Goal: Communication & Community: Answer question/provide support

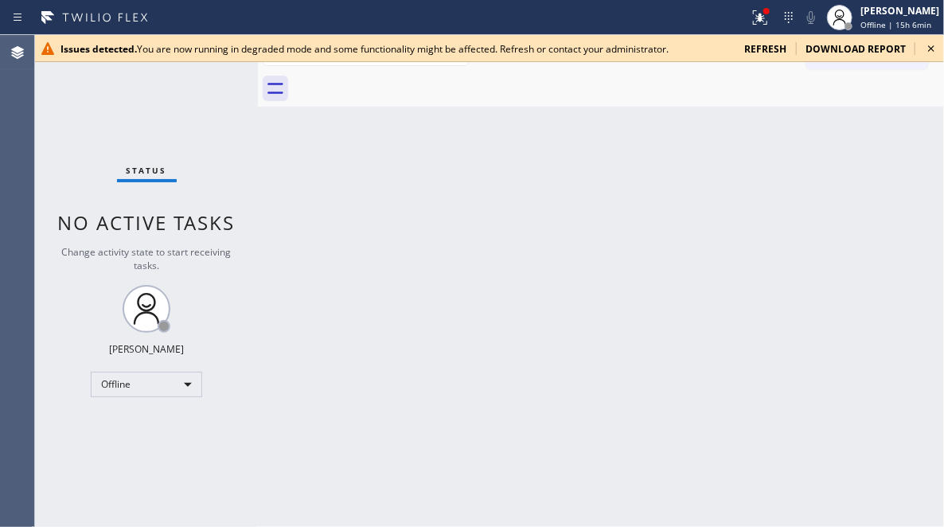
click at [928, 47] on icon at bounding box center [931, 48] width 19 height 19
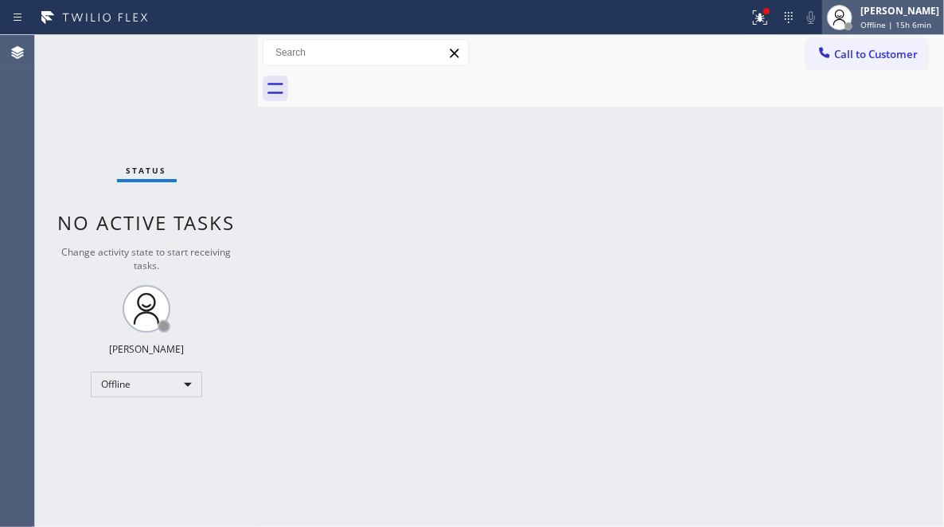
click at [860, 26] on span "Offline | 15h 6min" at bounding box center [895, 24] width 71 height 11
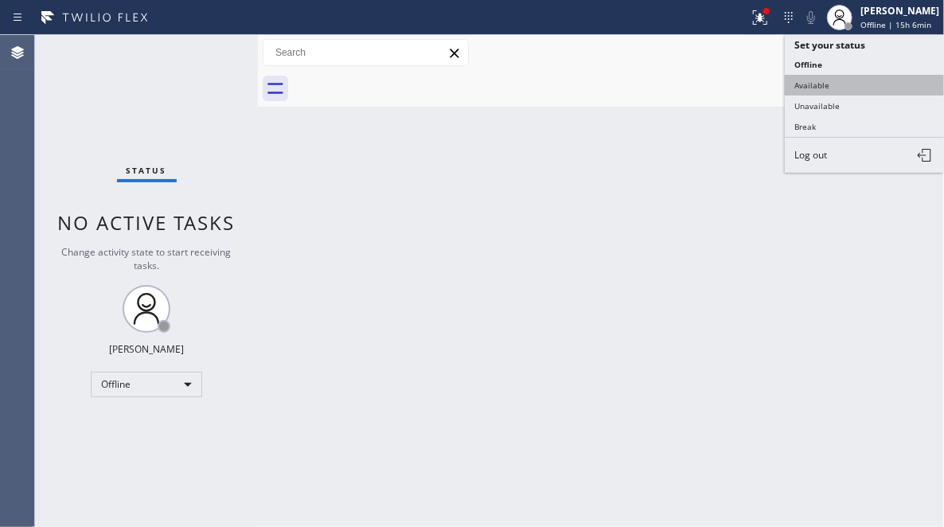
click at [829, 86] on button "Available" at bounding box center [864, 85] width 159 height 21
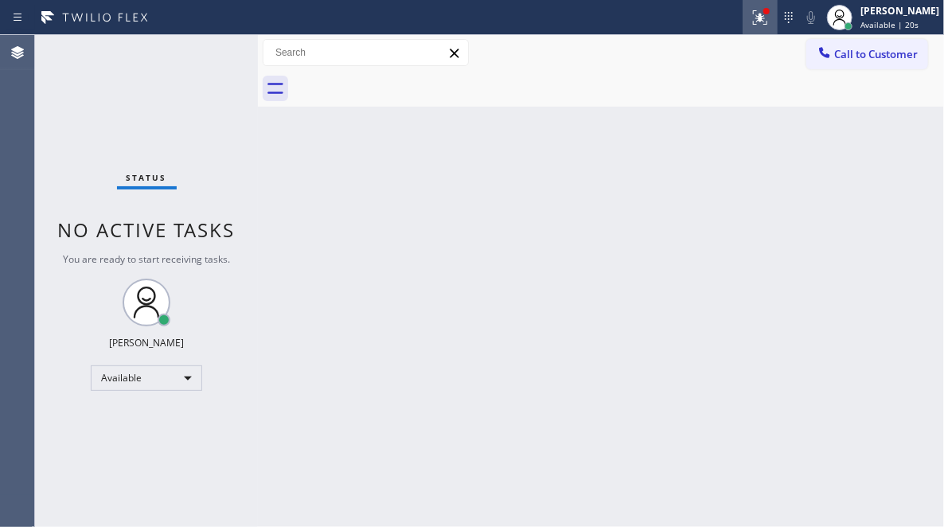
click at [751, 25] on icon at bounding box center [760, 17] width 19 height 19
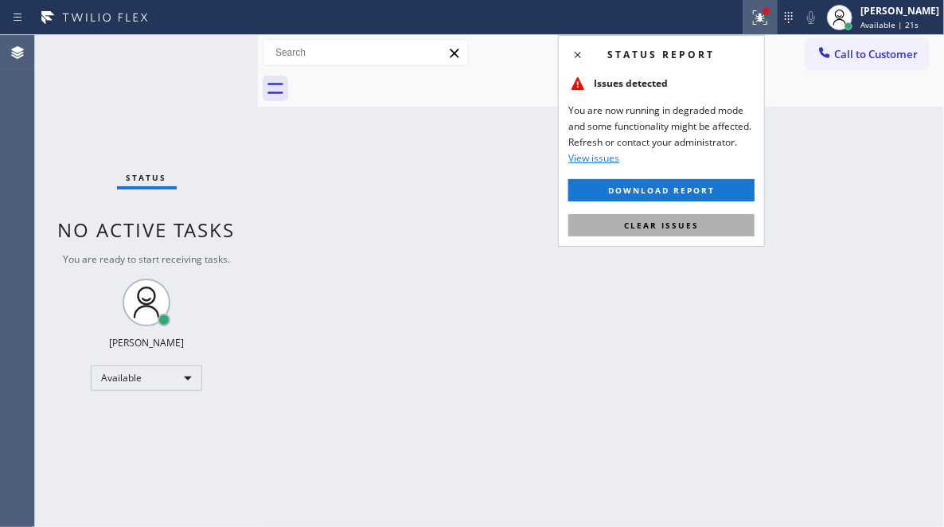
click at [646, 220] on span "Clear issues" at bounding box center [661, 225] width 75 height 11
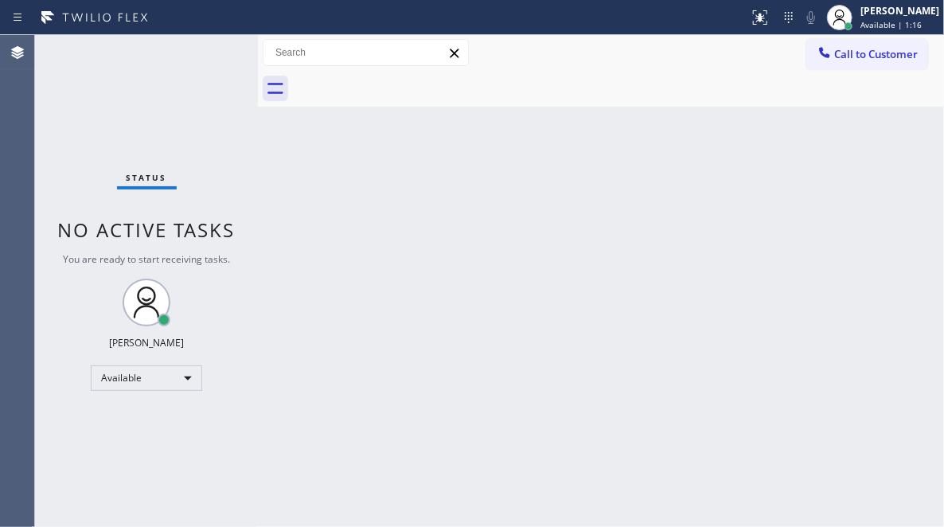
click at [205, 80] on div "Status No active tasks You are ready to start receiving tasks. Judy Mae Saturin…" at bounding box center [146, 281] width 223 height 492
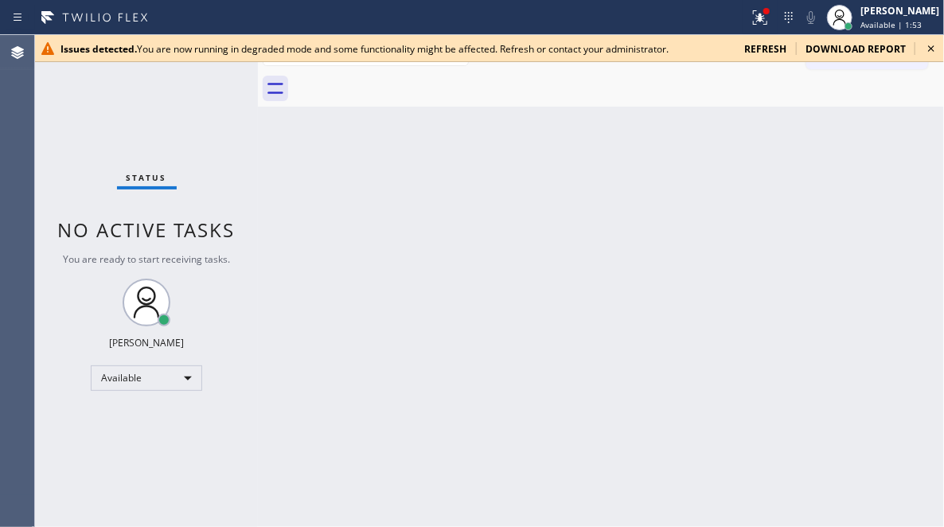
click at [932, 48] on icon at bounding box center [931, 48] width 6 height 6
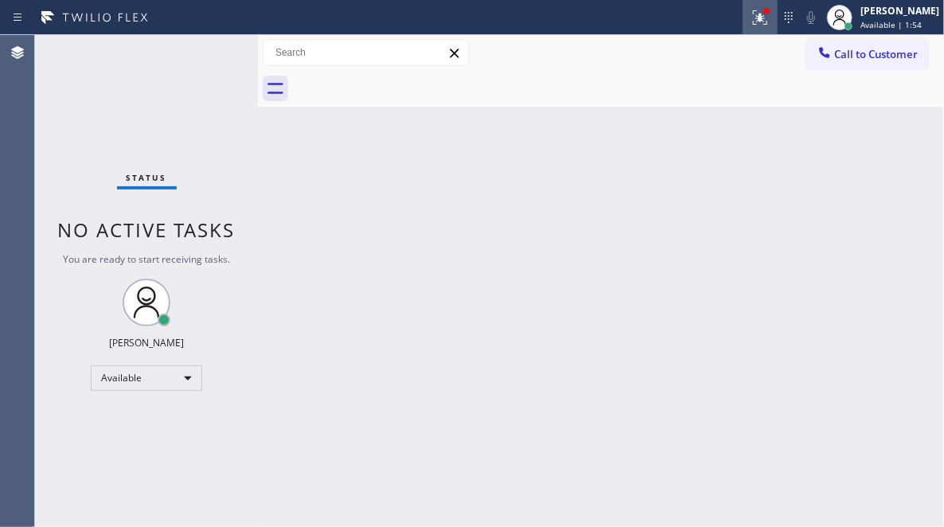
click at [753, 24] on icon at bounding box center [760, 17] width 14 height 14
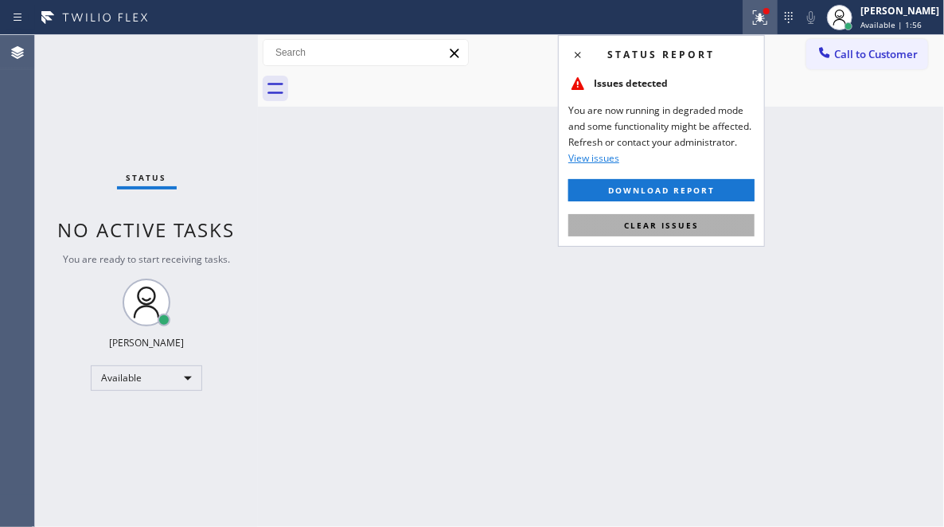
click at [659, 228] on span "Clear issues" at bounding box center [661, 225] width 75 height 11
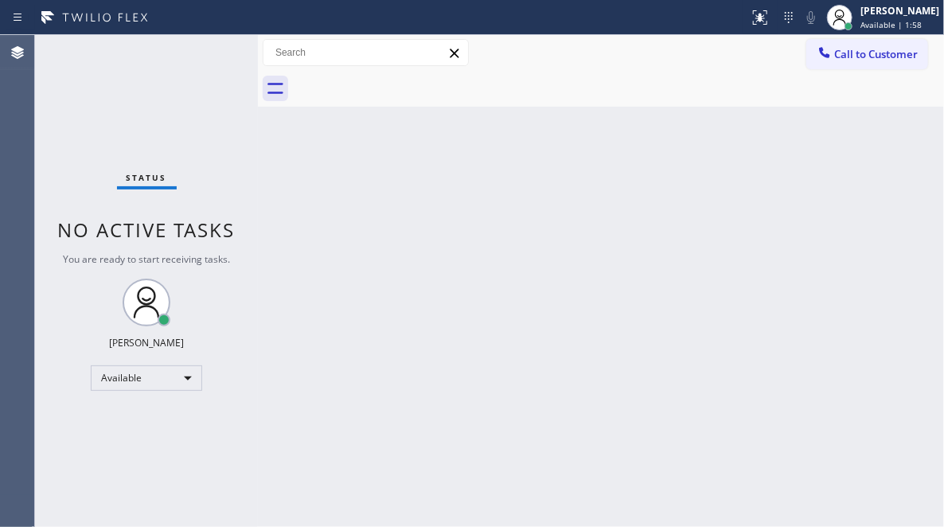
click at [669, 150] on div "Back to Dashboard Change Sender ID Customers Technicians Select a contact Outbo…" at bounding box center [601, 281] width 686 height 492
click at [197, 58] on div "Status No active tasks You are ready to start receiving tasks. Judy Mae Saturin…" at bounding box center [146, 281] width 223 height 492
click at [210, 53] on div "Status No active tasks You are ready to start receiving tasks. Judy Mae Saturin…" at bounding box center [146, 281] width 223 height 492
click at [207, 57] on div "Status No active tasks You are ready to start receiving tasks. [PERSON_NAME] Av…" at bounding box center [146, 281] width 223 height 492
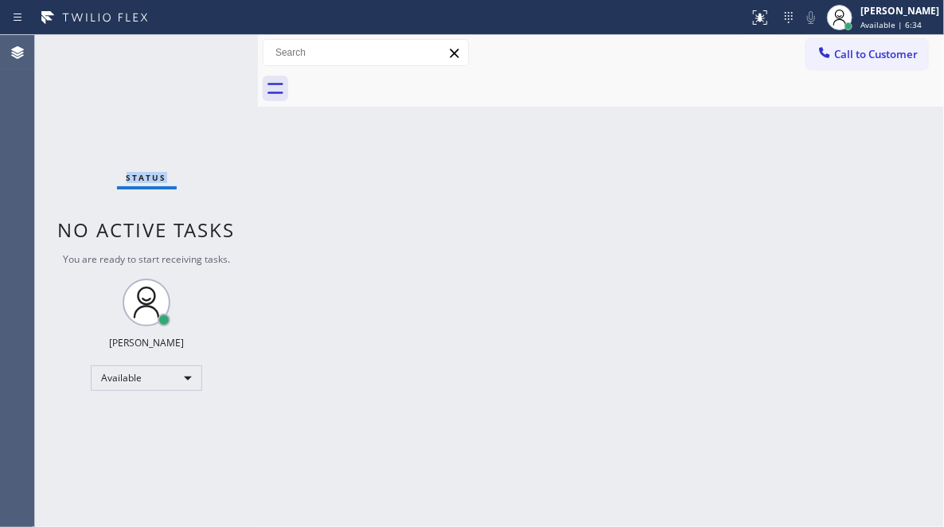
click at [207, 57] on div "Status No active tasks You are ready to start receiving tasks. [PERSON_NAME] Av…" at bounding box center [146, 281] width 223 height 492
click at [211, 57] on div "Status No active tasks You are ready to start receiving tasks. [PERSON_NAME] Av…" at bounding box center [146, 281] width 223 height 492
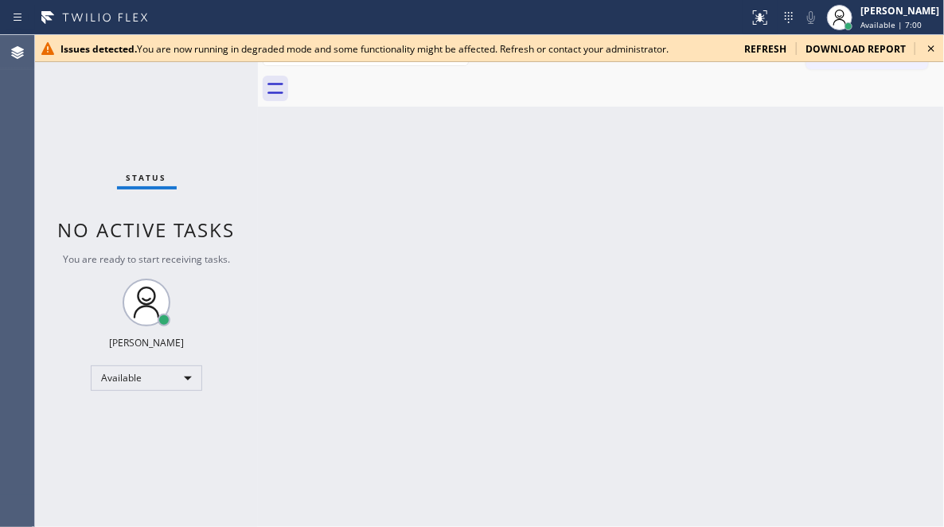
click at [931, 49] on icon at bounding box center [931, 48] width 6 height 6
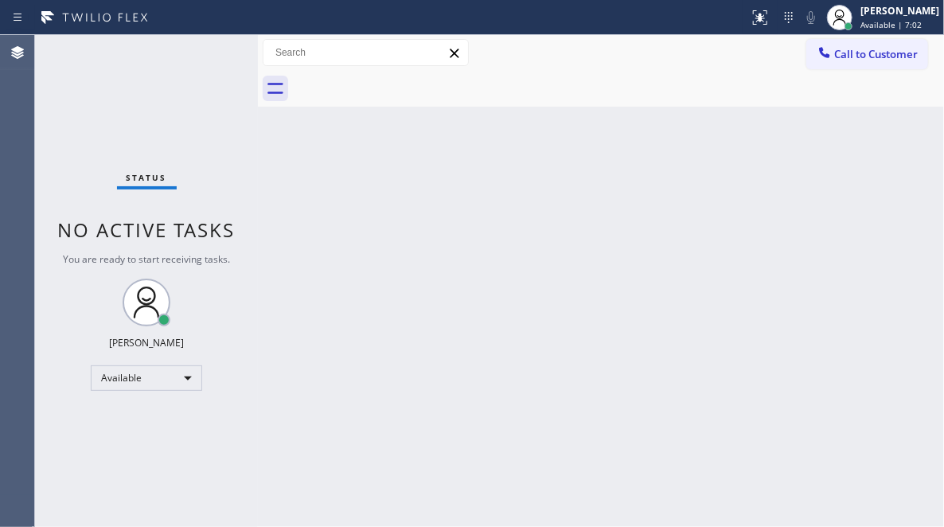
click at [714, 91] on div at bounding box center [618, 89] width 651 height 36
click at [820, 327] on div "Back to Dashboard Change Sender ID Customers Technicians Select a contact Outbo…" at bounding box center [601, 281] width 686 height 492
click at [208, 51] on div "Status No active tasks You are ready to start receiving tasks. [PERSON_NAME] Av…" at bounding box center [146, 281] width 223 height 492
click at [202, 50] on div "Status No active tasks You are ready to start receiving tasks. [PERSON_NAME] Av…" at bounding box center [146, 281] width 223 height 492
click at [205, 47] on div "Status No active tasks You are ready to start receiving tasks. [PERSON_NAME] Av…" at bounding box center [146, 281] width 223 height 492
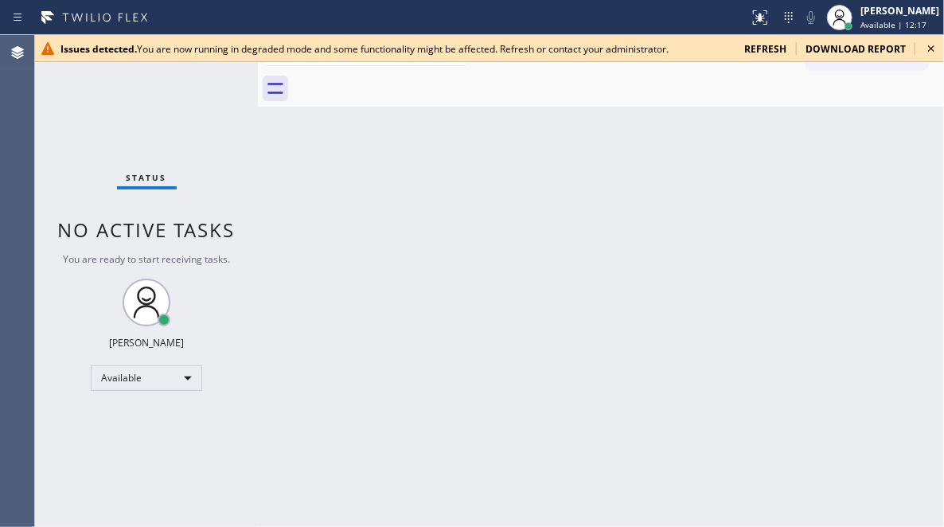
click at [206, 72] on div "Status No active tasks You are ready to start receiving tasks. [PERSON_NAME] Av…" at bounding box center [146, 281] width 223 height 492
click at [922, 47] on icon at bounding box center [931, 48] width 19 height 19
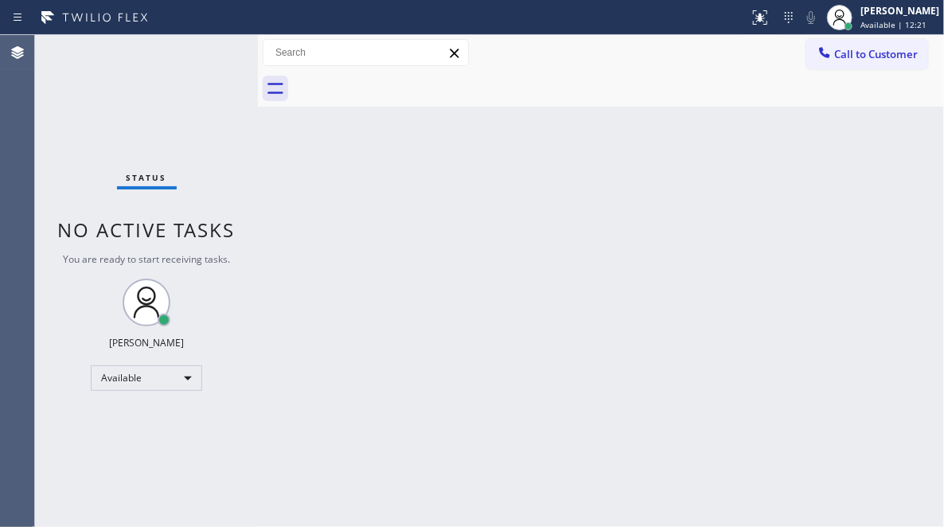
click at [209, 53] on div "Status No active tasks You are ready to start receiving tasks. [PERSON_NAME] Av…" at bounding box center [146, 281] width 223 height 492
click at [208, 54] on div "Status No active tasks You are ready to start receiving tasks. [PERSON_NAME] Av…" at bounding box center [146, 281] width 223 height 492
click at [207, 57] on div "Status No active tasks You are ready to start receiving tasks. [PERSON_NAME] Av…" at bounding box center [146, 281] width 223 height 492
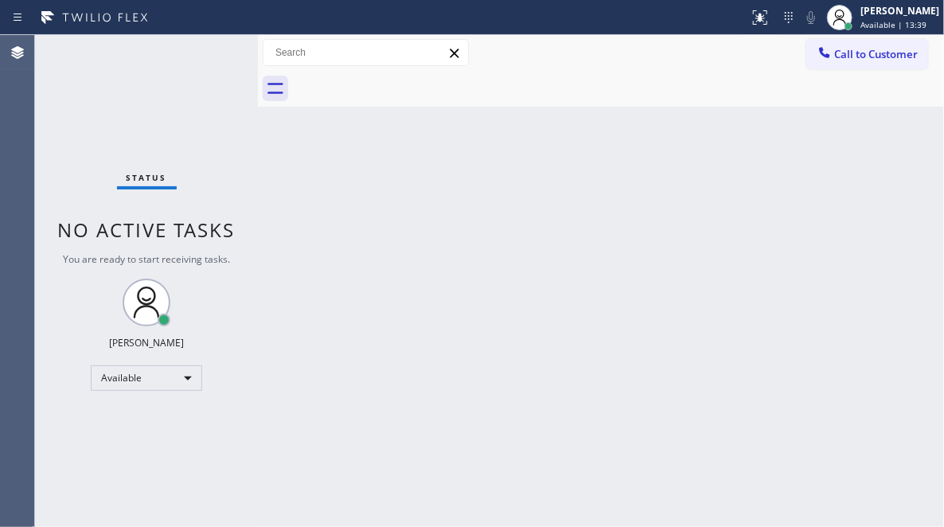
click at [192, 53] on div "Status No active tasks You are ready to start receiving tasks. [PERSON_NAME] Av…" at bounding box center [146, 281] width 223 height 492
click at [184, 54] on div "Status No active tasks You are ready to start receiving tasks. [PERSON_NAME] Av…" at bounding box center [146, 281] width 223 height 492
click at [201, 53] on div "Status No active tasks You are ready to start receiving tasks. [PERSON_NAME] Av…" at bounding box center [146, 281] width 223 height 492
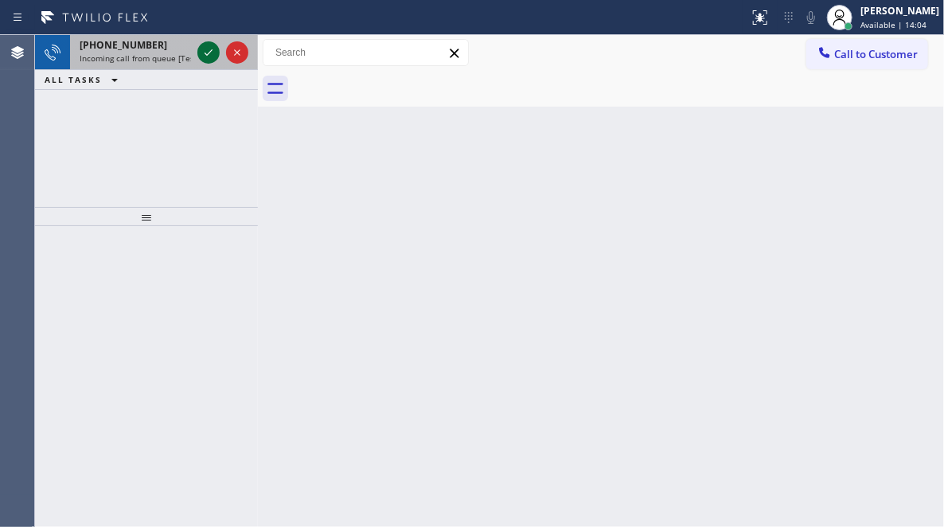
click at [202, 56] on icon at bounding box center [208, 52] width 19 height 19
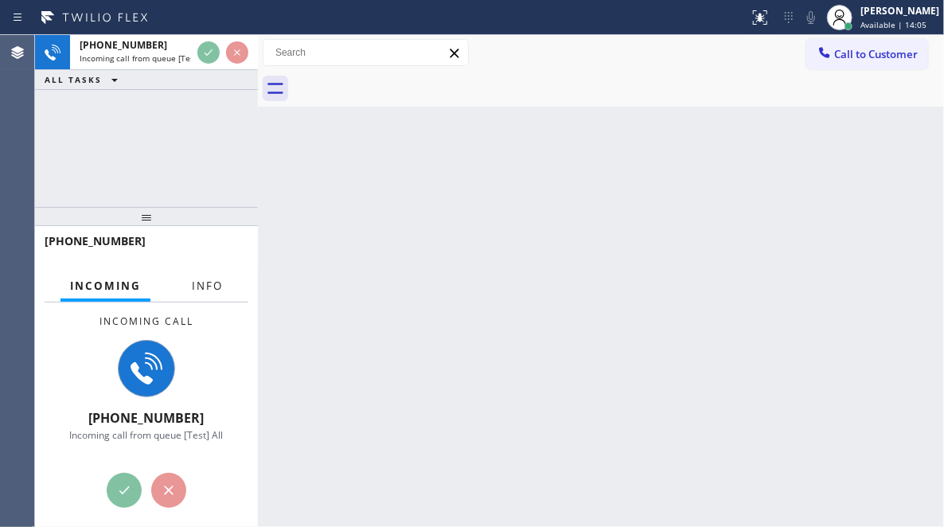
drag, startPoint x: 202, startPoint y: 310, endPoint x: 204, endPoint y: 296, distance: 13.6
click at [203, 303] on div "Incoming call +18186998947 Incoming call from queue [Test] All" at bounding box center [146, 377] width 223 height 151
click at [206, 286] on span "Info" at bounding box center [207, 286] width 31 height 14
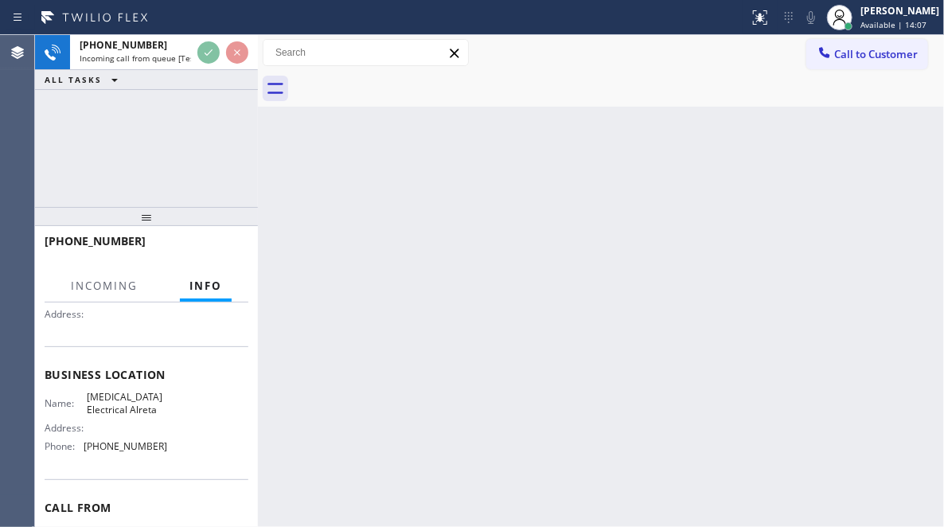
scroll to position [159, 0]
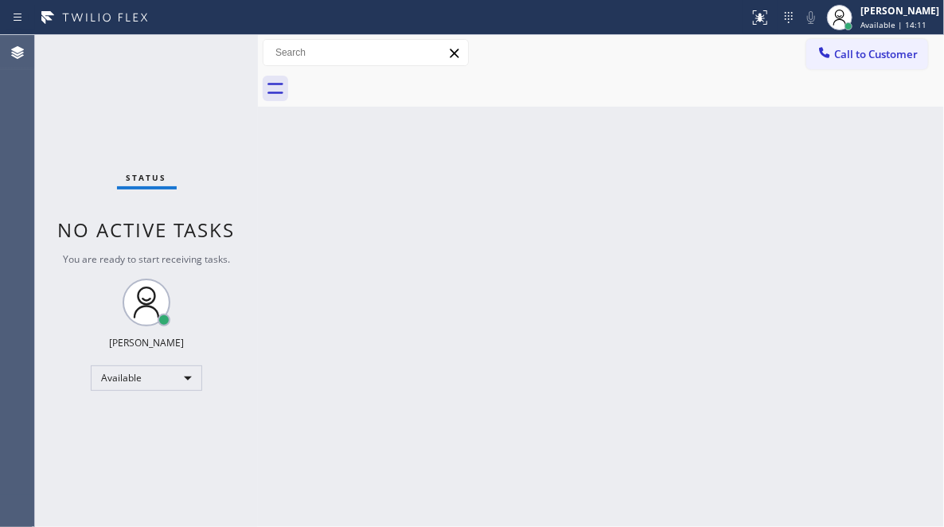
click at [197, 47] on div "Status No active tasks You are ready to start receiving tasks. [PERSON_NAME] Av…" at bounding box center [146, 281] width 223 height 492
click at [209, 57] on div "Status No active tasks You are ready to start receiving tasks. [PERSON_NAME] Av…" at bounding box center [146, 281] width 223 height 492
click at [210, 55] on div "Status No active tasks You are ready to start receiving tasks. [PERSON_NAME] Av…" at bounding box center [146, 281] width 223 height 492
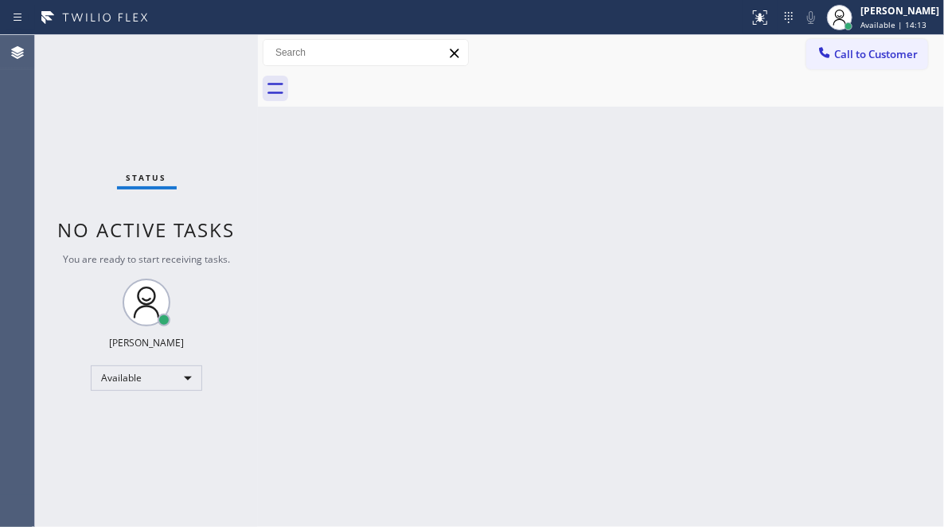
click at [213, 47] on div "Status No active tasks You are ready to start receiving tasks. [PERSON_NAME] Av…" at bounding box center [146, 281] width 223 height 492
click at [191, 57] on div "Status No active tasks You are ready to start receiving tasks. [PERSON_NAME] Av…" at bounding box center [146, 281] width 223 height 492
click at [217, 61] on div "Status No active tasks You are ready to start receiving tasks. [PERSON_NAME] Av…" at bounding box center [146, 281] width 223 height 492
click at [211, 56] on div "Status No active tasks You are ready to start receiving tasks. [PERSON_NAME] Av…" at bounding box center [146, 281] width 223 height 492
click at [211, 54] on div "Status No active tasks You are ready to start receiving tasks. [PERSON_NAME] Av…" at bounding box center [146, 281] width 223 height 492
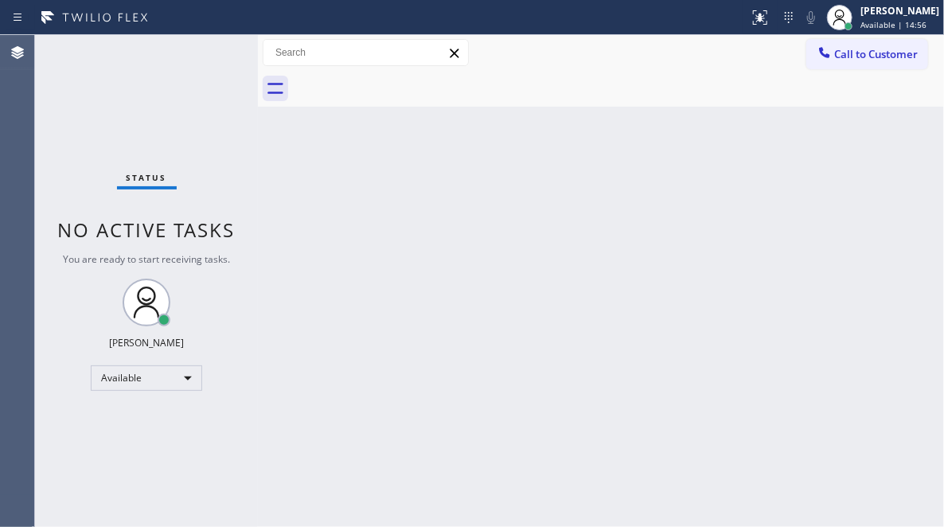
click at [210, 54] on div "Status No active tasks You are ready to start receiving tasks. [PERSON_NAME] Av…" at bounding box center [146, 281] width 223 height 492
click at [210, 53] on div "Status No active tasks You are ready to start receiving tasks. [PERSON_NAME] Av…" at bounding box center [146, 281] width 223 height 492
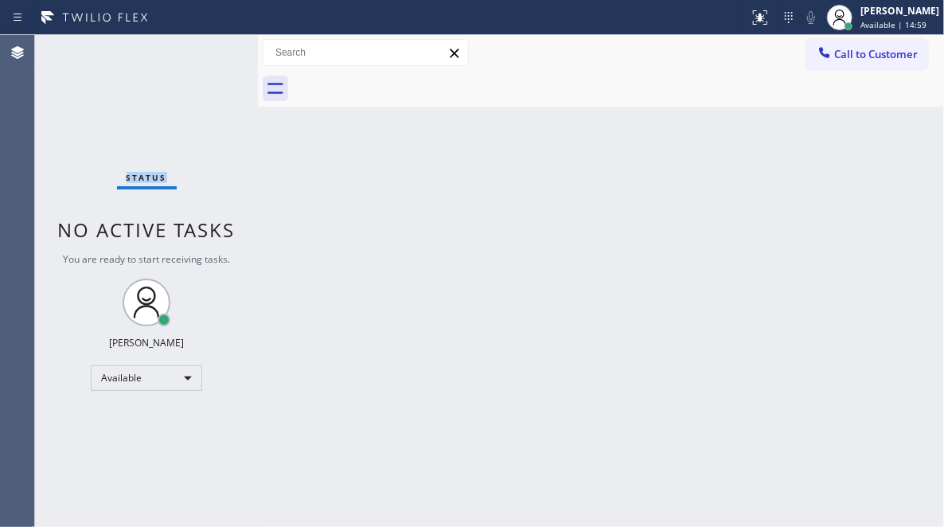
click at [210, 53] on div "Status No active tasks You are ready to start receiving tasks. [PERSON_NAME] Av…" at bounding box center [146, 281] width 223 height 492
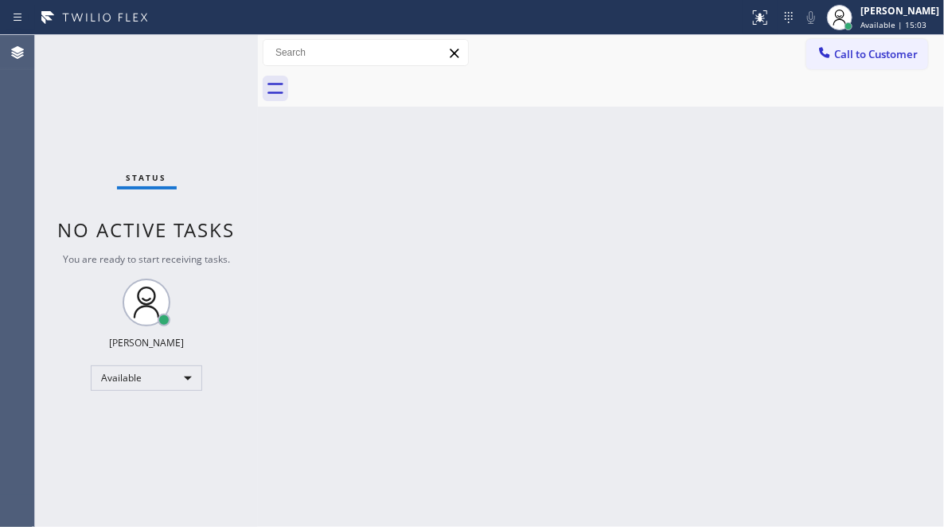
click at [210, 53] on div "Status No active tasks You are ready to start receiving tasks. [PERSON_NAME] Av…" at bounding box center [146, 281] width 223 height 492
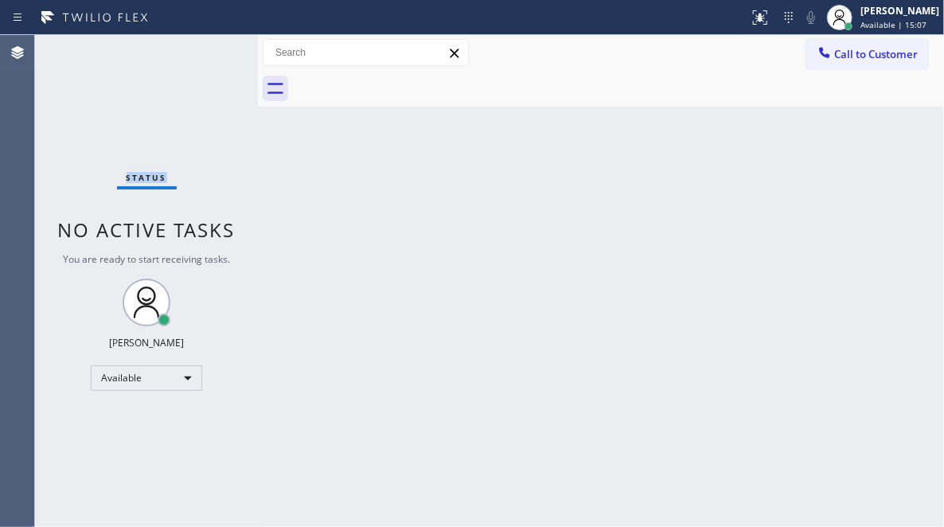
click at [210, 53] on div "Status No active tasks You are ready to start receiving tasks. [PERSON_NAME] Av…" at bounding box center [146, 281] width 223 height 492
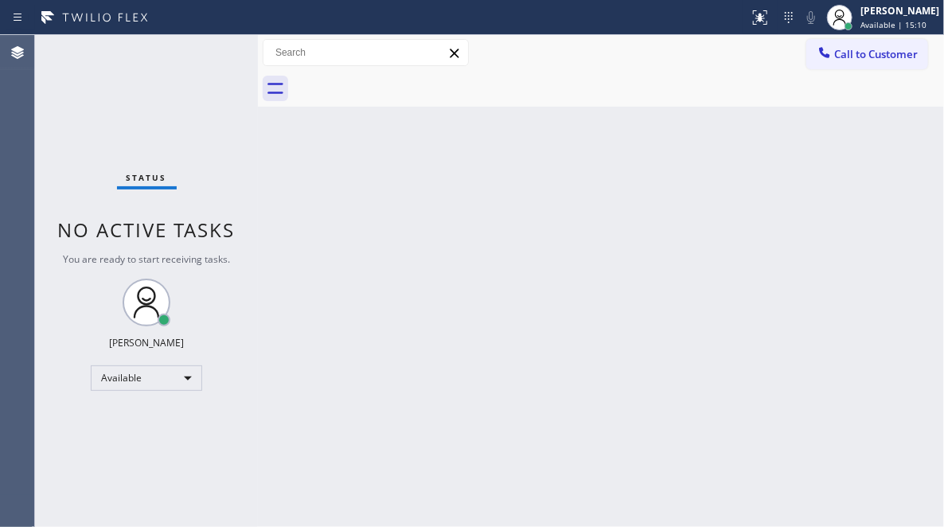
click at [210, 53] on div "Status No active tasks You are ready to start receiving tasks. [PERSON_NAME] Av…" at bounding box center [146, 281] width 223 height 492
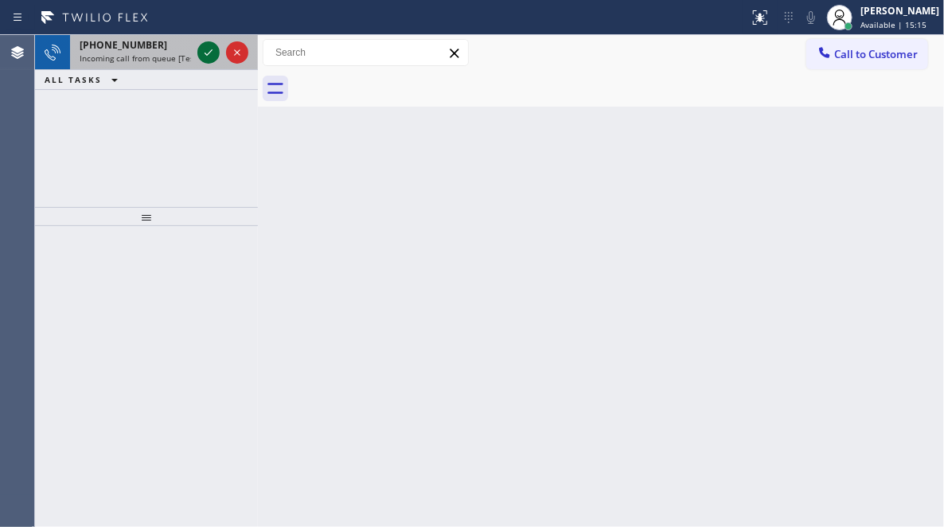
click at [210, 53] on icon at bounding box center [208, 52] width 19 height 19
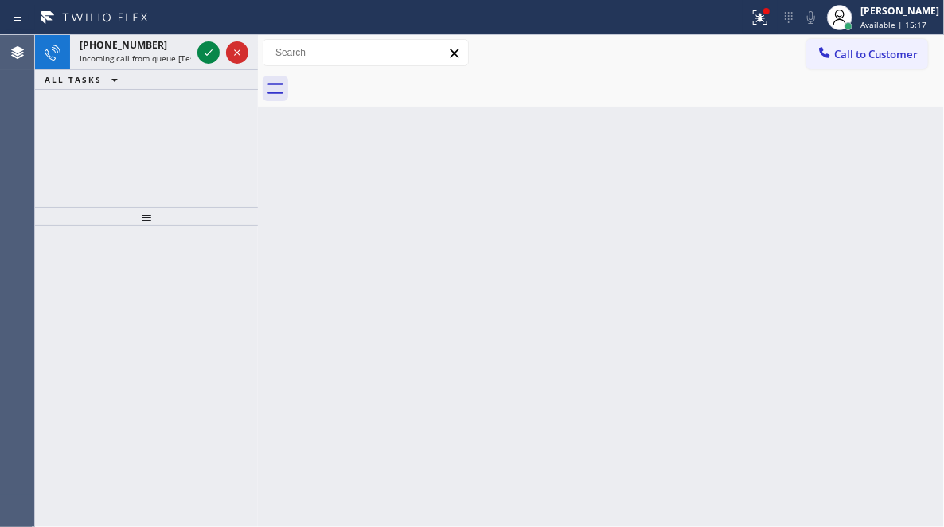
click at [210, 53] on icon at bounding box center [208, 52] width 19 height 19
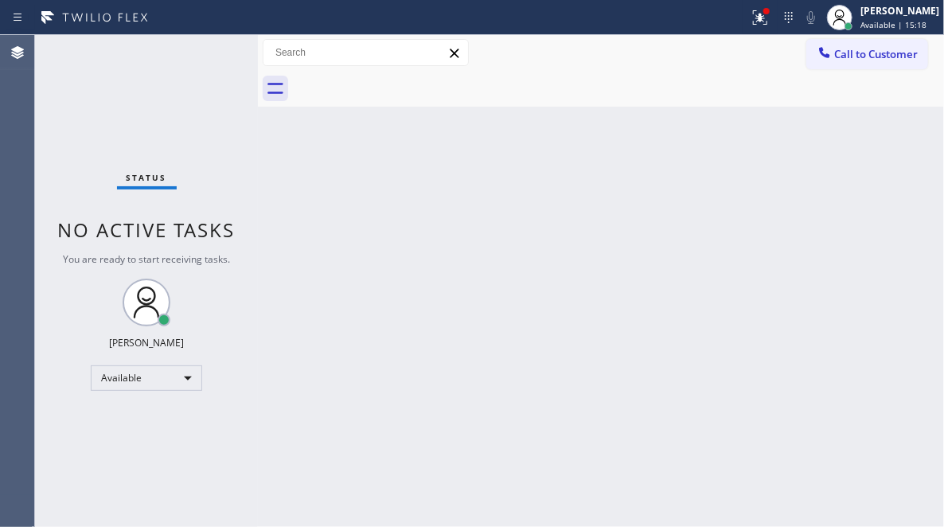
click at [210, 53] on div "Status No active tasks You are ready to start receiving tasks. [PERSON_NAME] Av…" at bounding box center [146, 281] width 223 height 492
click at [751, 25] on icon at bounding box center [760, 17] width 19 height 19
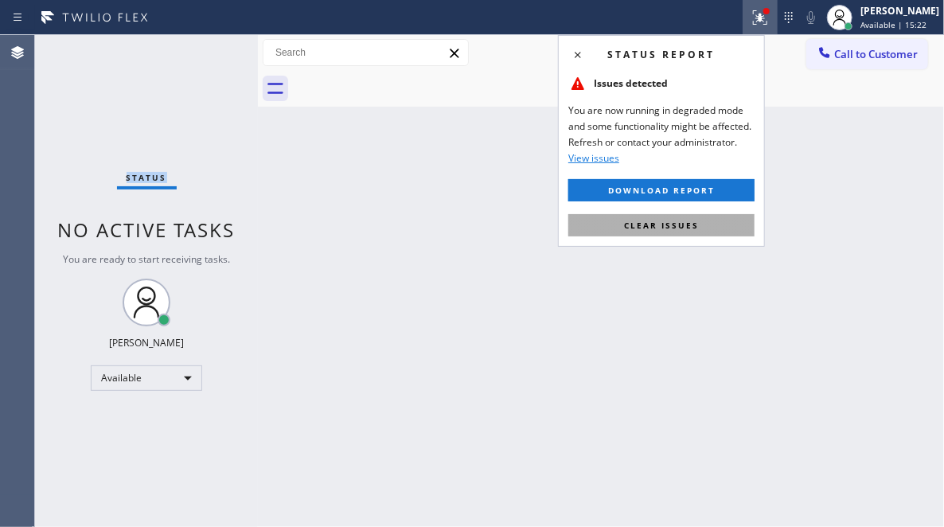
click at [668, 224] on span "Clear issues" at bounding box center [661, 225] width 75 height 11
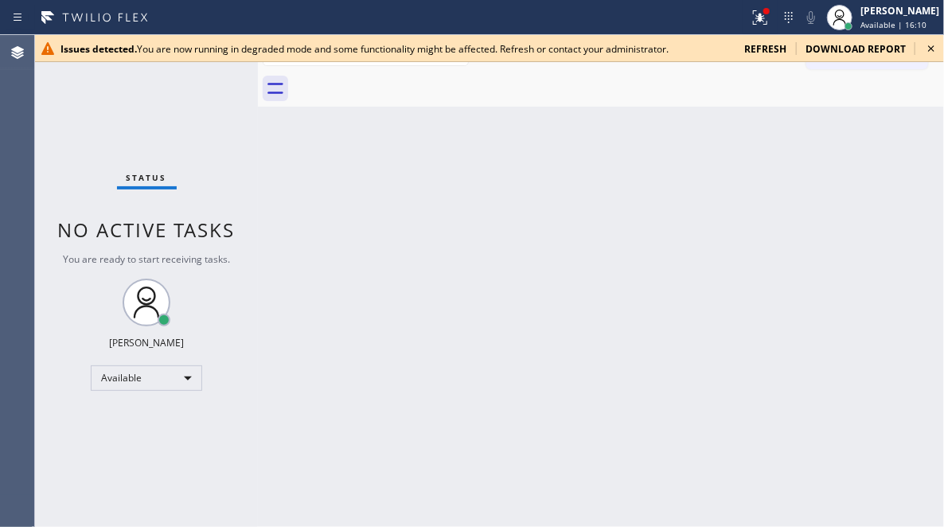
click at [209, 64] on div "Status No active tasks You are ready to start receiving tasks. Judy Mae Saturin…" at bounding box center [146, 281] width 223 height 492
click at [928, 53] on icon at bounding box center [931, 48] width 19 height 19
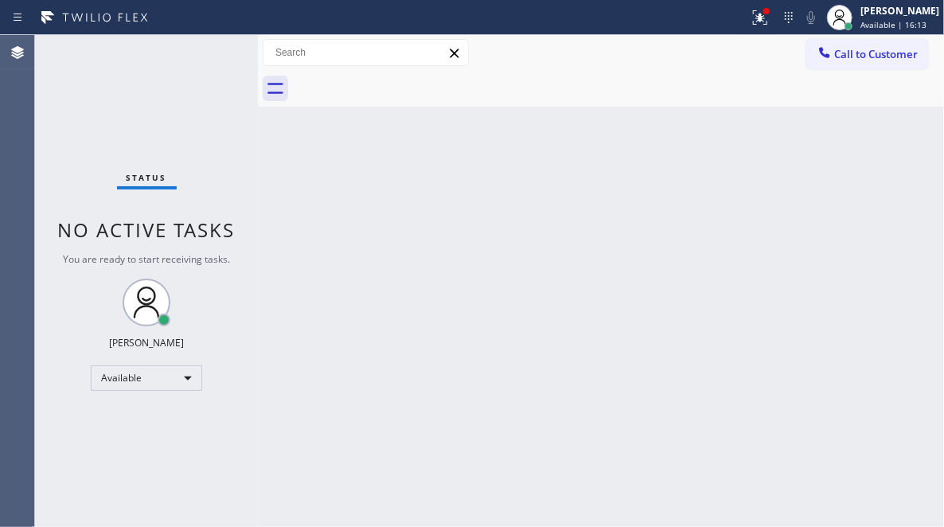
click at [204, 56] on div "Status No active tasks You are ready to start receiving tasks. Judy Mae Saturin…" at bounding box center [146, 281] width 223 height 492
click at [751, 25] on icon at bounding box center [760, 17] width 19 height 19
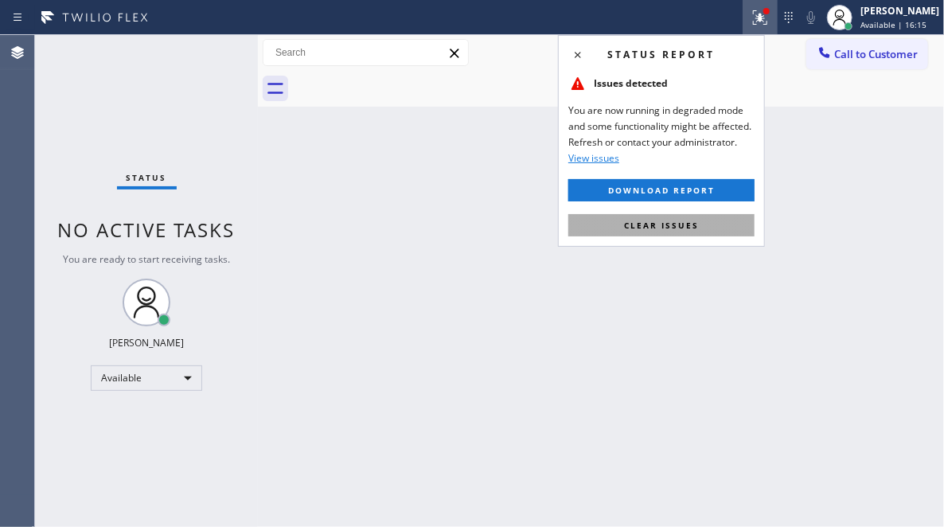
click at [659, 229] on span "Clear issues" at bounding box center [661, 225] width 75 height 11
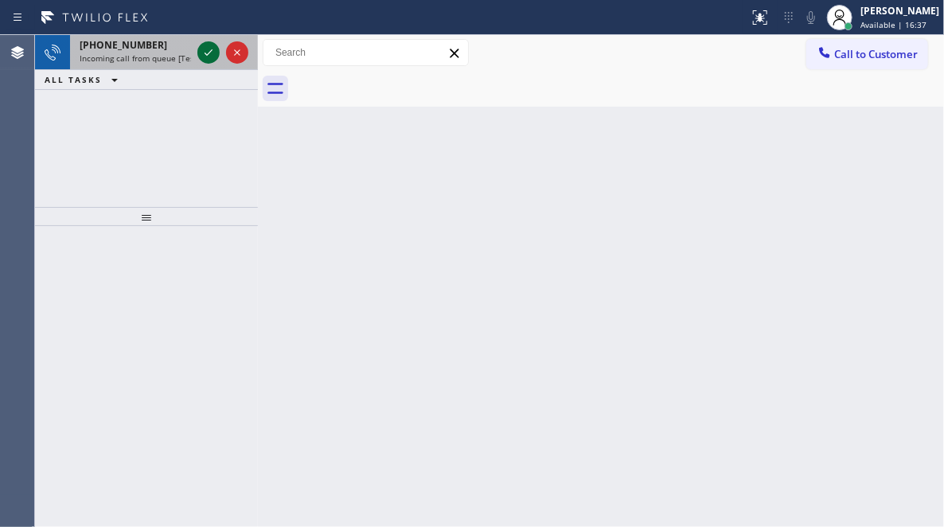
click at [204, 57] on icon at bounding box center [208, 52] width 19 height 19
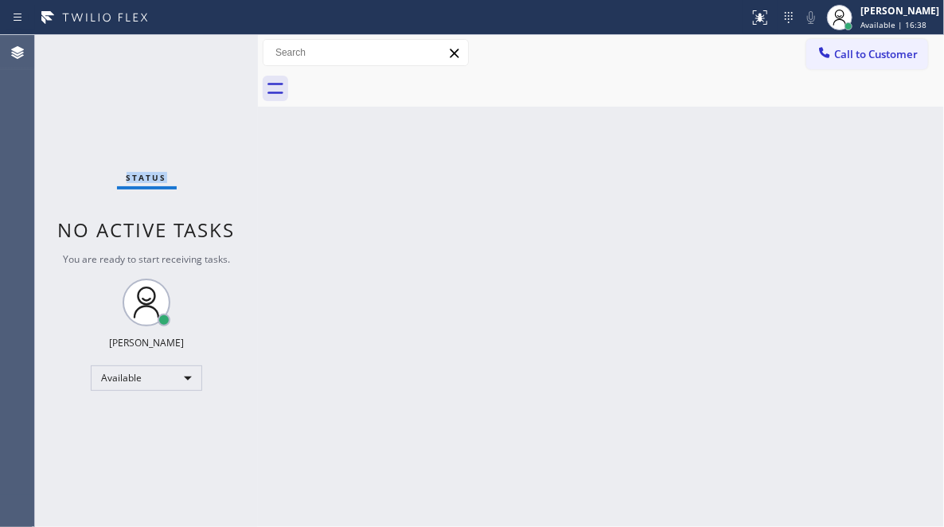
click at [204, 57] on div "Status No active tasks You are ready to start receiving tasks. Judy Mae Saturin…" at bounding box center [146, 281] width 223 height 492
click at [751, 21] on icon at bounding box center [760, 17] width 19 height 19
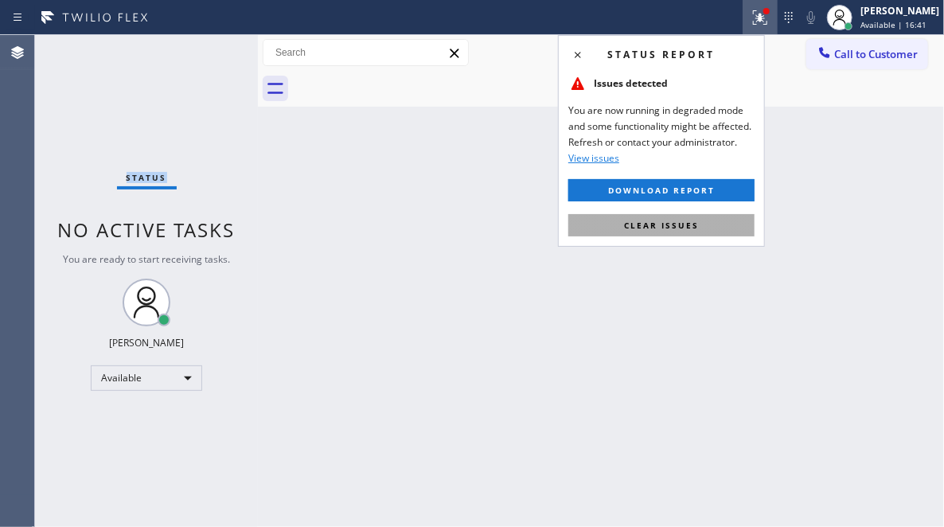
click at [633, 222] on span "Clear issues" at bounding box center [661, 225] width 75 height 11
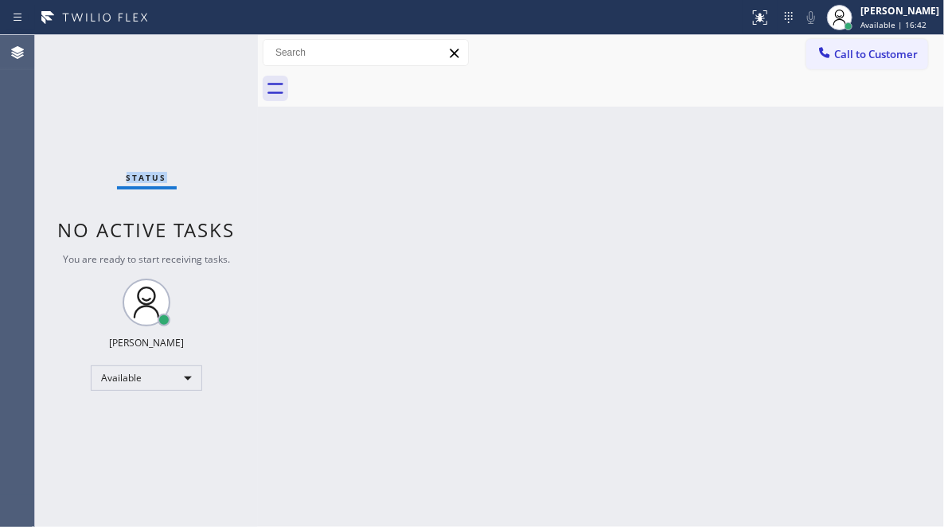
click at [199, 50] on div "Status No active tasks You are ready to start receiving tasks. [PERSON_NAME] Av…" at bounding box center [146, 281] width 223 height 492
click at [197, 50] on div "Status No active tasks You are ready to start receiving tasks. [PERSON_NAME] Av…" at bounding box center [146, 281] width 223 height 492
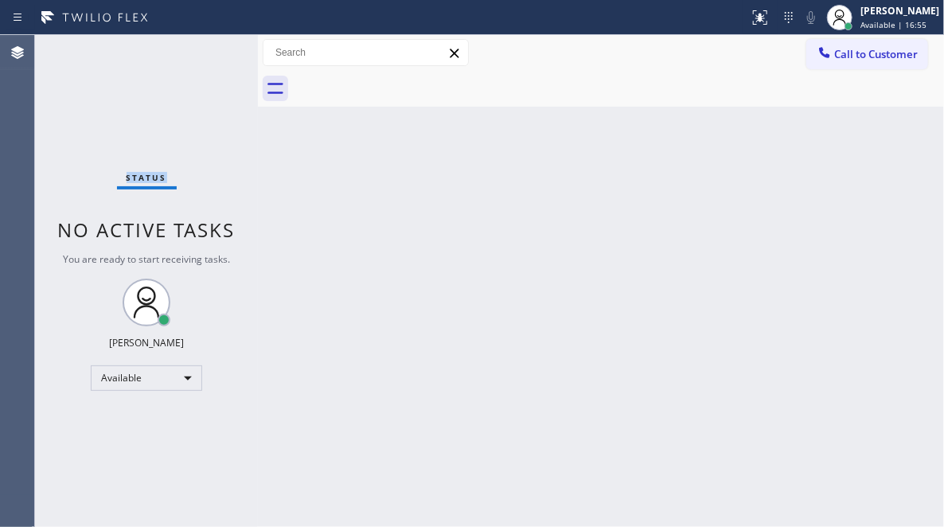
click at [205, 57] on div "Status No active tasks You are ready to start receiving tasks. [PERSON_NAME] Av…" at bounding box center [146, 281] width 223 height 492
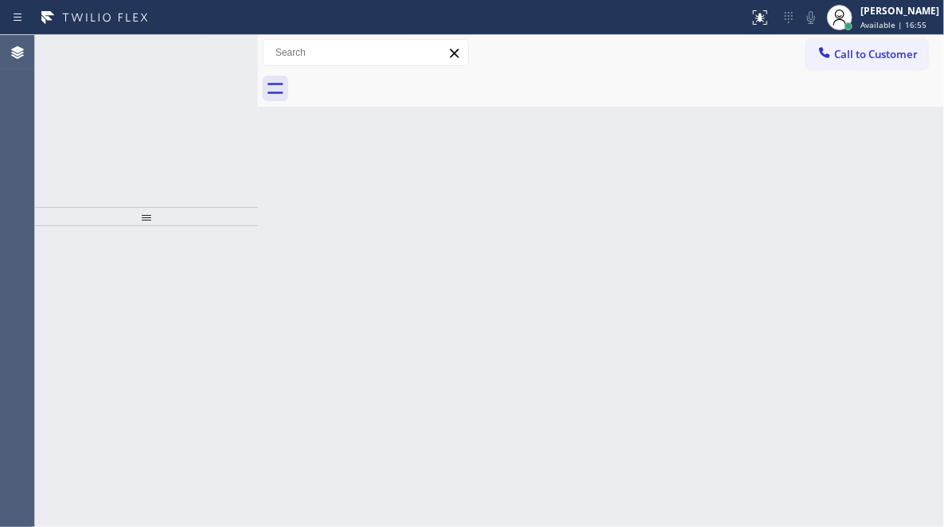
click at [205, 57] on icon at bounding box center [208, 52] width 19 height 19
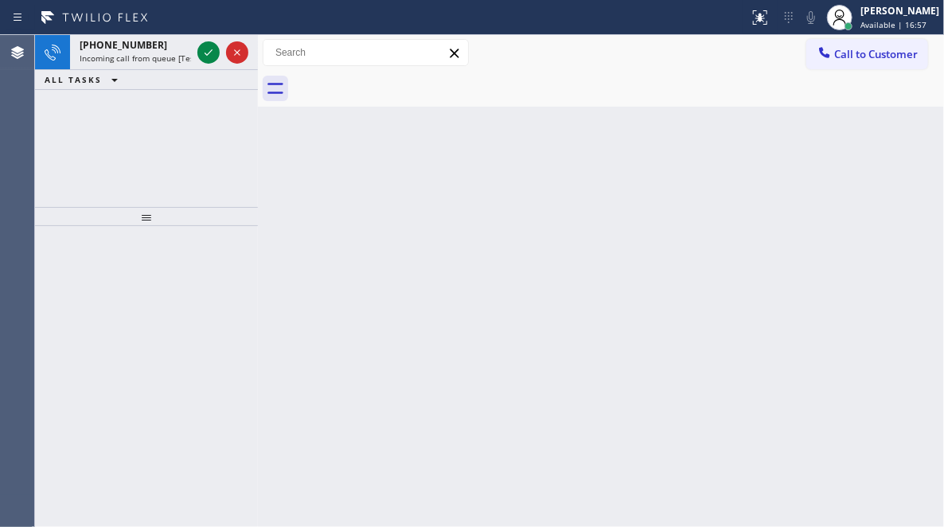
click at [205, 57] on icon at bounding box center [208, 52] width 19 height 19
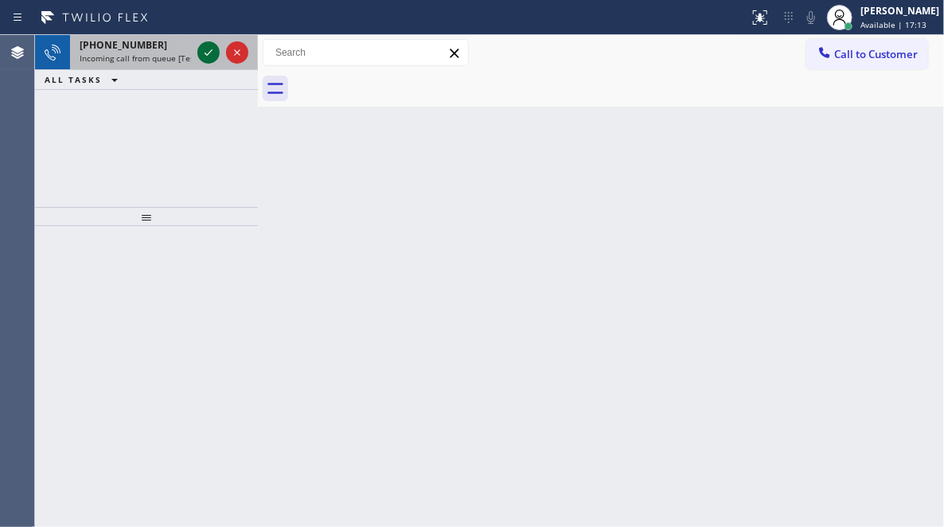
click at [201, 47] on icon at bounding box center [208, 52] width 19 height 19
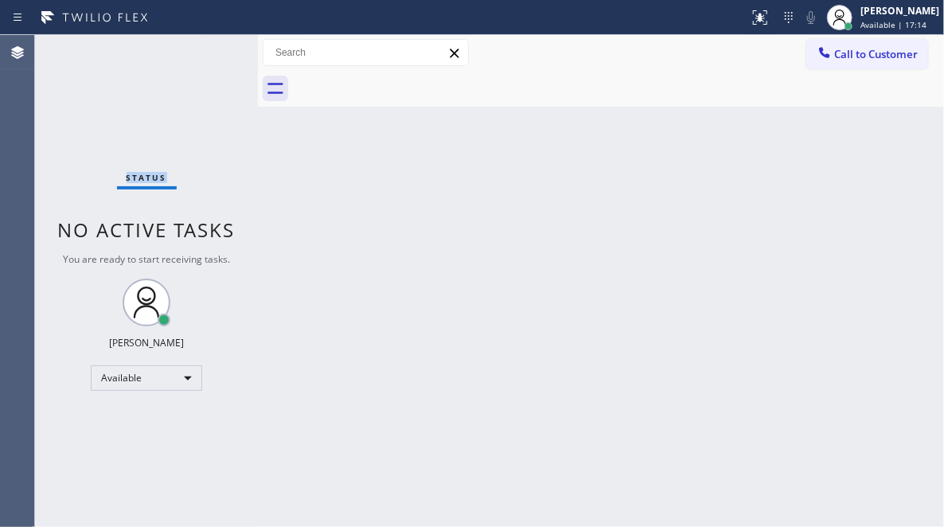
click at [201, 50] on div "Status No active tasks You are ready to start receiving tasks. [PERSON_NAME] Av…" at bounding box center [146, 281] width 223 height 492
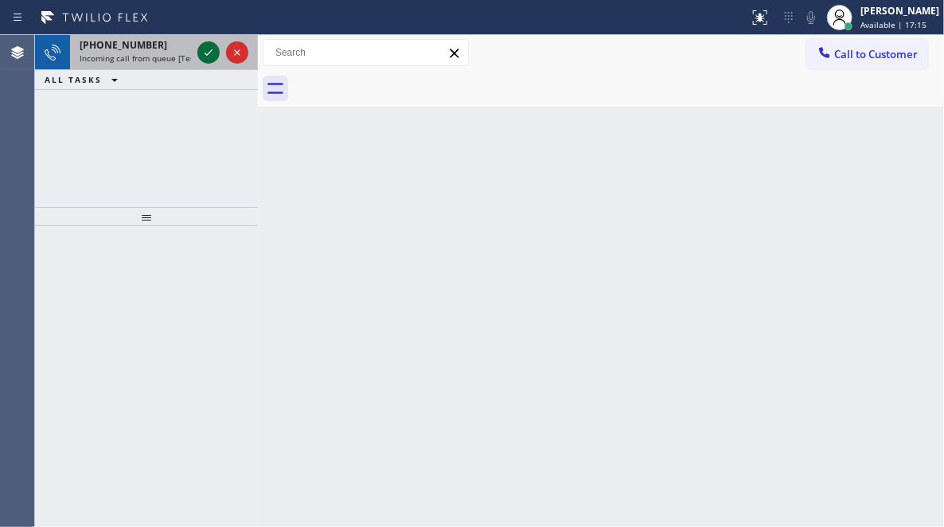
click at [201, 49] on icon at bounding box center [208, 52] width 19 height 19
click at [205, 53] on icon at bounding box center [209, 52] width 8 height 6
click at [207, 53] on icon at bounding box center [208, 52] width 19 height 19
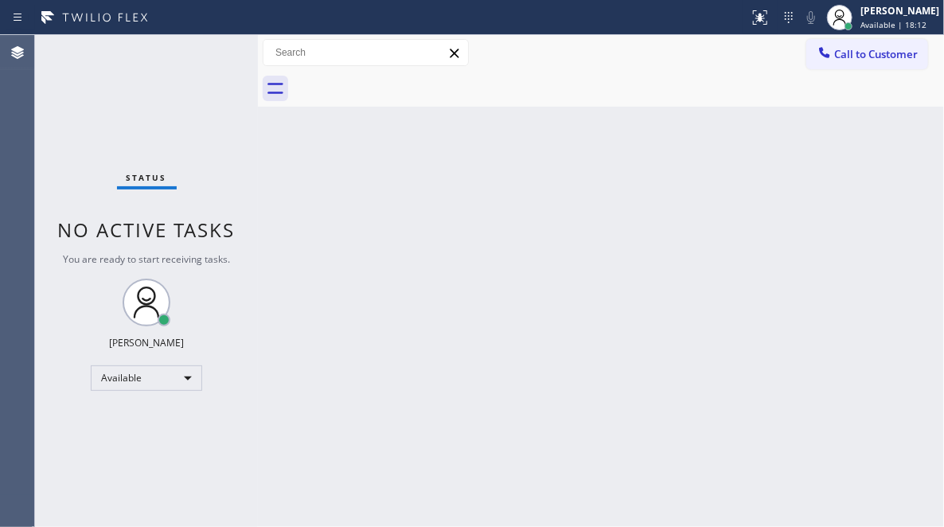
click at [206, 56] on div "Status No active tasks You are ready to start receiving tasks. [PERSON_NAME] Av…" at bounding box center [146, 281] width 223 height 492
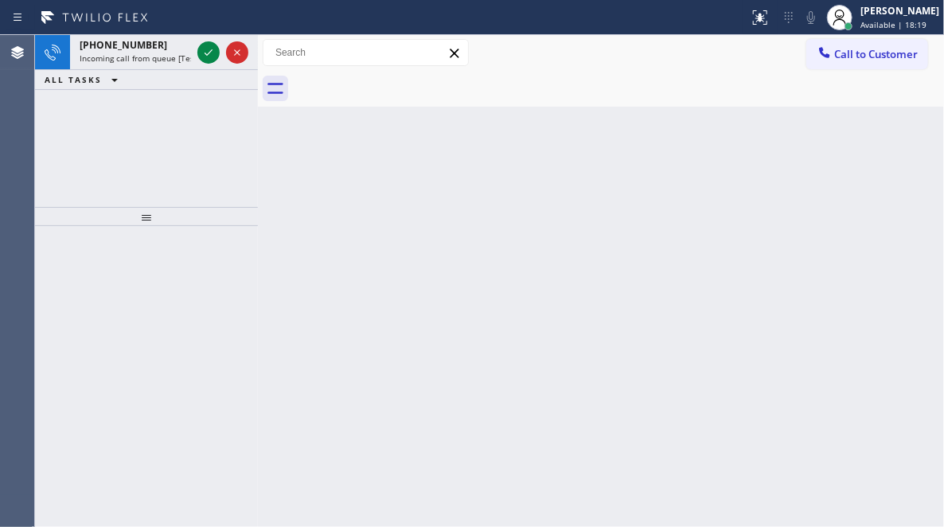
click at [599, 228] on div "Back to Dashboard Change Sender ID Customers Technicians Select a contact Outbo…" at bounding box center [601, 281] width 686 height 492
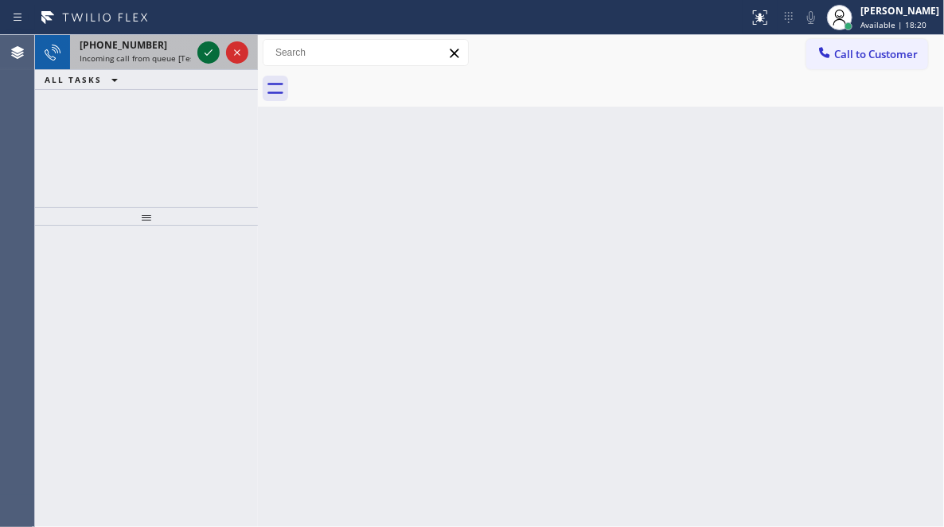
click at [209, 49] on icon at bounding box center [208, 52] width 19 height 19
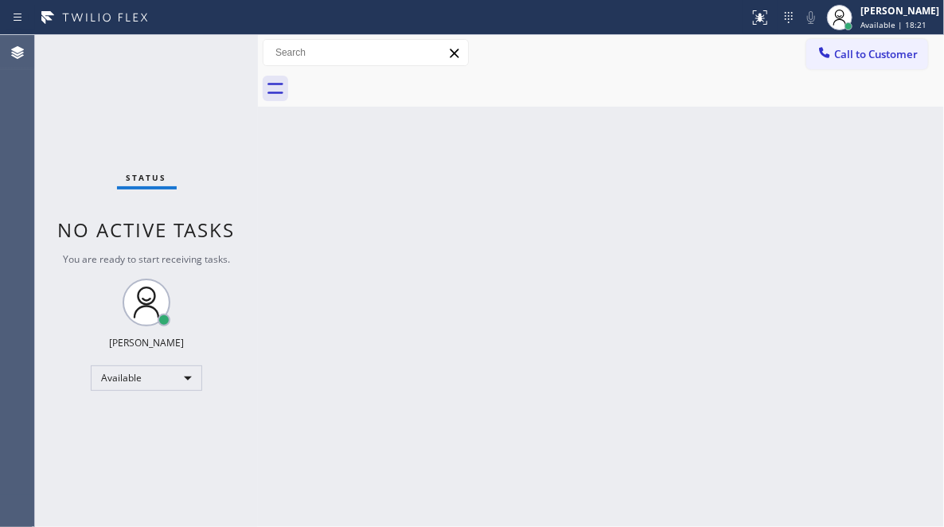
click at [208, 49] on div "Status No active tasks You are ready to start receiving tasks. [PERSON_NAME] Av…" at bounding box center [146, 281] width 223 height 492
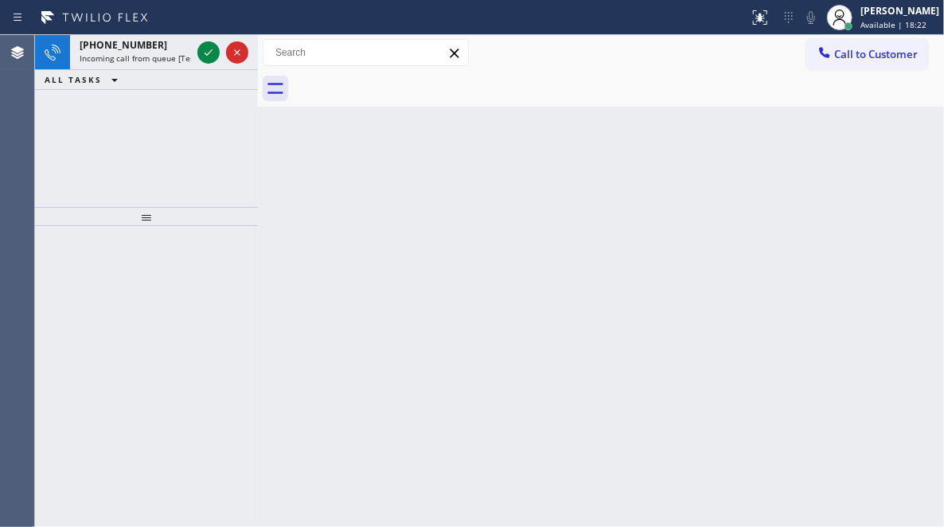
click at [208, 49] on icon at bounding box center [208, 52] width 19 height 19
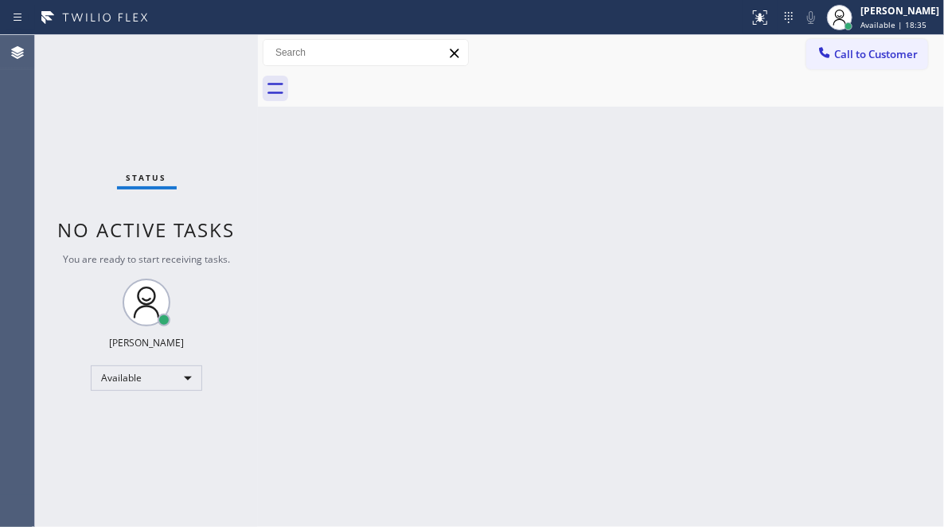
click at [146, 63] on div "Status No active tasks You are ready to start receiving tasks. [PERSON_NAME] Av…" at bounding box center [146, 281] width 223 height 492
click at [185, 76] on div "Status No active tasks You are ready to start receiving tasks. [PERSON_NAME] Av…" at bounding box center [146, 281] width 223 height 492
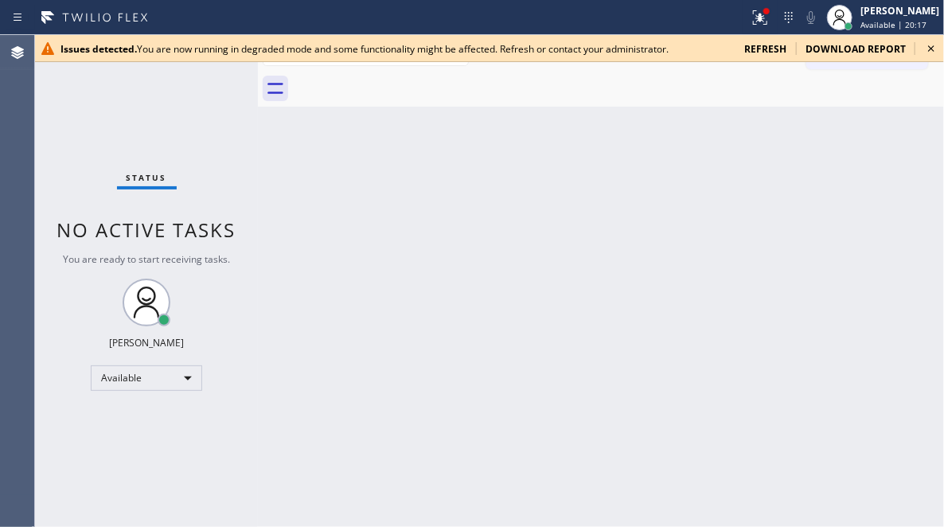
click at [932, 48] on icon at bounding box center [931, 48] width 6 height 6
click at [926, 49] on icon at bounding box center [931, 48] width 19 height 19
click at [771, 42] on span "refresh" at bounding box center [765, 49] width 42 height 14
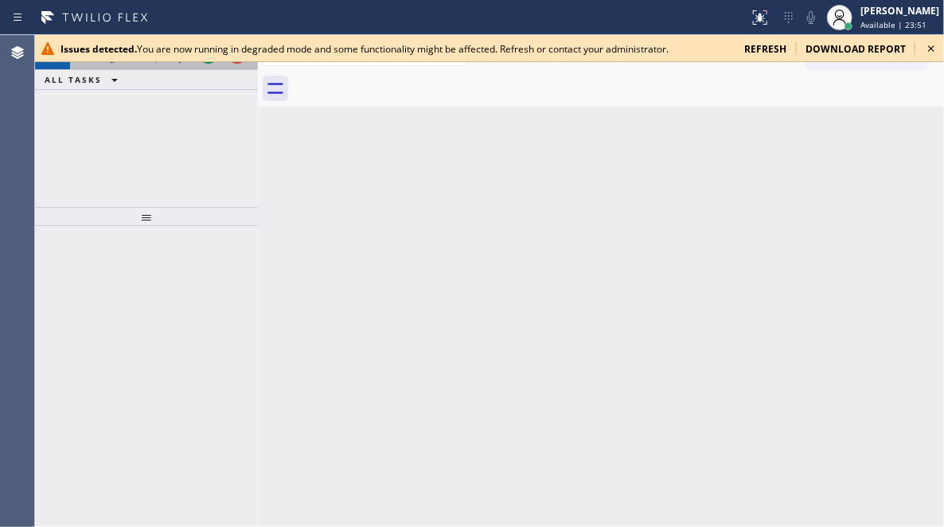
click at [201, 64] on div at bounding box center [222, 52] width 57 height 35
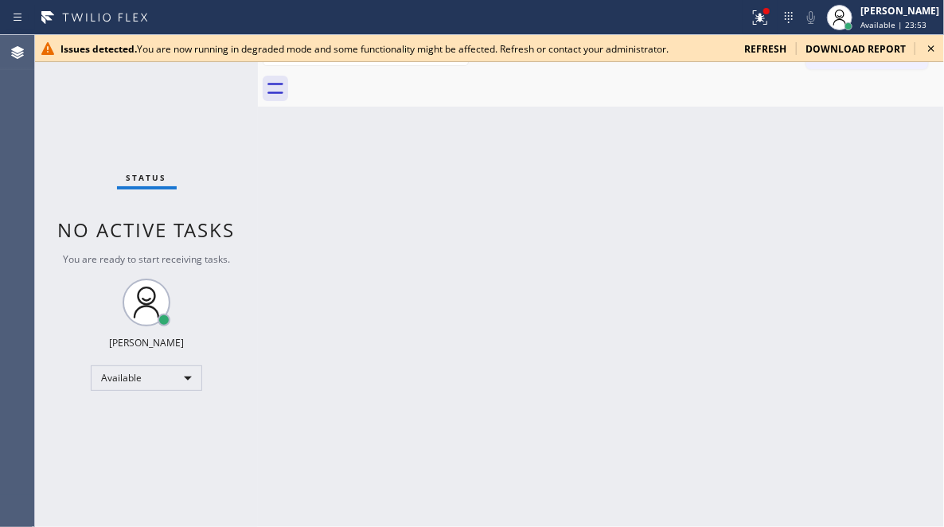
click at [207, 64] on div "Status No active tasks You are ready to start receiving tasks. Judy Mae Saturin…" at bounding box center [146, 281] width 223 height 492
click at [930, 44] on icon at bounding box center [931, 48] width 19 height 19
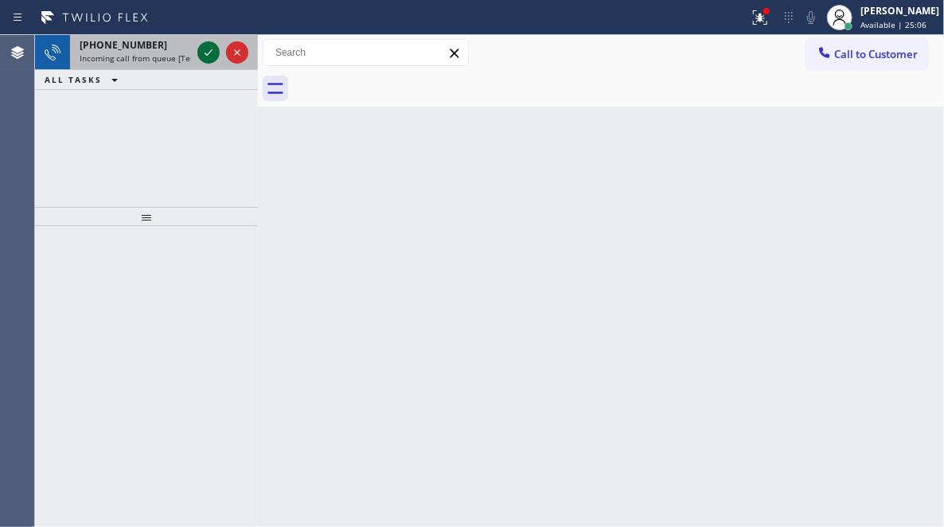
click at [197, 45] on div "+18055354652 Incoming call from queue [Test] All" at bounding box center [146, 52] width 223 height 35
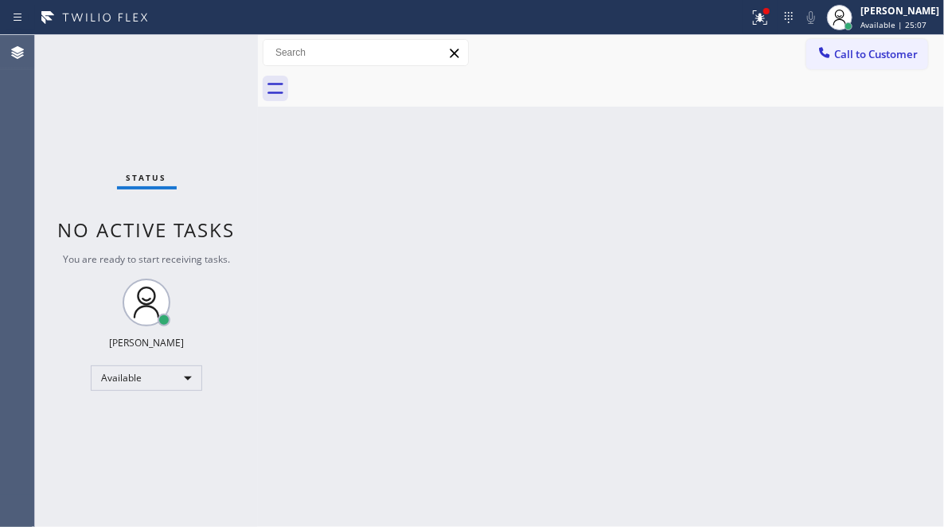
drag, startPoint x: 198, startPoint y: 46, endPoint x: 204, endPoint y: 57, distance: 11.8
click at [204, 57] on div "Status No active tasks You are ready to start receiving tasks. Judy Mae Saturin…" at bounding box center [146, 281] width 223 height 492
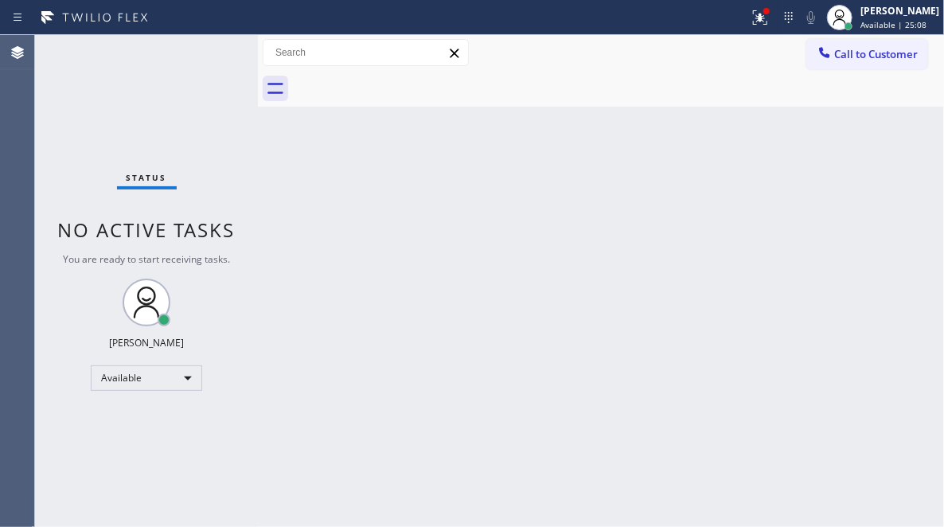
click at [204, 57] on div "Status No active tasks You are ready to start receiving tasks. Judy Mae Saturin…" at bounding box center [146, 281] width 223 height 492
click at [205, 52] on div "Status No active tasks You are ready to start receiving tasks. [PERSON_NAME] Av…" at bounding box center [146, 281] width 223 height 492
click at [755, 18] on icon at bounding box center [760, 16] width 10 height 6
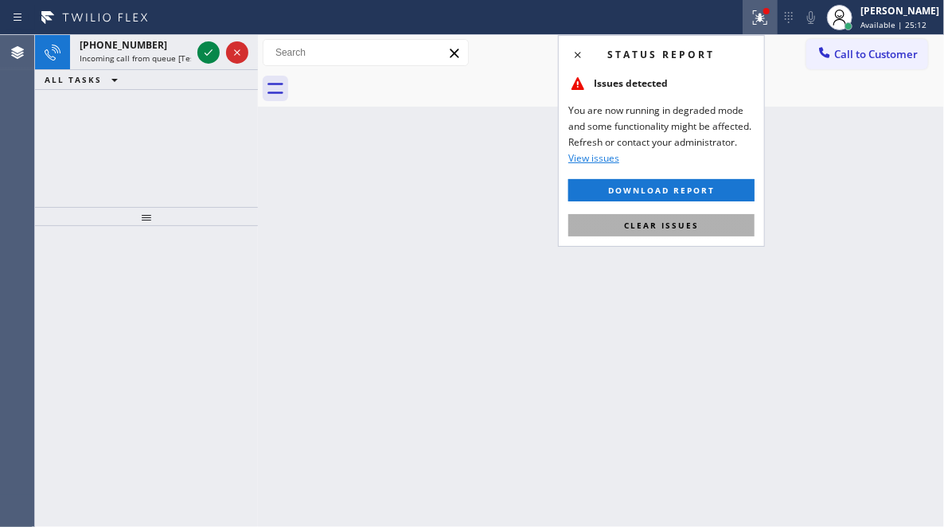
click at [669, 228] on span "Clear issues" at bounding box center [661, 225] width 75 height 11
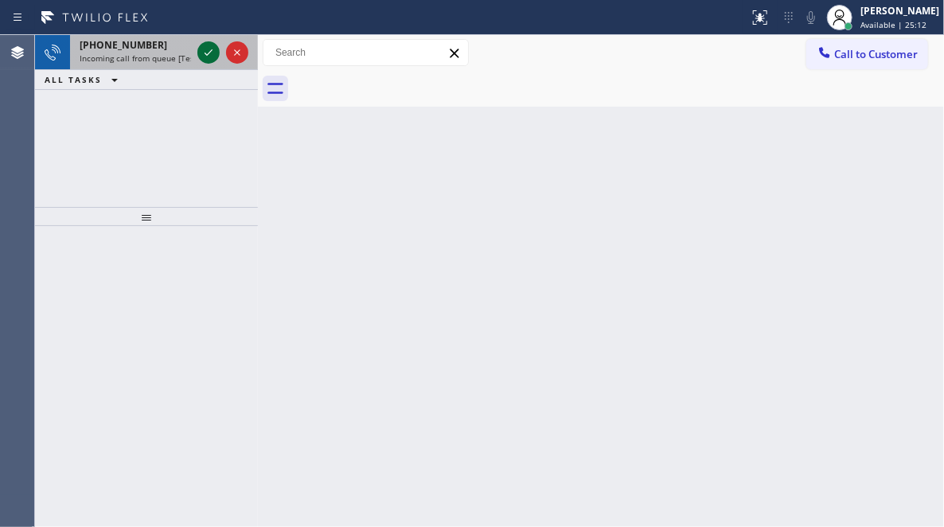
click at [211, 48] on icon at bounding box center [208, 52] width 19 height 19
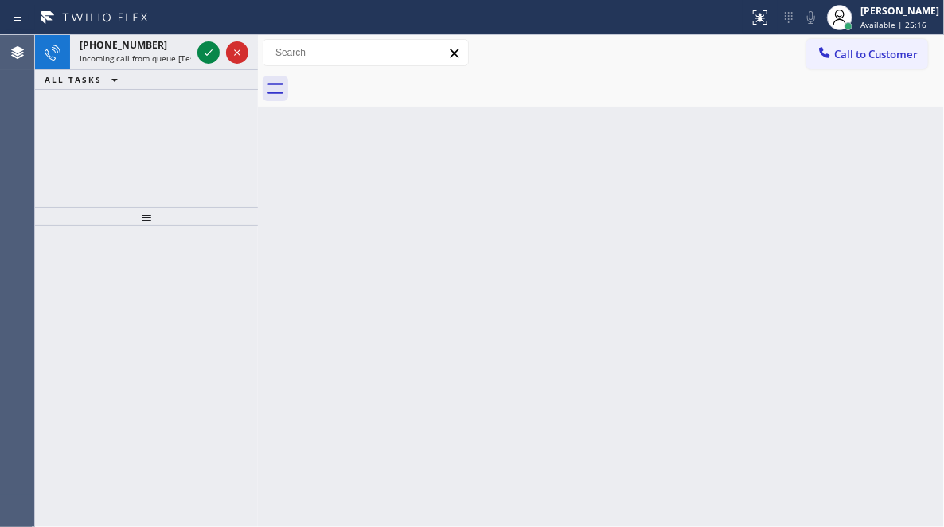
click at [209, 50] on icon at bounding box center [208, 52] width 19 height 19
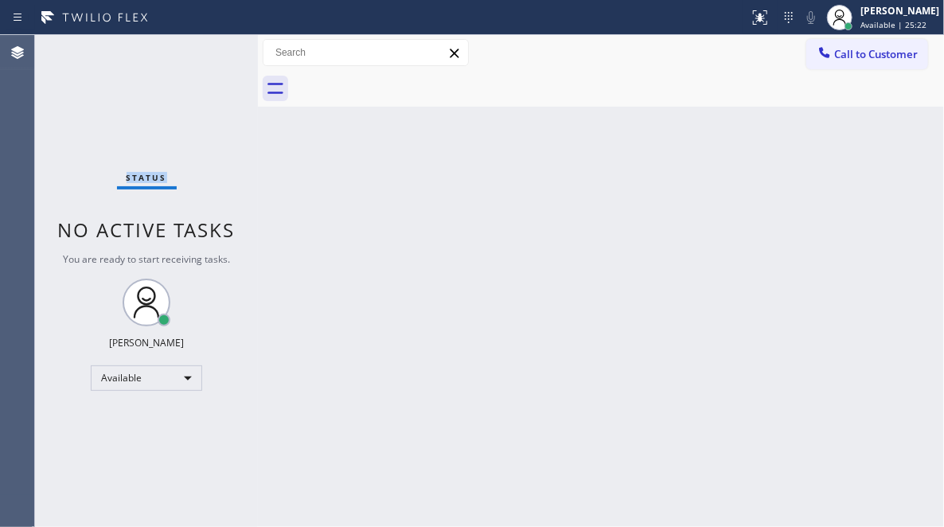
click at [208, 54] on div "Status No active tasks You are ready to start receiving tasks. [PERSON_NAME] Av…" at bounding box center [146, 281] width 223 height 492
click at [216, 53] on div "Status No active tasks You are ready to start receiving tasks. [PERSON_NAME] Av…" at bounding box center [146, 281] width 223 height 492
click at [216, 52] on div "Status No active tasks You are ready to start receiving tasks. [PERSON_NAME] Av…" at bounding box center [146, 281] width 223 height 492
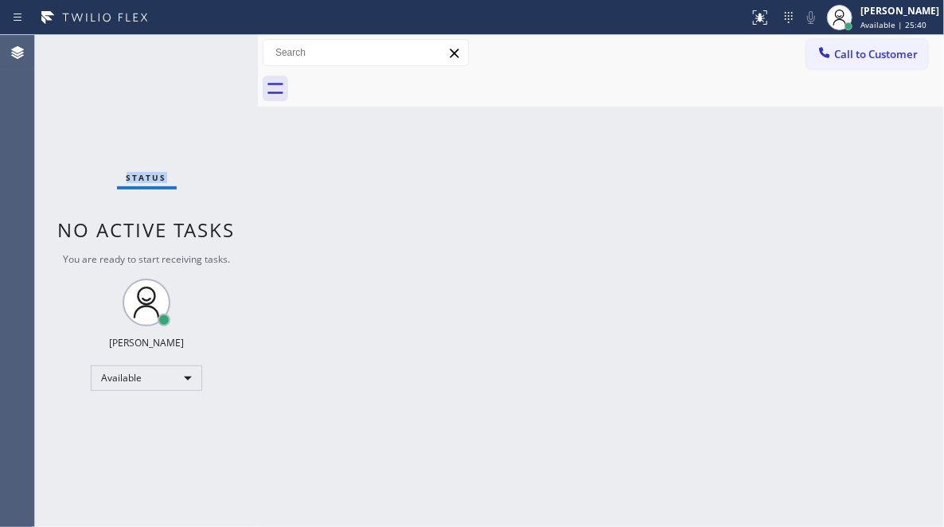
click at [216, 52] on div "Status No active tasks You are ready to start receiving tasks. [PERSON_NAME] Av…" at bounding box center [146, 281] width 223 height 492
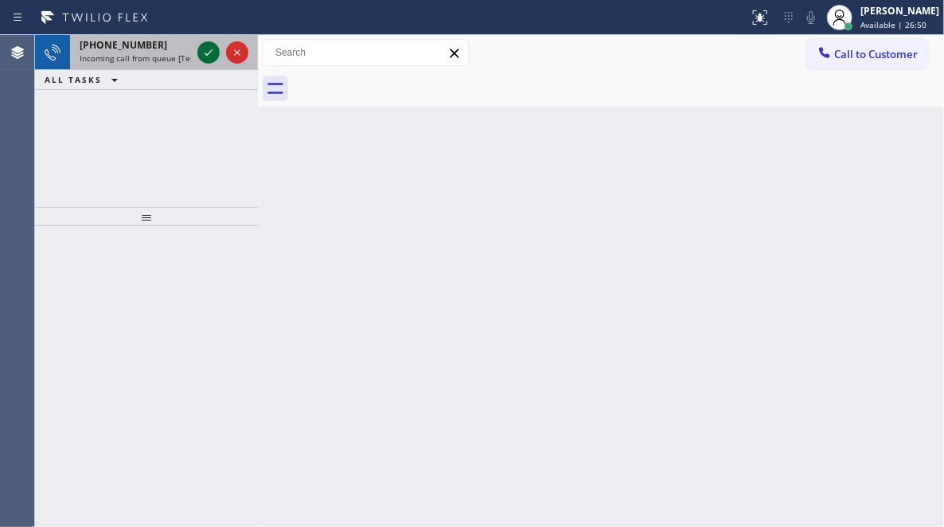
click at [204, 61] on icon at bounding box center [208, 52] width 19 height 19
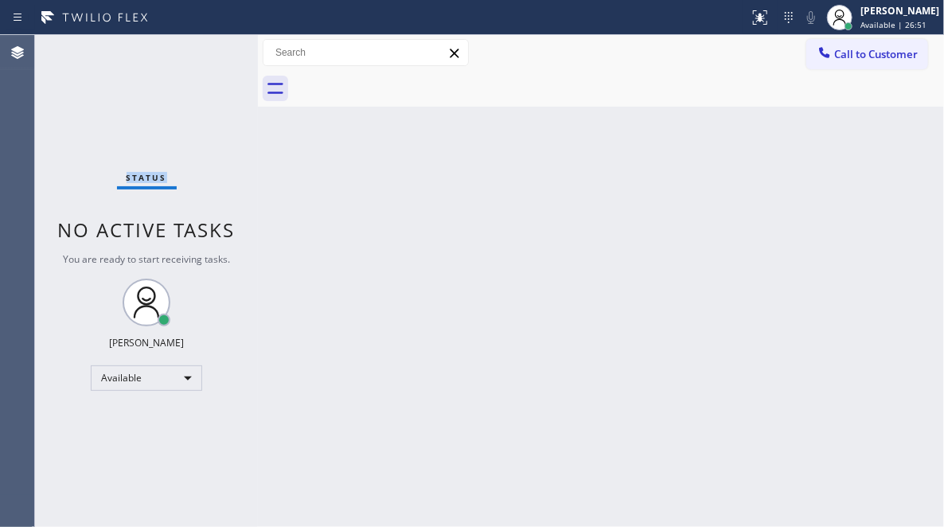
click at [205, 58] on div "Status No active tasks You are ready to start receiving tasks. [PERSON_NAME] Av…" at bounding box center [146, 281] width 223 height 492
click at [417, 209] on div "Back to Dashboard Change Sender ID Customers Technicians Select a contact Outbo…" at bounding box center [601, 281] width 686 height 492
click at [751, 10] on icon at bounding box center [760, 17] width 19 height 19
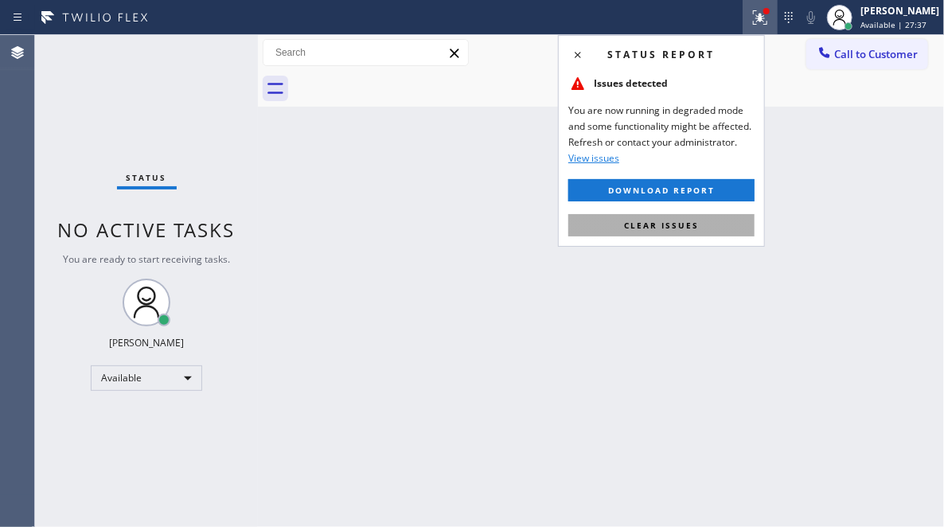
click at [652, 226] on span "Clear issues" at bounding box center [661, 225] width 75 height 11
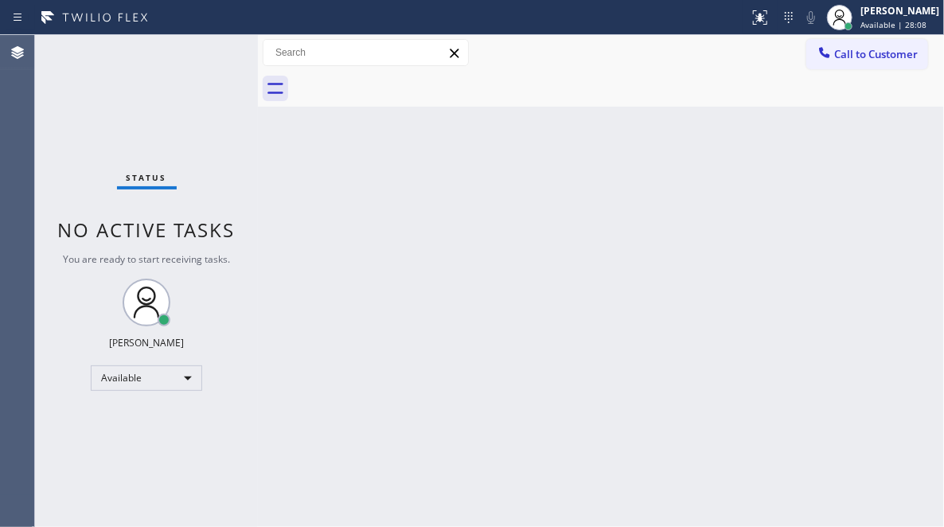
click at [179, 72] on div "Status No active tasks You are ready to start receiving tasks. [PERSON_NAME] Av…" at bounding box center [146, 281] width 223 height 492
click at [207, 46] on div "Status No active tasks You are ready to start receiving tasks. [PERSON_NAME] Av…" at bounding box center [146, 281] width 223 height 492
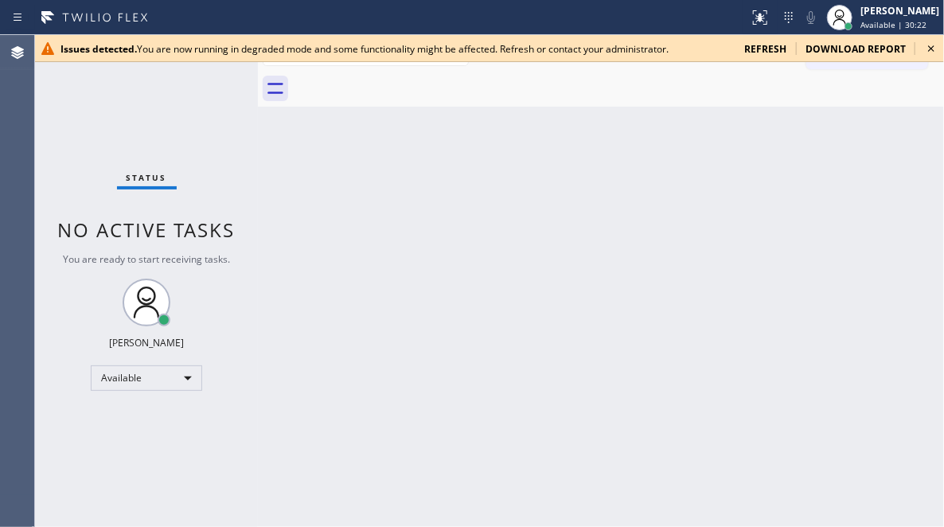
click at [777, 52] on span "refresh" at bounding box center [765, 49] width 42 height 14
click at [931, 51] on icon at bounding box center [931, 48] width 19 height 19
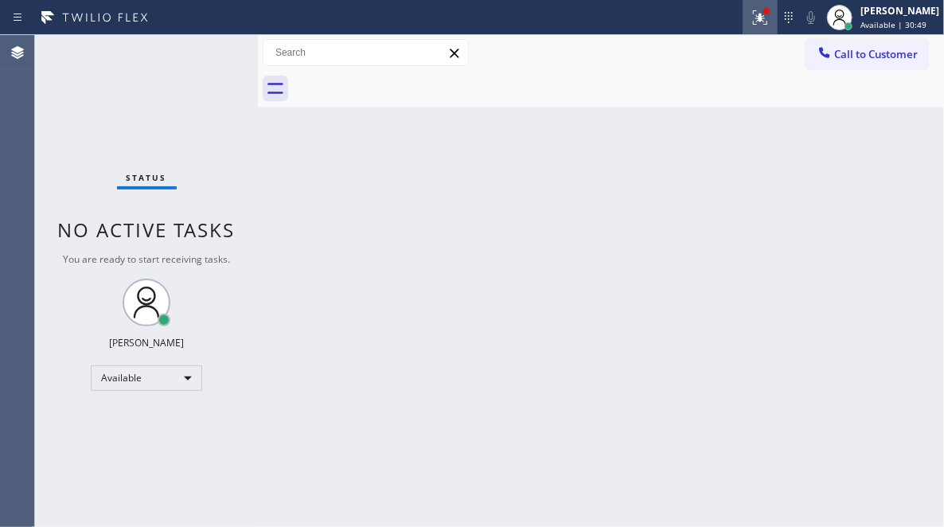
click at [751, 24] on icon at bounding box center [760, 17] width 19 height 19
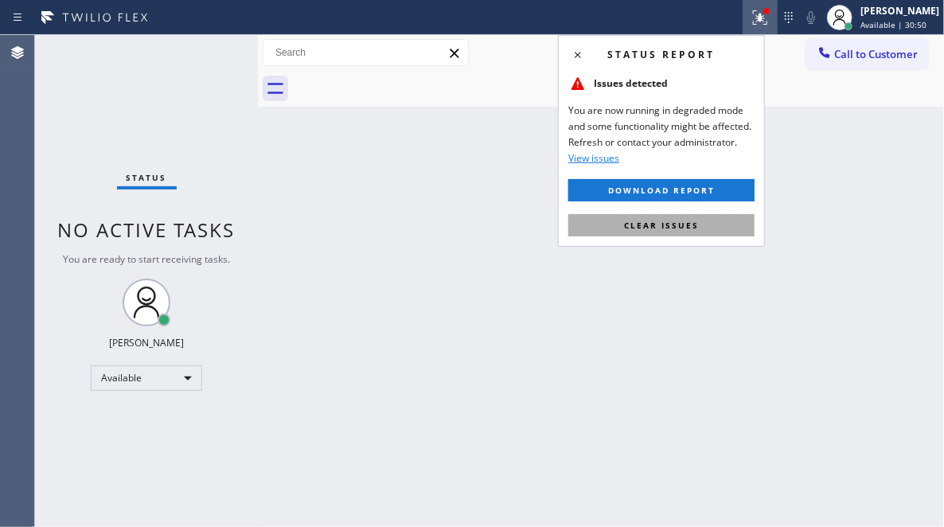
click at [642, 230] on button "Clear issues" at bounding box center [661, 225] width 186 height 22
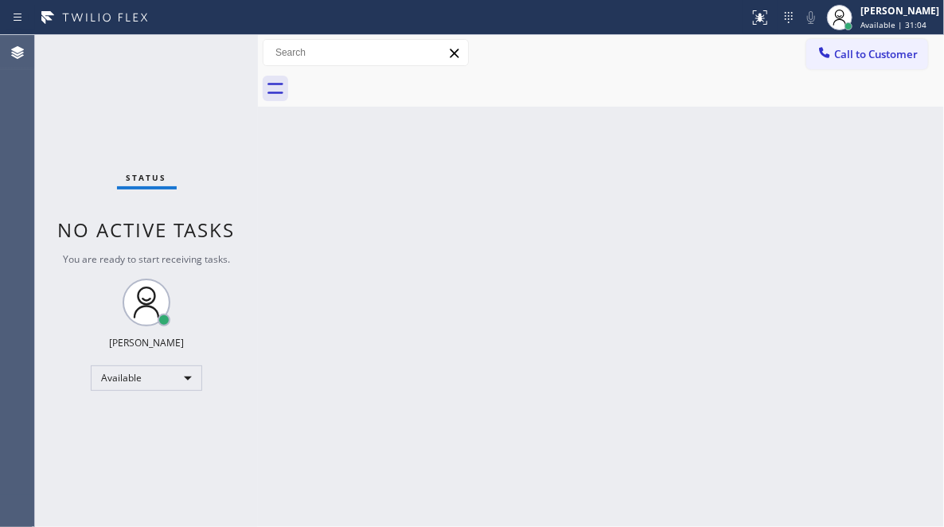
click at [184, 59] on div "Status No active tasks You are ready to start receiving tasks. [PERSON_NAME] Av…" at bounding box center [146, 281] width 223 height 492
click at [197, 50] on div "Status No active tasks You are ready to start receiving tasks. [PERSON_NAME] Av…" at bounding box center [146, 281] width 223 height 492
click at [200, 48] on div "Status No active tasks You are ready to start receiving tasks. [PERSON_NAME] Av…" at bounding box center [146, 281] width 223 height 492
click at [197, 57] on div "Status No active tasks You are ready to start receiving tasks. [PERSON_NAME] Av…" at bounding box center [146, 281] width 223 height 492
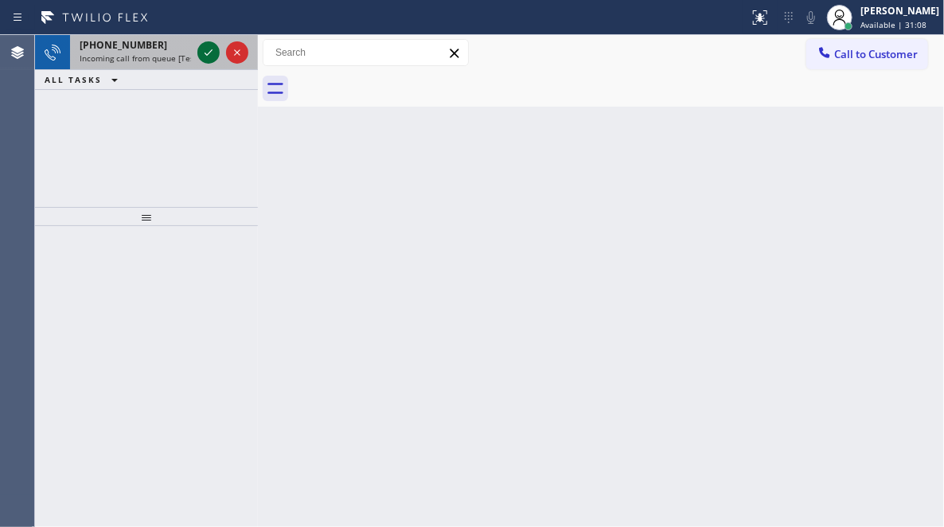
click at [202, 54] on icon at bounding box center [208, 52] width 19 height 19
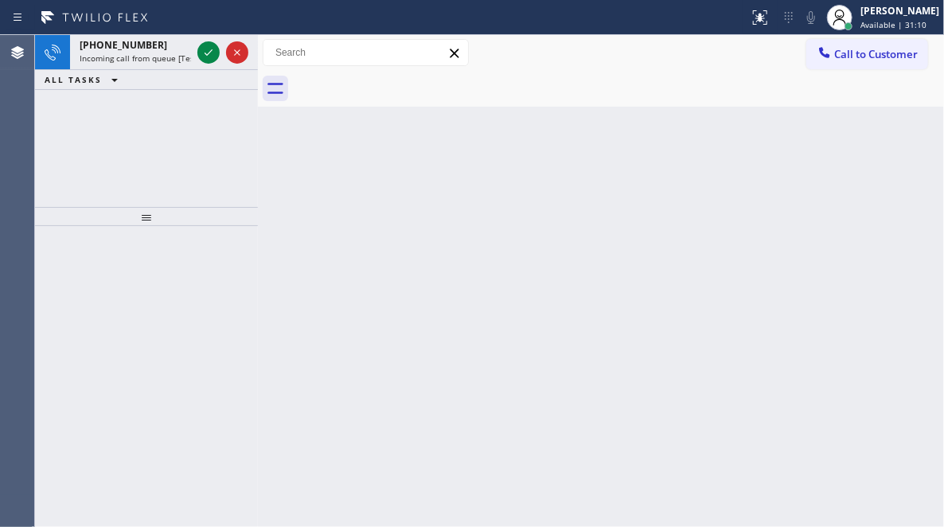
click at [204, 53] on icon at bounding box center [208, 52] width 19 height 19
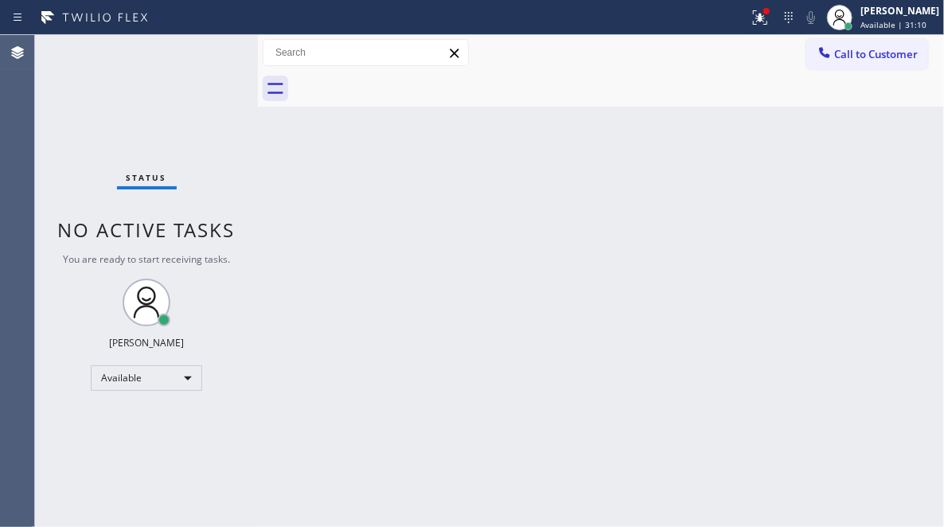
click at [207, 57] on div "Status No active tasks You are ready to start receiving tasks. [PERSON_NAME] Av…" at bounding box center [146, 281] width 223 height 492
click at [210, 57] on div "Status No active tasks You are ready to start receiving tasks. [PERSON_NAME] Av…" at bounding box center [146, 281] width 223 height 492
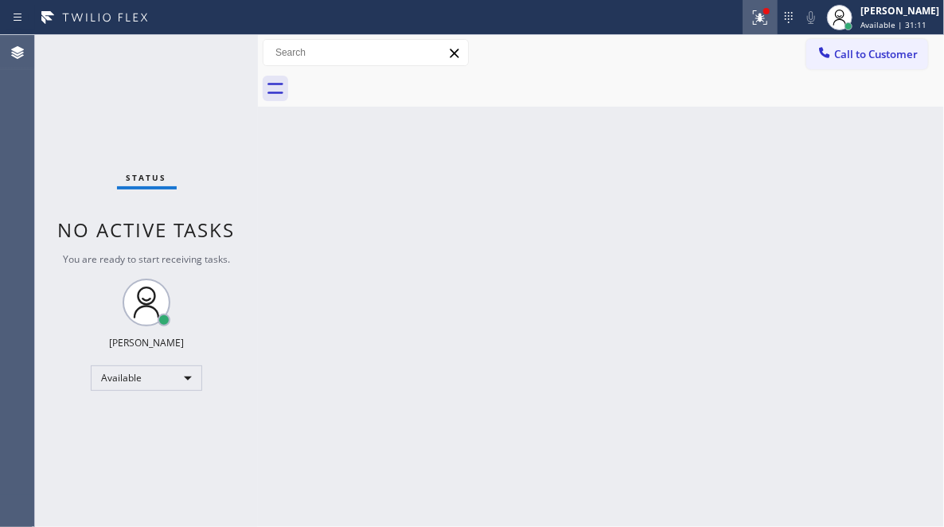
click at [753, 16] on icon at bounding box center [758, 15] width 10 height 11
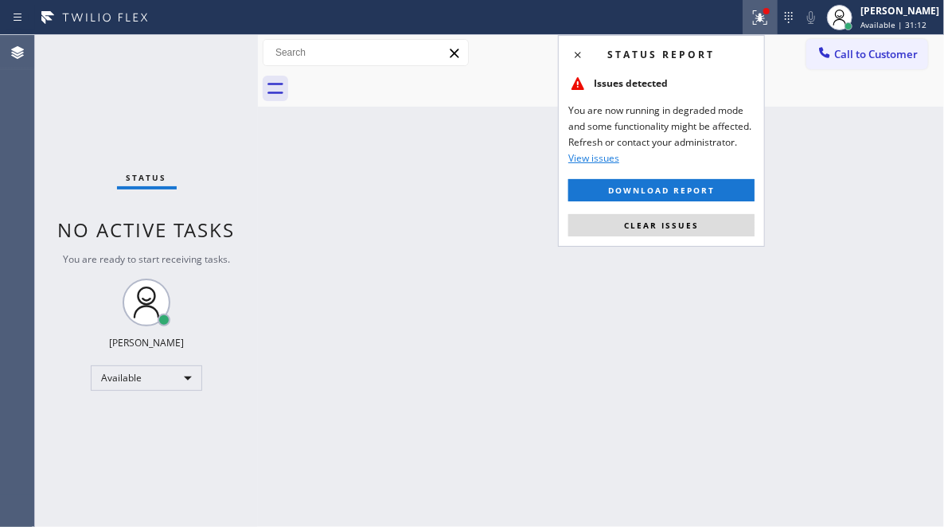
click at [662, 238] on div "Status report Issues detected You are now running in degraded mode and some fun…" at bounding box center [661, 141] width 207 height 212
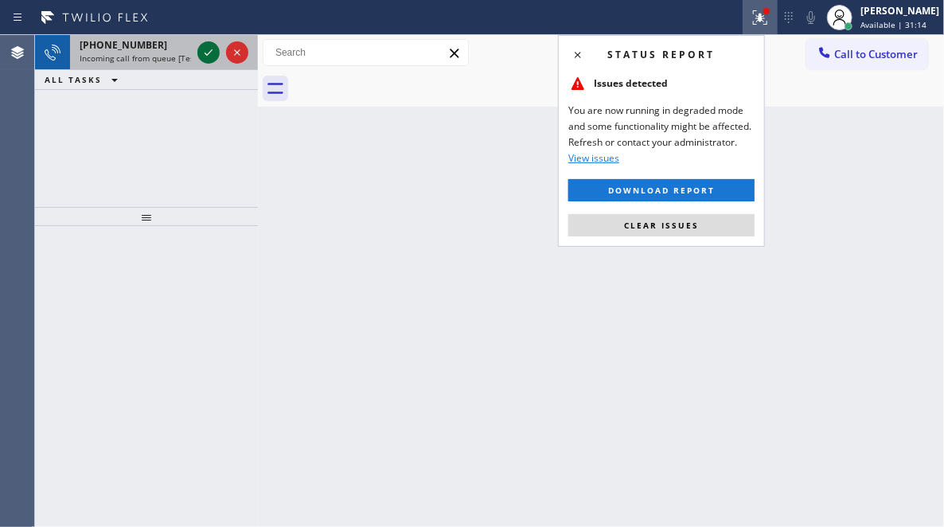
click at [214, 57] on icon at bounding box center [208, 52] width 19 height 19
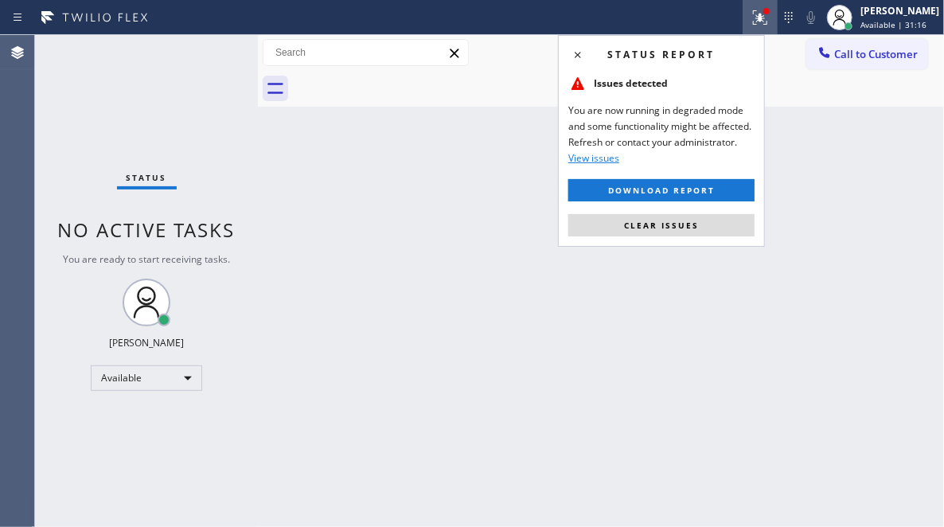
click at [210, 54] on div "Status No active tasks You are ready to start receiving tasks. [PERSON_NAME] Av…" at bounding box center [146, 281] width 223 height 492
click at [214, 56] on div "Status No active tasks You are ready to start receiving tasks. [PERSON_NAME] Av…" at bounding box center [146, 281] width 223 height 492
click at [209, 53] on div "Status No active tasks You are ready to start receiving tasks. [PERSON_NAME] Av…" at bounding box center [146, 281] width 223 height 492
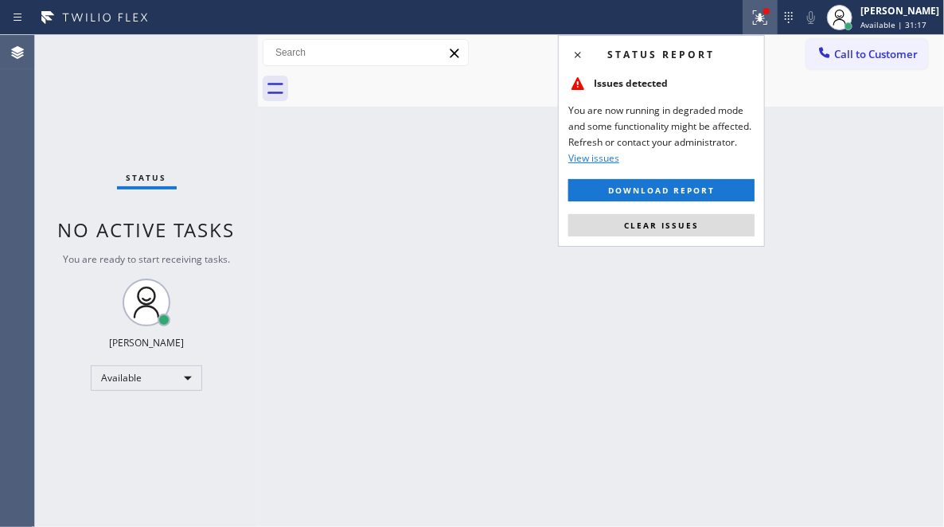
click at [209, 53] on div "Status No active tasks You are ready to start receiving tasks. [PERSON_NAME] Av…" at bounding box center [146, 281] width 223 height 492
click at [208, 52] on div "Status No active tasks You are ready to start receiving tasks. [PERSON_NAME] Av…" at bounding box center [146, 281] width 223 height 492
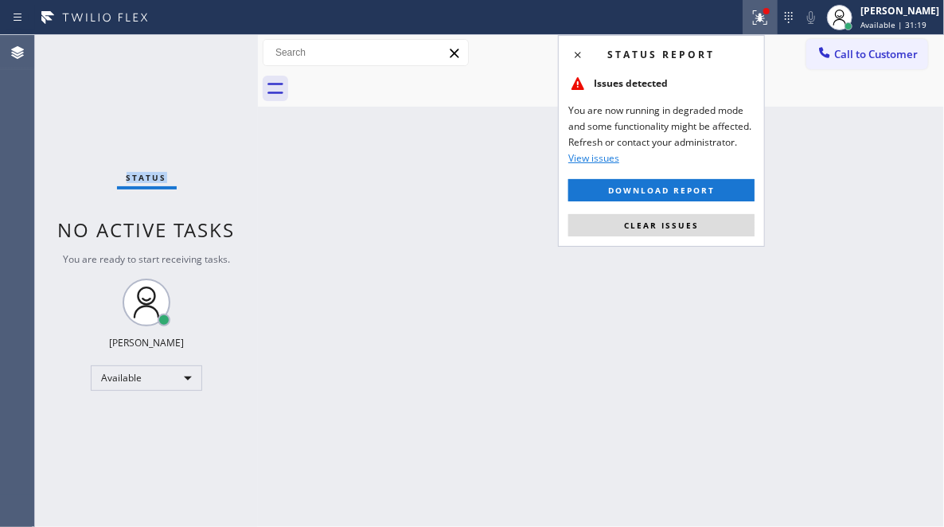
click at [208, 52] on div "Status No active tasks You are ready to start receiving tasks. [PERSON_NAME] Av…" at bounding box center [146, 281] width 223 height 492
click at [207, 52] on div "Status No active tasks You are ready to start receiving tasks. [PERSON_NAME] Av…" at bounding box center [146, 281] width 223 height 492
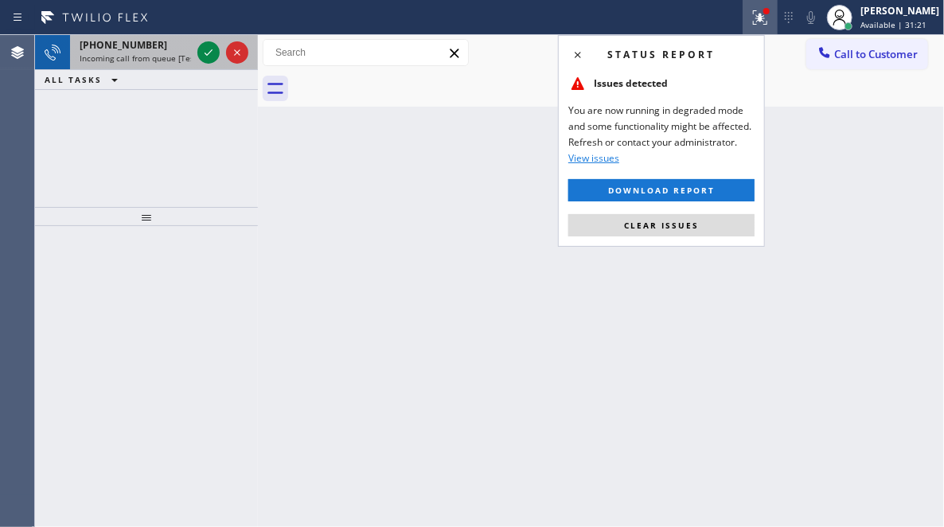
drag, startPoint x: 207, startPoint y: 52, endPoint x: 191, endPoint y: 60, distance: 17.8
click at [205, 54] on icon at bounding box center [208, 52] width 19 height 19
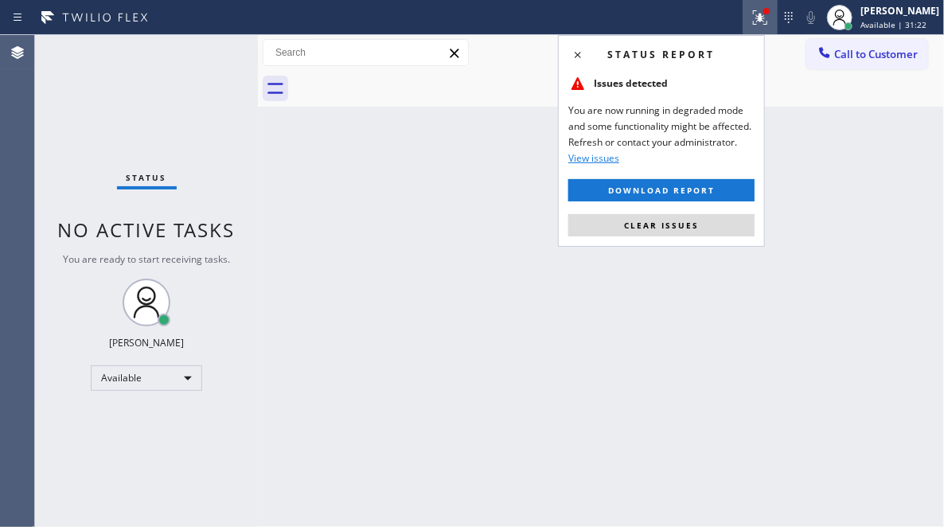
click at [209, 51] on div "Status No active tasks You are ready to start receiving tasks. [PERSON_NAME] Av…" at bounding box center [146, 281] width 223 height 492
click at [204, 58] on div "Status No active tasks You are ready to start receiving tasks. [PERSON_NAME] Av…" at bounding box center [146, 281] width 223 height 492
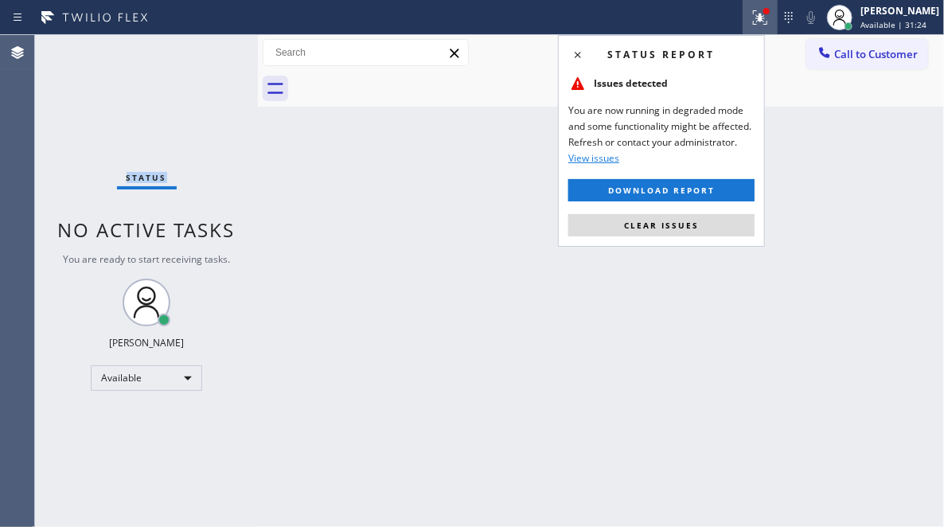
click at [207, 57] on div "Status No active tasks You are ready to start receiving tasks. [PERSON_NAME] Av…" at bounding box center [146, 281] width 223 height 492
click at [693, 229] on span "Clear issues" at bounding box center [661, 225] width 75 height 11
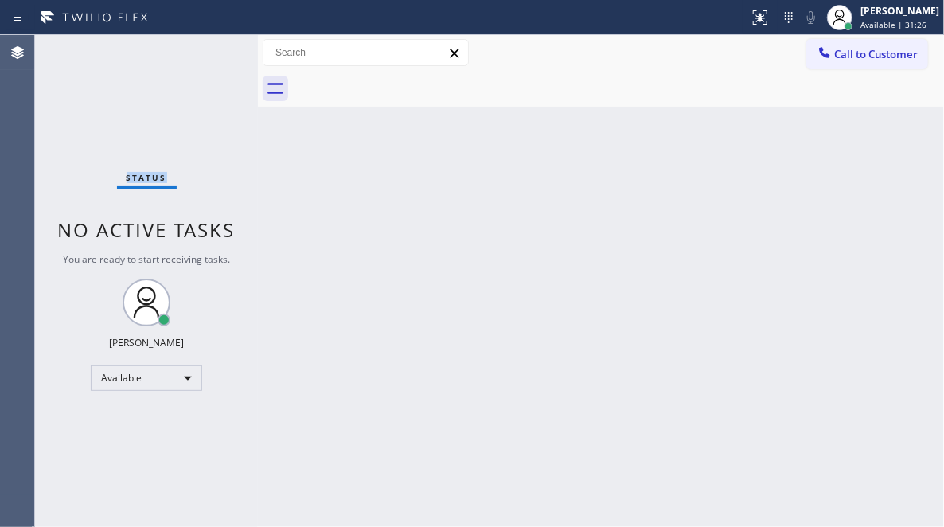
click at [204, 43] on div "Status No active tasks You are ready to start receiving tasks. [PERSON_NAME] Av…" at bounding box center [146, 281] width 223 height 492
click at [210, 46] on div "Status No active tasks You are ready to start receiving tasks. [PERSON_NAME] Av…" at bounding box center [146, 281] width 223 height 492
click at [202, 42] on div "Status No active tasks You are ready to start receiving tasks. [PERSON_NAME] Av…" at bounding box center [146, 281] width 223 height 492
click at [205, 53] on div "Status No active tasks You are ready to start receiving tasks. [PERSON_NAME] Av…" at bounding box center [146, 281] width 223 height 492
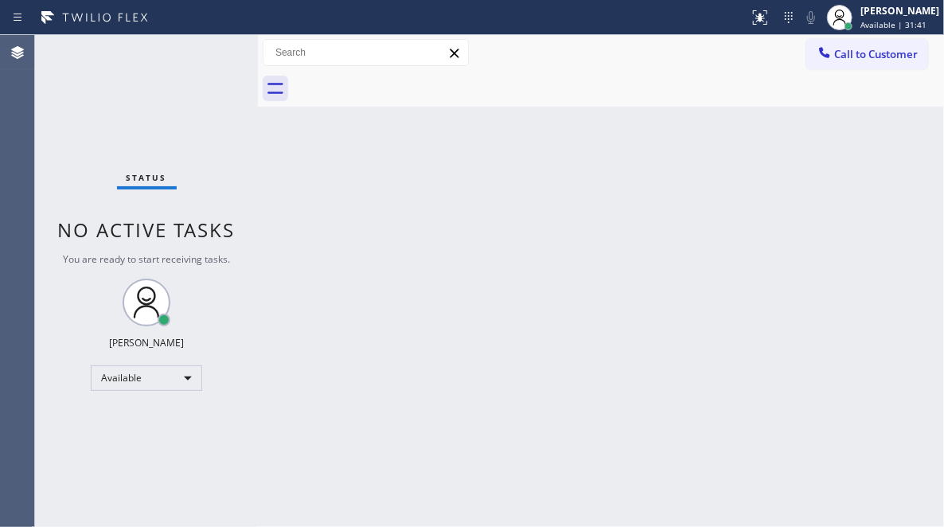
click at [205, 53] on div "Status No active tasks You are ready to start receiving tasks. [PERSON_NAME] Av…" at bounding box center [146, 281] width 223 height 492
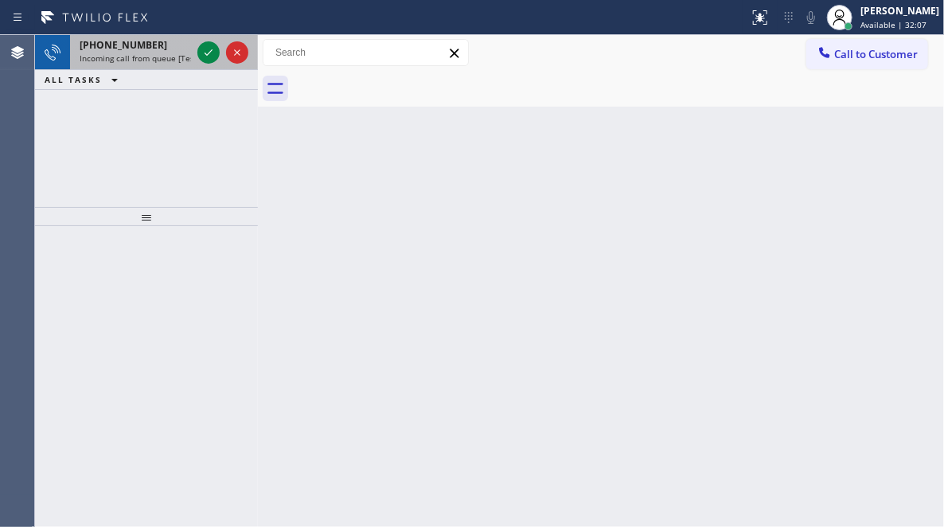
click at [192, 50] on div "[PHONE_NUMBER] Incoming call from queue [Test] All" at bounding box center [132, 52] width 124 height 35
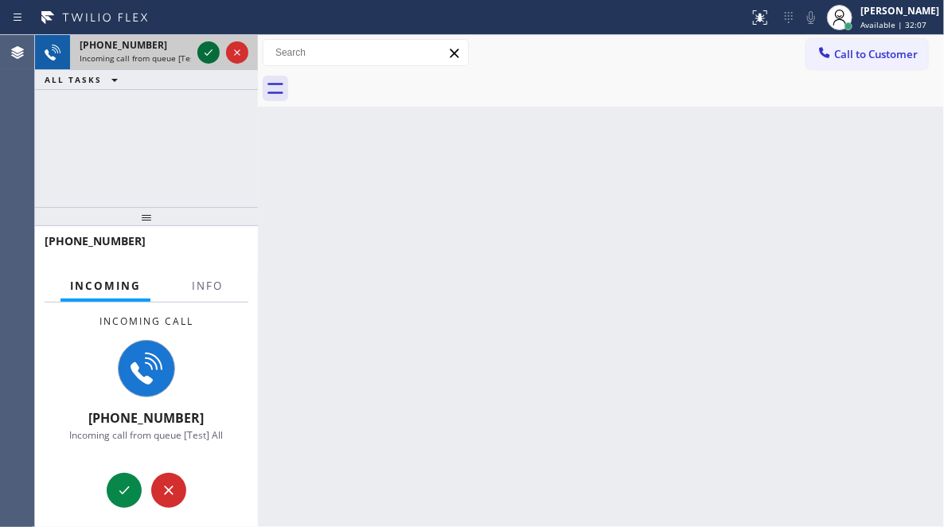
click at [203, 53] on icon at bounding box center [208, 52] width 19 height 19
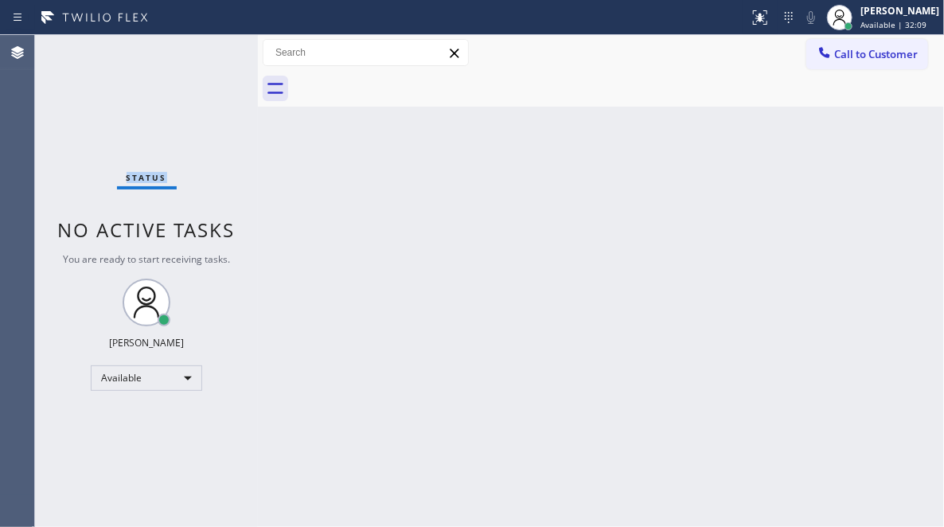
click at [203, 53] on div "Status No active tasks You are ready to start receiving tasks. [PERSON_NAME] Av…" at bounding box center [146, 281] width 223 height 492
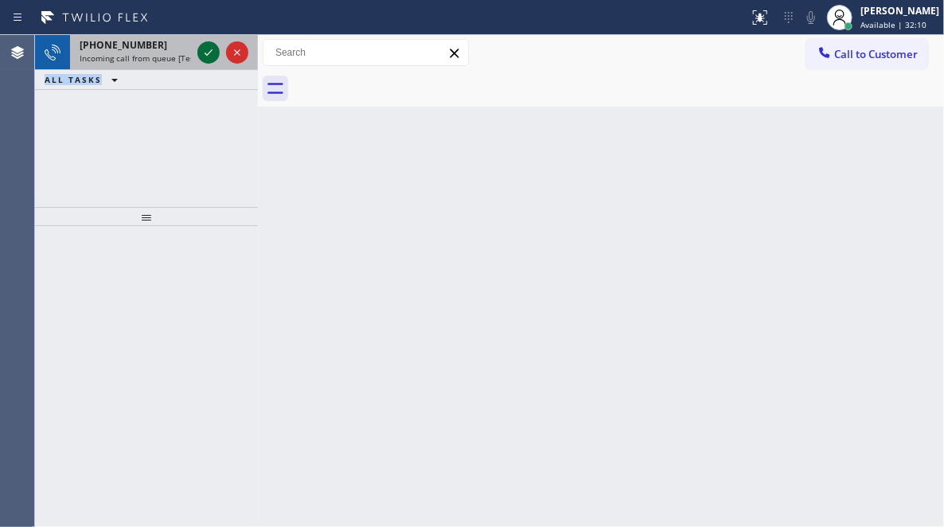
click at [204, 53] on icon at bounding box center [208, 52] width 19 height 19
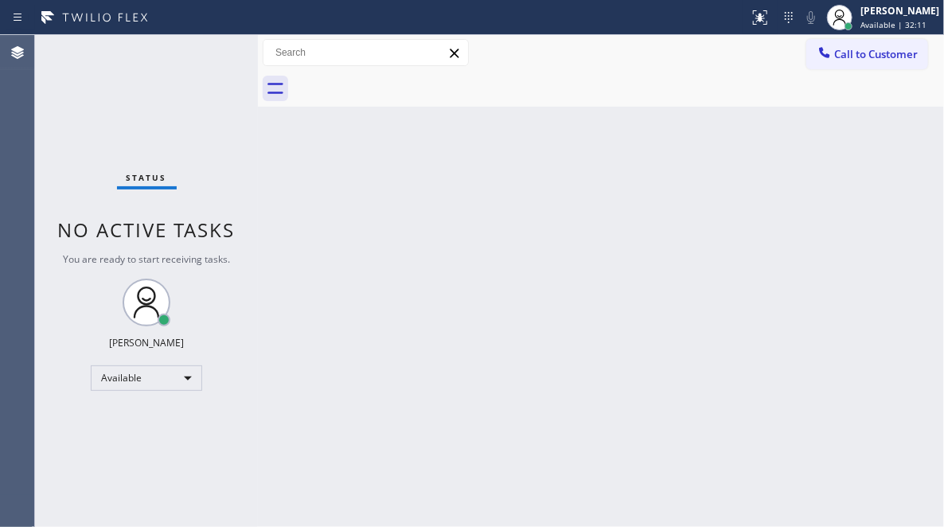
click at [205, 53] on div "Status No active tasks You are ready to start receiving tasks. [PERSON_NAME] Av…" at bounding box center [146, 281] width 223 height 492
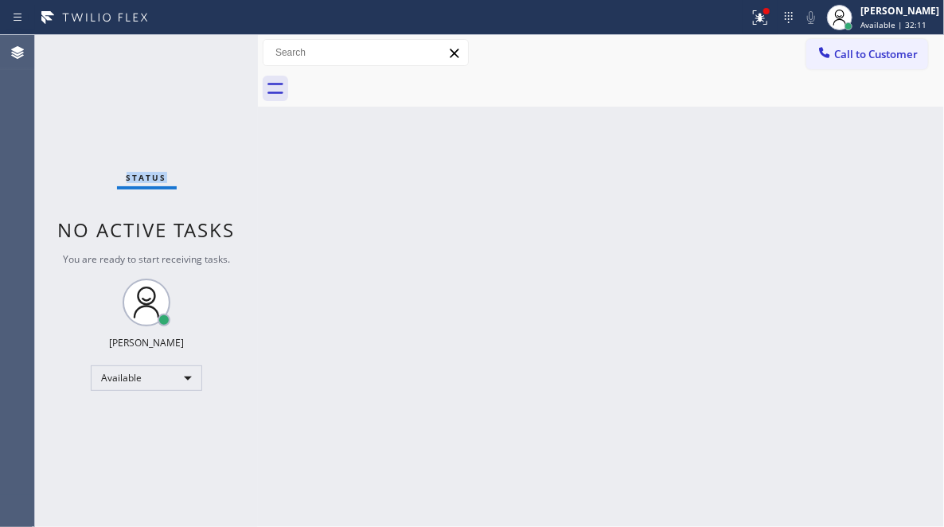
click at [205, 53] on div "Status No active tasks You are ready to start receiving tasks. [PERSON_NAME] Av…" at bounding box center [146, 281] width 223 height 492
drag, startPoint x: 746, startPoint y: 16, endPoint x: 747, endPoint y: 26, distance: 10.4
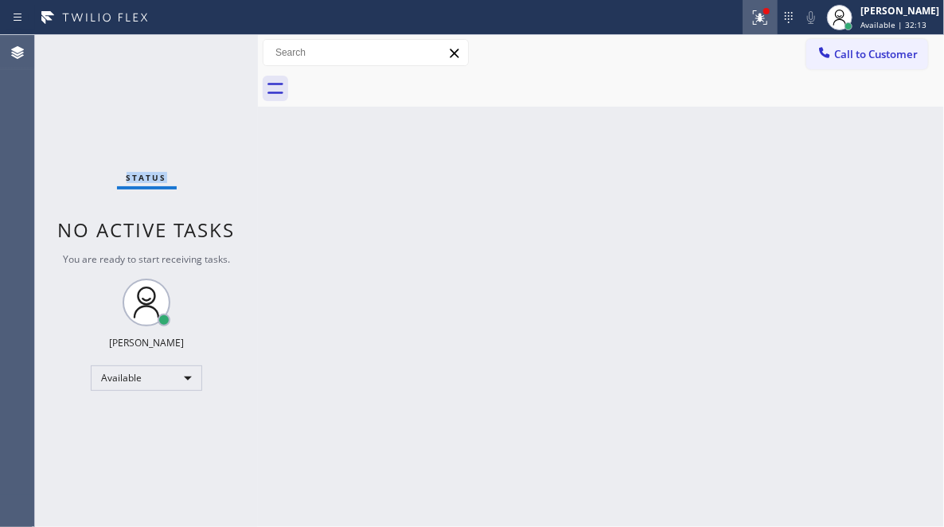
click at [753, 17] on icon at bounding box center [758, 15] width 10 height 11
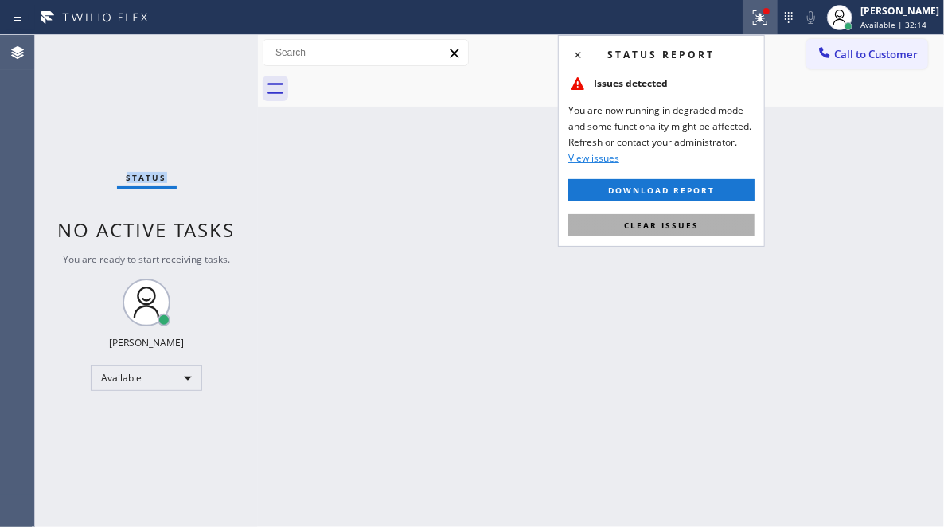
click at [650, 224] on span "Clear issues" at bounding box center [661, 225] width 75 height 11
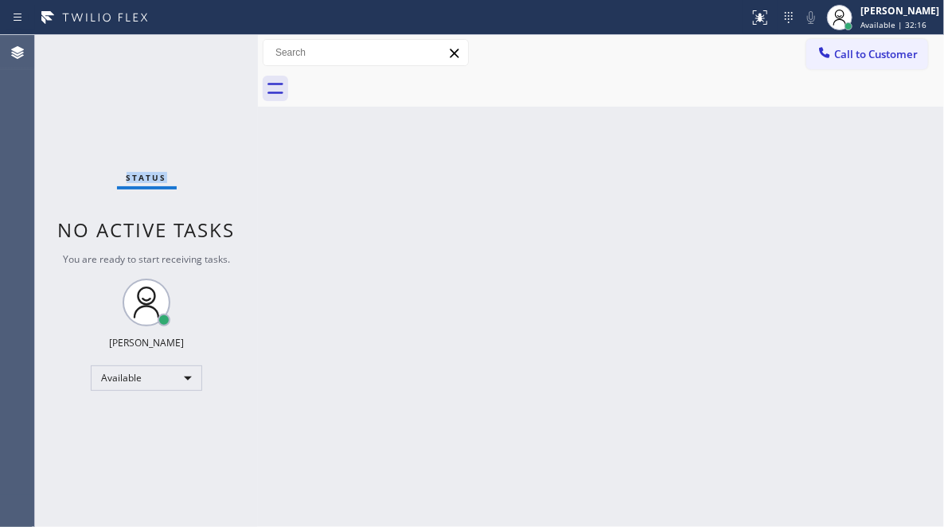
click at [201, 48] on div "Status No active tasks You are ready to start receiving tasks. [PERSON_NAME] Av…" at bounding box center [146, 281] width 223 height 492
click at [201, 47] on div "Status No active tasks You are ready to start receiving tasks. [PERSON_NAME] Av…" at bounding box center [146, 281] width 223 height 492
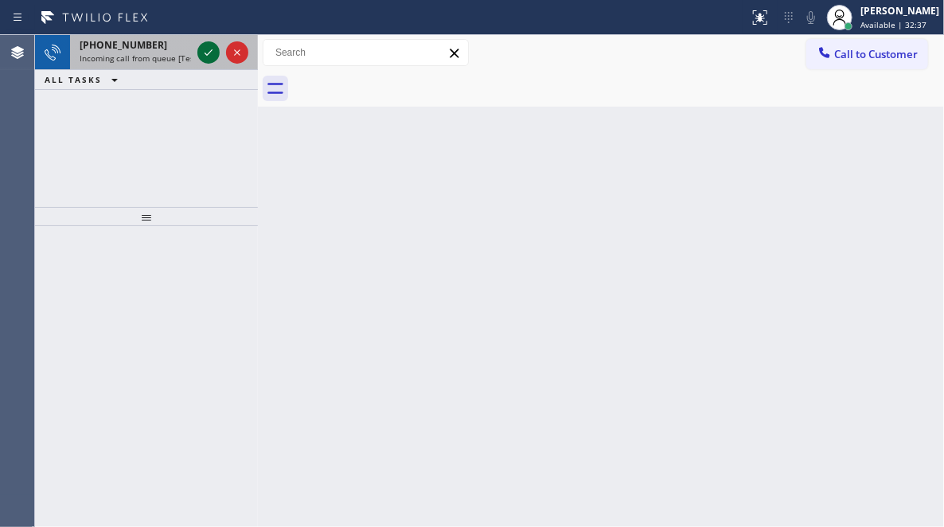
click at [201, 51] on icon at bounding box center [208, 52] width 19 height 19
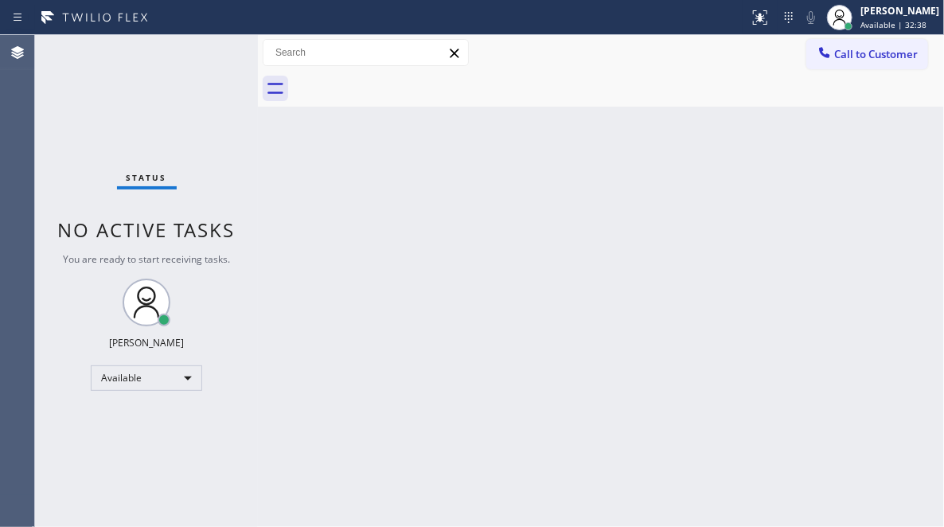
click at [205, 53] on div "Status No active tasks You are ready to start receiving tasks. [PERSON_NAME] Av…" at bounding box center [146, 281] width 223 height 492
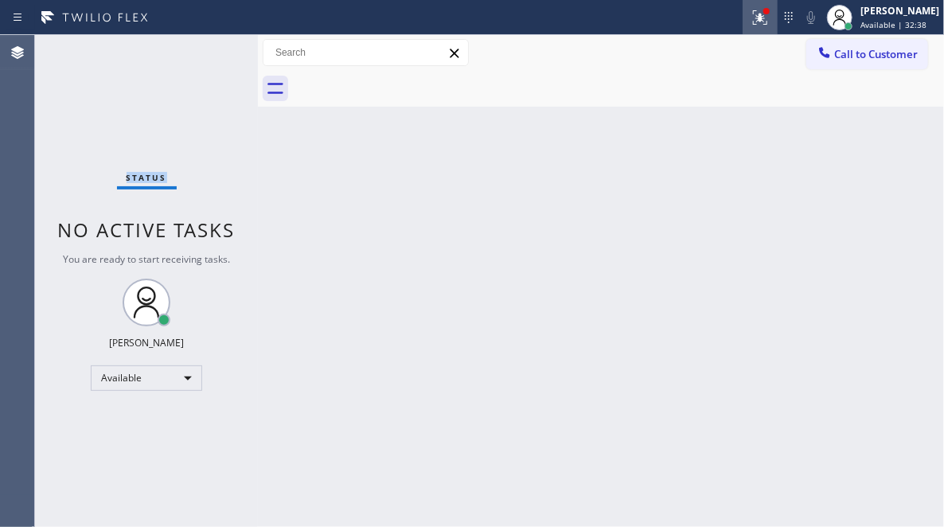
click at [753, 21] on icon at bounding box center [760, 17] width 14 height 14
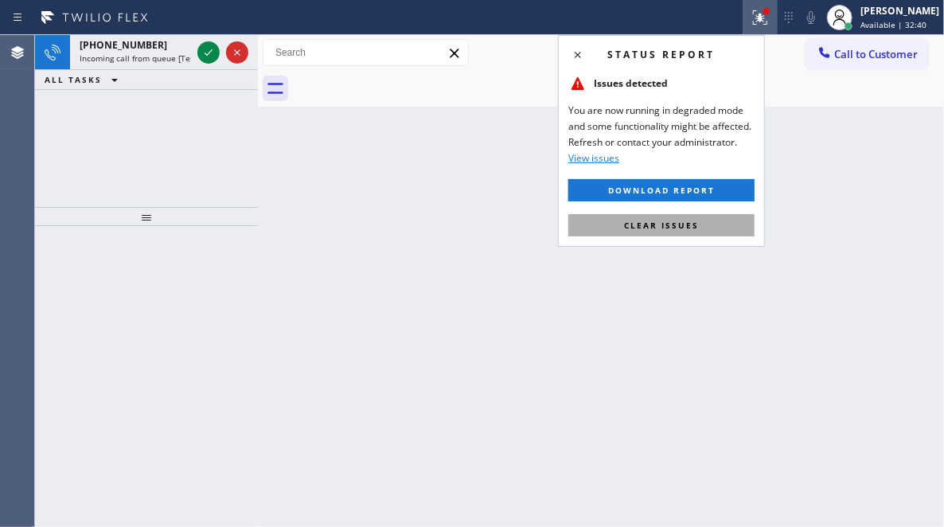
click at [654, 228] on span "Clear issues" at bounding box center [661, 225] width 75 height 11
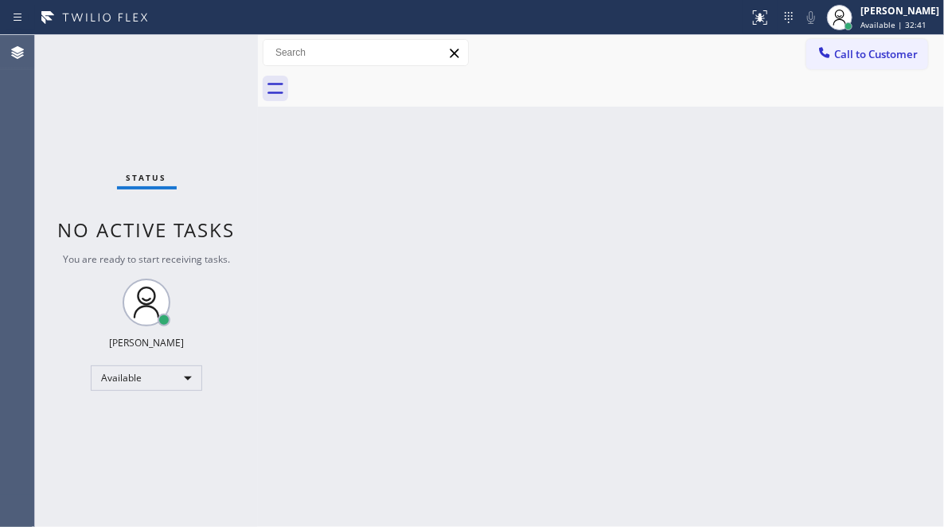
click at [201, 53] on div "Status No active tasks You are ready to start receiving tasks. [PERSON_NAME] Av…" at bounding box center [146, 281] width 223 height 492
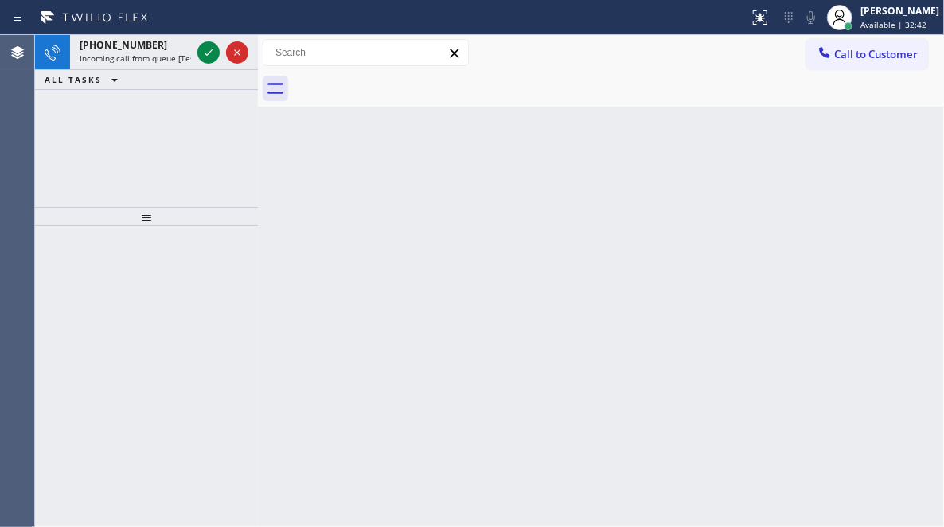
click at [207, 55] on icon at bounding box center [209, 52] width 8 height 6
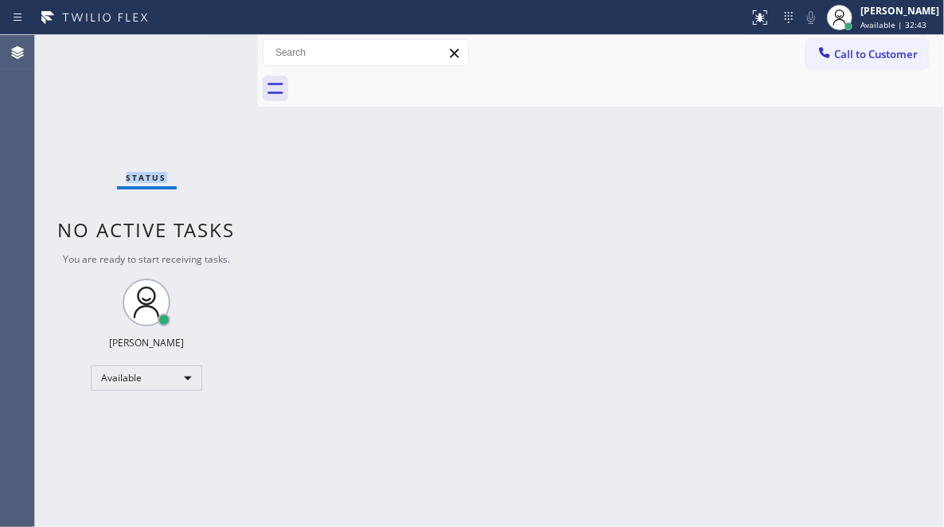
click at [207, 55] on div "Status No active tasks You are ready to start receiving tasks. [PERSON_NAME] Av…" at bounding box center [146, 281] width 223 height 492
click at [753, 17] on icon at bounding box center [758, 15] width 10 height 11
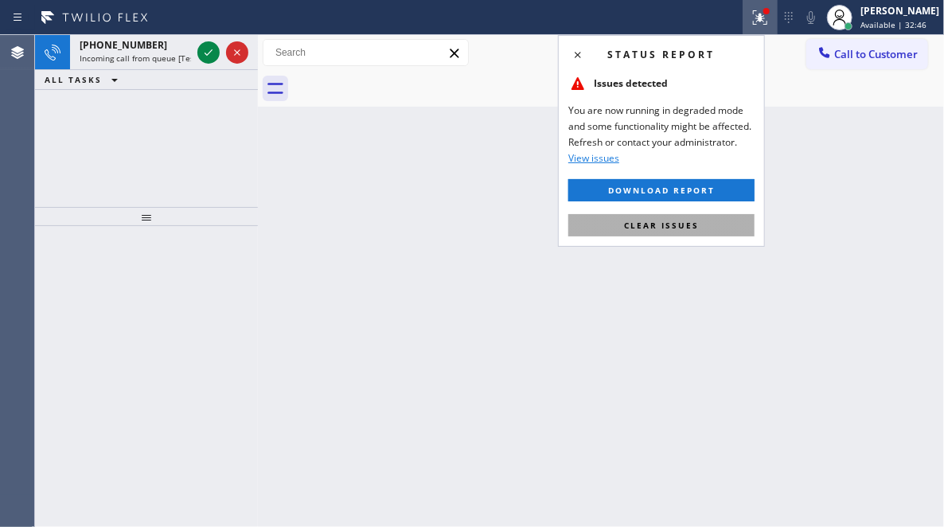
click at [672, 224] on span "Clear issues" at bounding box center [661, 225] width 75 height 11
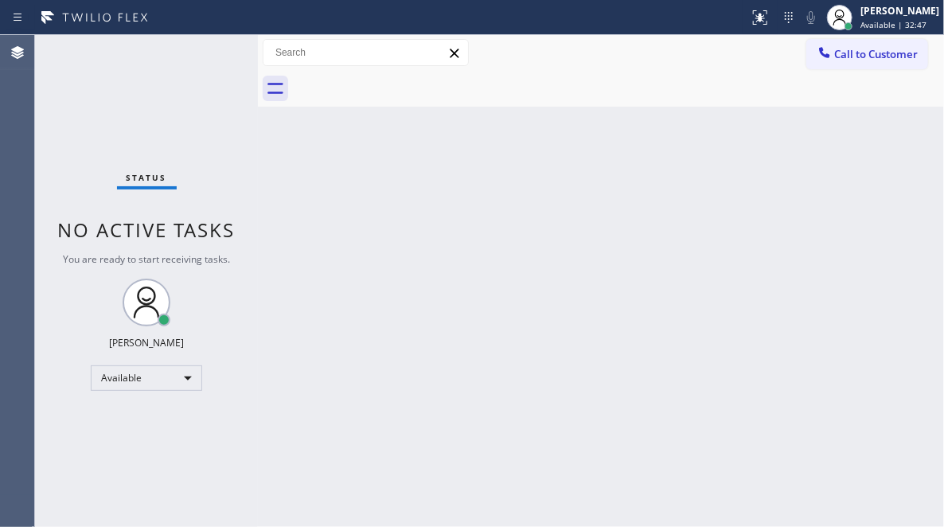
click at [197, 50] on div "Status No active tasks You are ready to start receiving tasks. [PERSON_NAME] Av…" at bounding box center [146, 281] width 223 height 492
click at [212, 56] on div "Status No active tasks You are ready to start receiving tasks. [PERSON_NAME] Av…" at bounding box center [146, 281] width 223 height 492
click at [210, 55] on div "Status No active tasks You are ready to start receiving tasks. [PERSON_NAME] Av…" at bounding box center [146, 281] width 223 height 492
click at [209, 55] on div "Status No active tasks You are ready to start receiving tasks. [PERSON_NAME] Av…" at bounding box center [146, 281] width 223 height 492
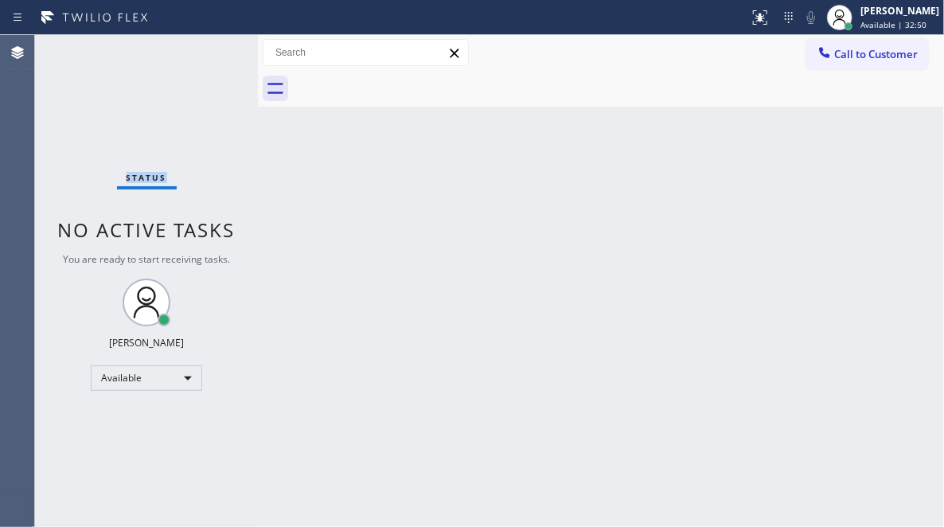
click at [209, 56] on div "Status No active tasks You are ready to start receiving tasks. [PERSON_NAME] Av…" at bounding box center [146, 281] width 223 height 492
click at [209, 57] on div "Status No active tasks You are ready to start receiving tasks. [PERSON_NAME] Av…" at bounding box center [146, 281] width 223 height 492
click at [199, 47] on div "Status No active tasks You are ready to start receiving tasks. [PERSON_NAME] Av…" at bounding box center [146, 281] width 223 height 492
click at [204, 52] on div "Status No active tasks You are ready to start receiving tasks. [PERSON_NAME] Av…" at bounding box center [146, 281] width 223 height 492
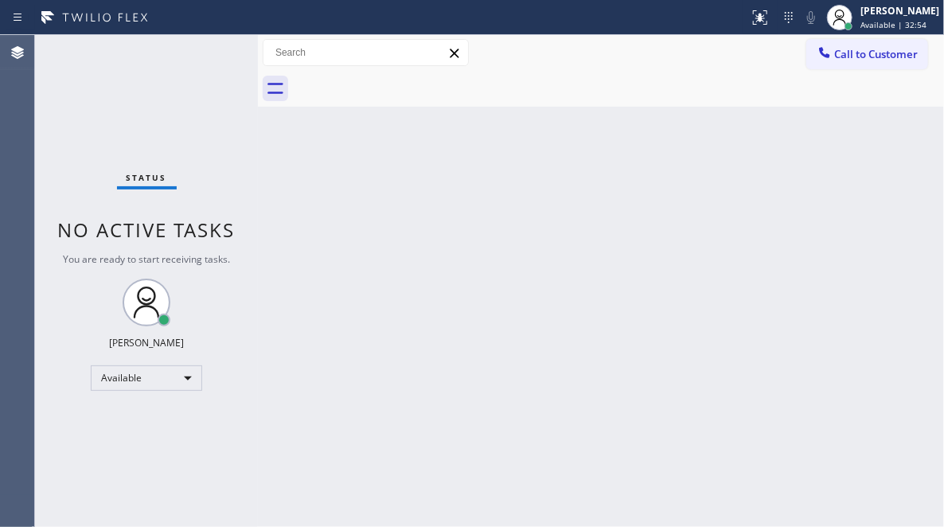
click at [204, 52] on div "Status No active tasks You are ready to start receiving tasks. [PERSON_NAME] Av…" at bounding box center [146, 281] width 223 height 492
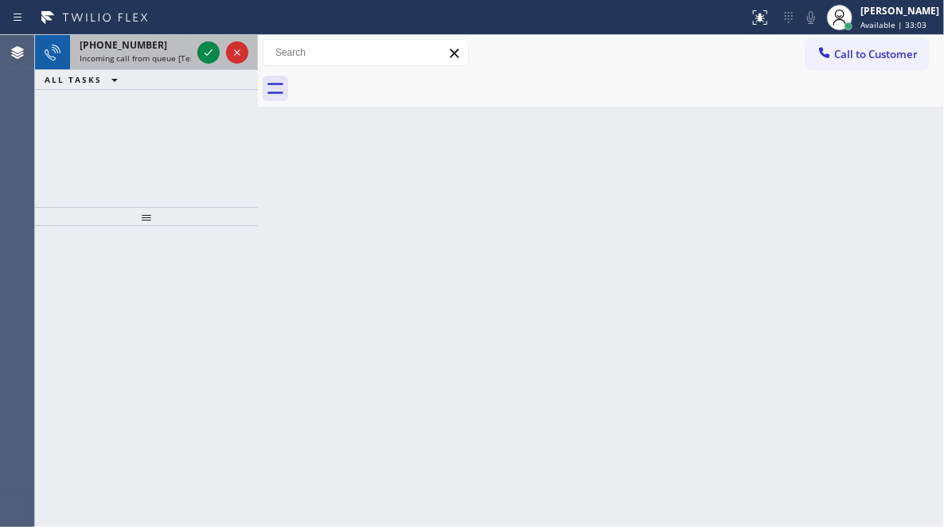
click at [194, 55] on div "[PHONE_NUMBER] Incoming call from queue [Test] All" at bounding box center [146, 52] width 223 height 35
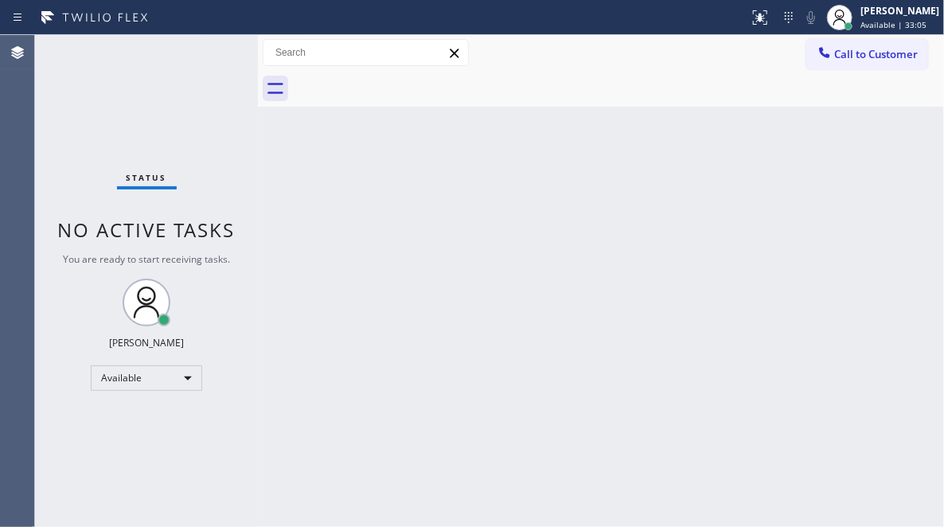
click at [208, 56] on div "Status No active tasks You are ready to start receiving tasks. [PERSON_NAME] Av…" at bounding box center [146, 281] width 223 height 492
click at [205, 49] on div "Status No active tasks You are ready to start receiving tasks. [PERSON_NAME] Av…" at bounding box center [146, 281] width 223 height 492
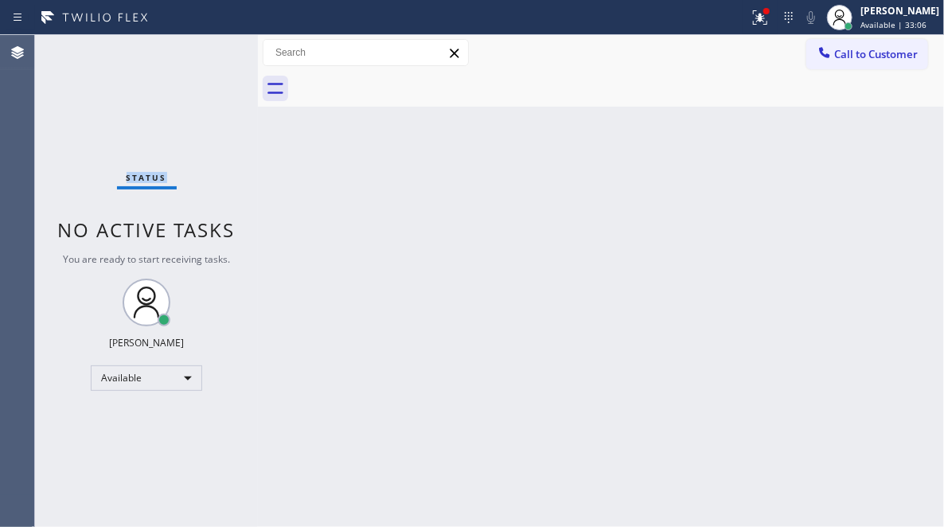
click at [205, 49] on div "Status No active tasks You are ready to start receiving tasks. [PERSON_NAME] Av…" at bounding box center [146, 281] width 223 height 492
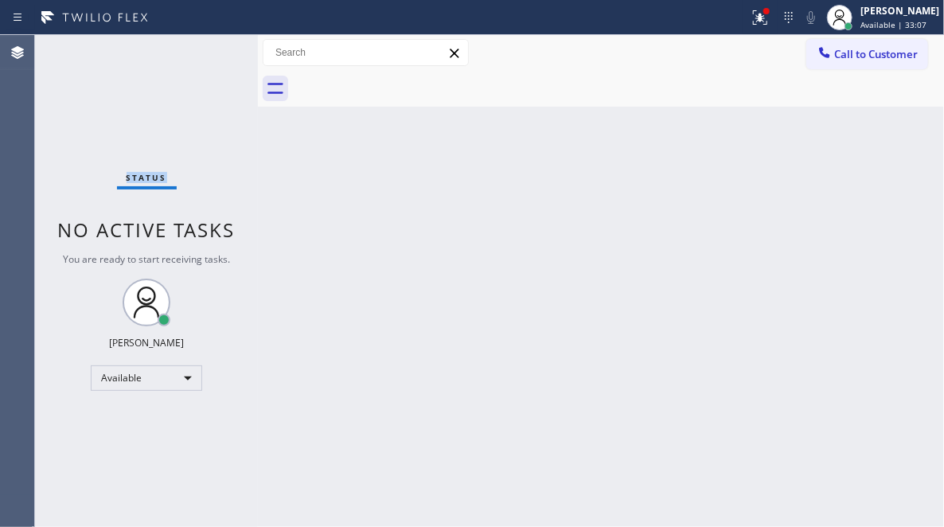
click at [205, 49] on div "Status No active tasks You are ready to start receiving tasks. [PERSON_NAME] Av…" at bounding box center [146, 281] width 223 height 492
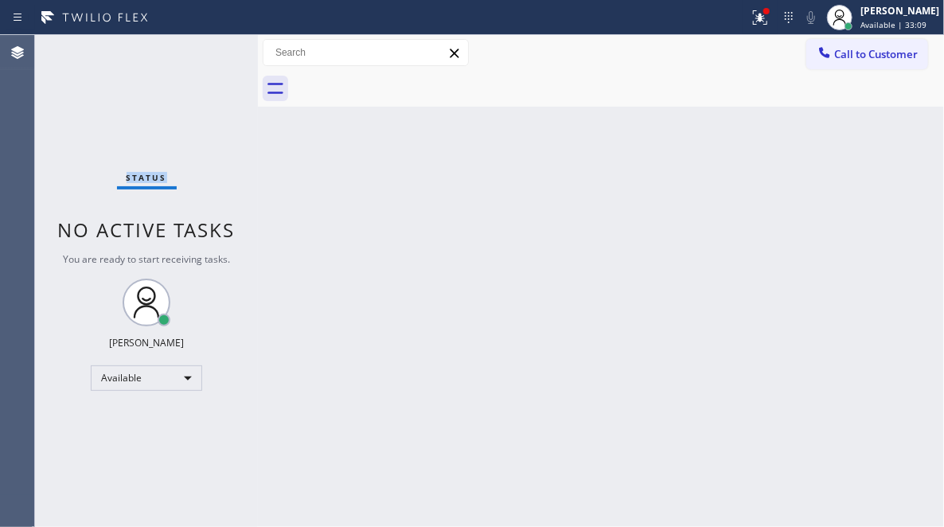
click at [205, 49] on div "Status No active tasks You are ready to start receiving tasks. [PERSON_NAME] Av…" at bounding box center [146, 281] width 223 height 492
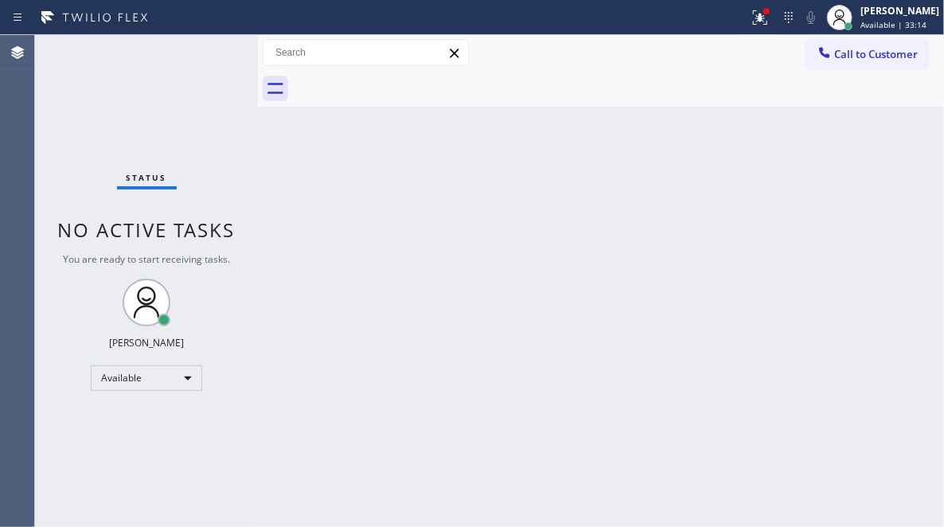
click at [201, 53] on div "Status No active tasks You are ready to start receiving tasks. [PERSON_NAME] Av…" at bounding box center [146, 281] width 223 height 492
click at [210, 55] on div "Status No active tasks You are ready to start receiving tasks. [PERSON_NAME] Av…" at bounding box center [146, 281] width 223 height 492
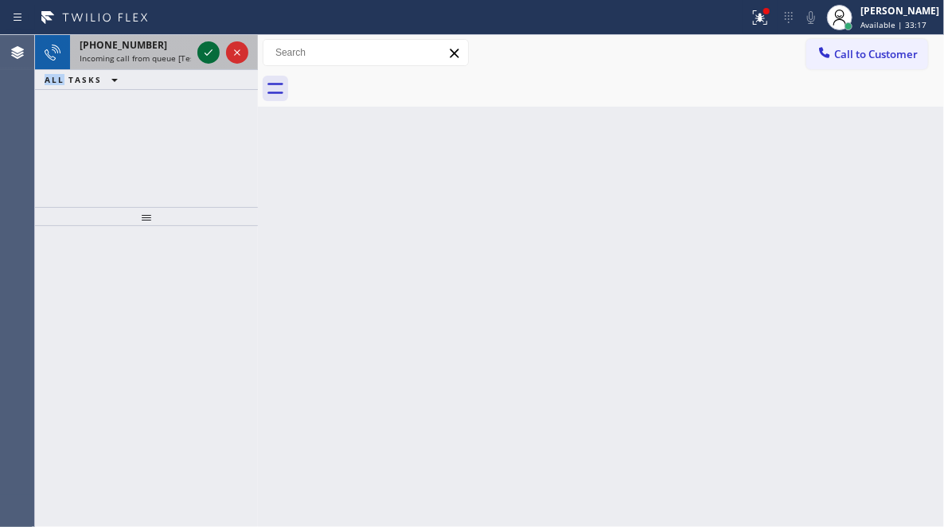
click at [210, 60] on icon at bounding box center [208, 52] width 19 height 19
click at [209, 60] on icon at bounding box center [208, 52] width 19 height 19
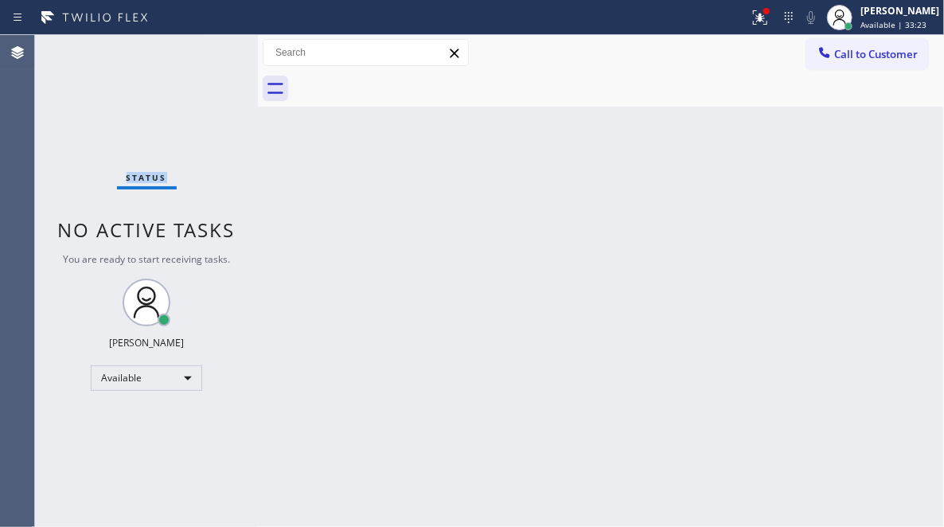
click at [209, 54] on div "Status No active tasks You are ready to start receiving tasks. [PERSON_NAME] Av…" at bounding box center [146, 281] width 223 height 492
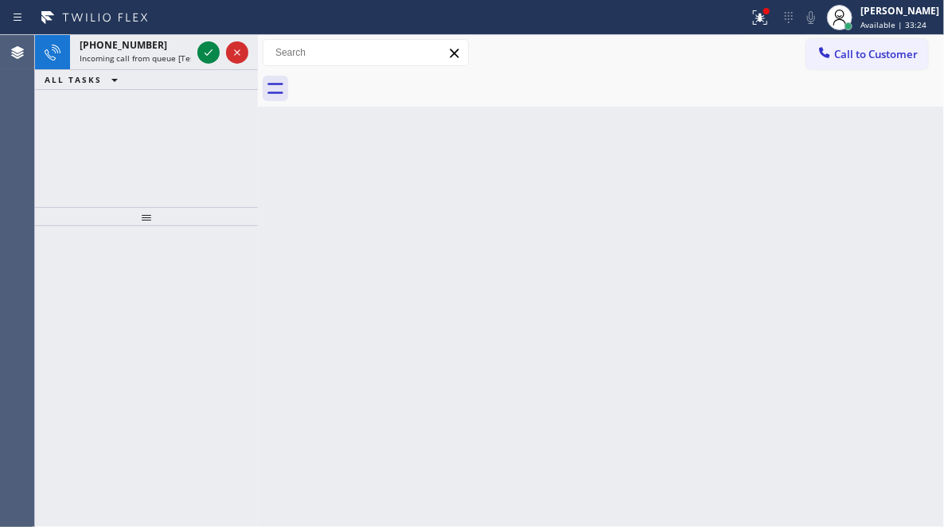
click at [209, 54] on icon at bounding box center [208, 52] width 19 height 19
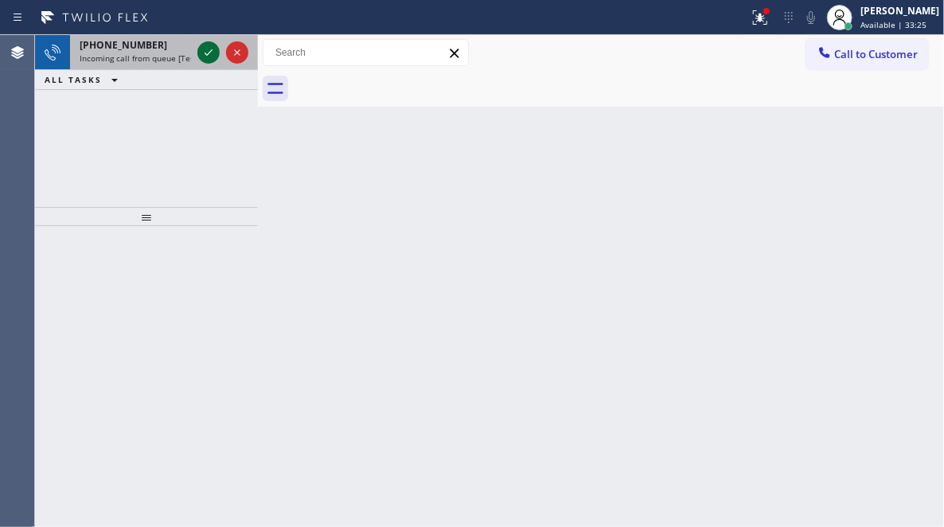
click at [202, 49] on icon at bounding box center [208, 52] width 19 height 19
click at [204, 45] on icon at bounding box center [208, 52] width 19 height 19
click at [209, 52] on icon at bounding box center [209, 52] width 8 height 6
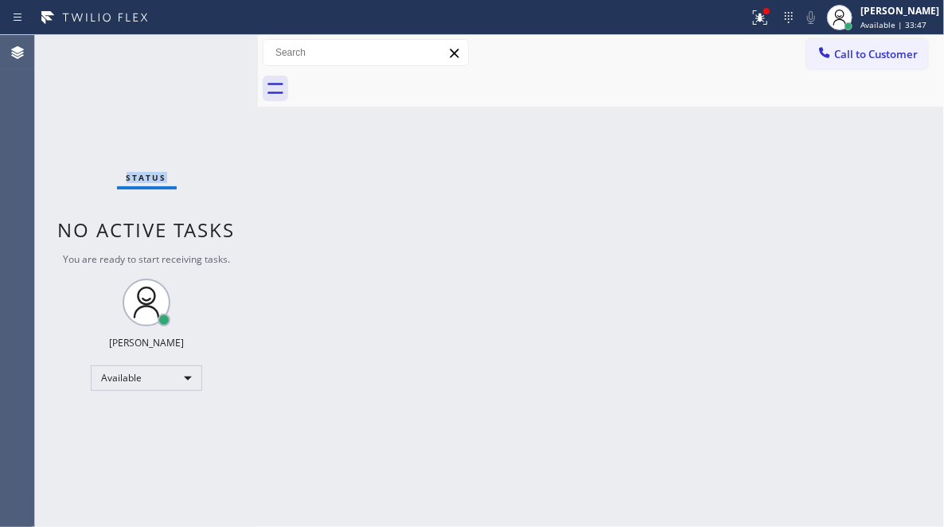
click at [209, 50] on div "Status No active tasks You are ready to start receiving tasks. [PERSON_NAME] Av…" at bounding box center [146, 281] width 223 height 492
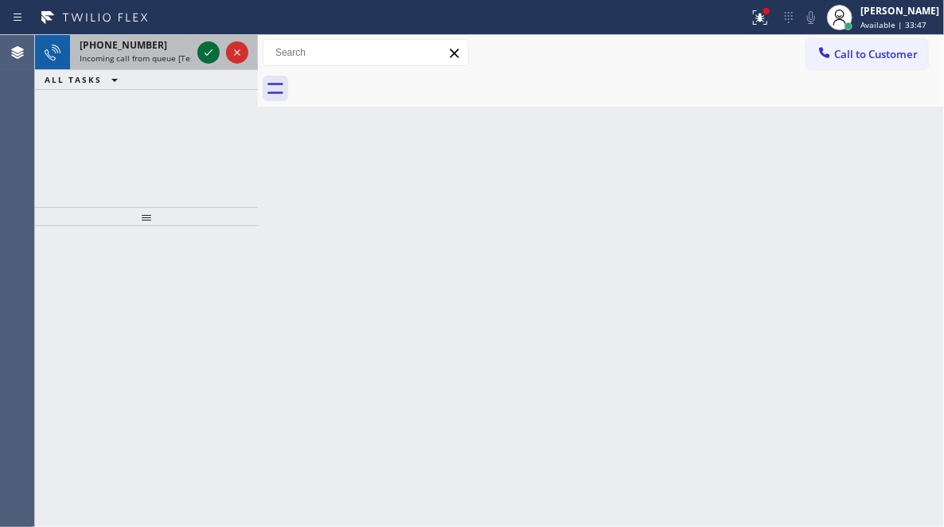
click at [207, 52] on icon at bounding box center [208, 52] width 19 height 19
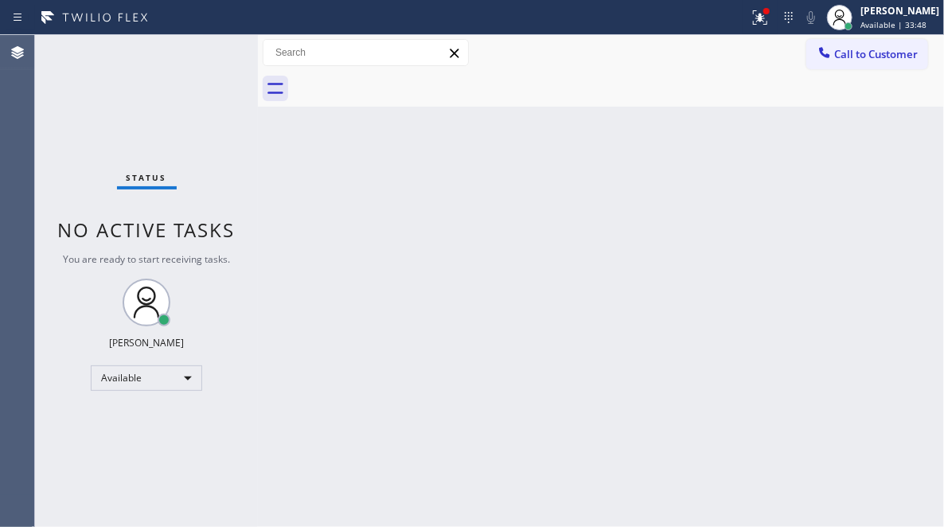
click at [207, 53] on div "Status No active tasks You are ready to start receiving tasks. [PERSON_NAME] Av…" at bounding box center [146, 281] width 223 height 492
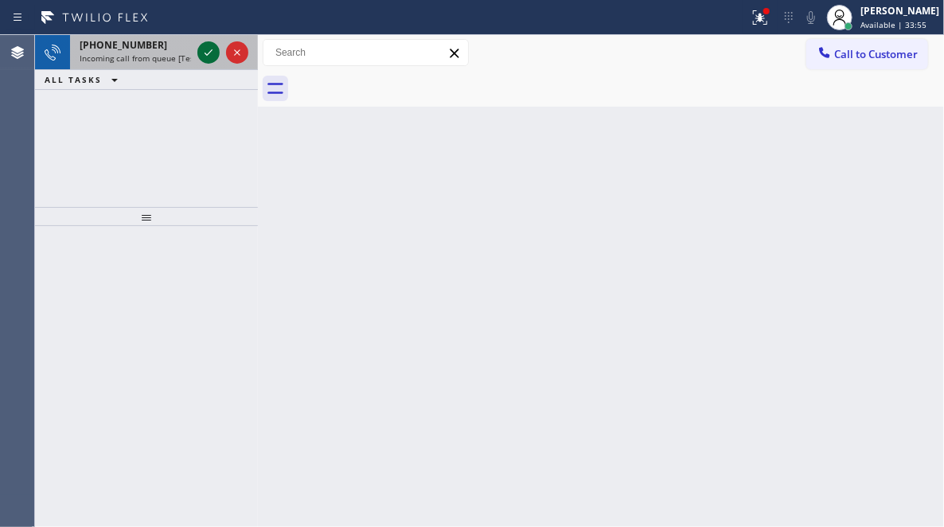
click at [201, 58] on icon at bounding box center [208, 52] width 19 height 19
click at [215, 57] on icon at bounding box center [208, 52] width 19 height 19
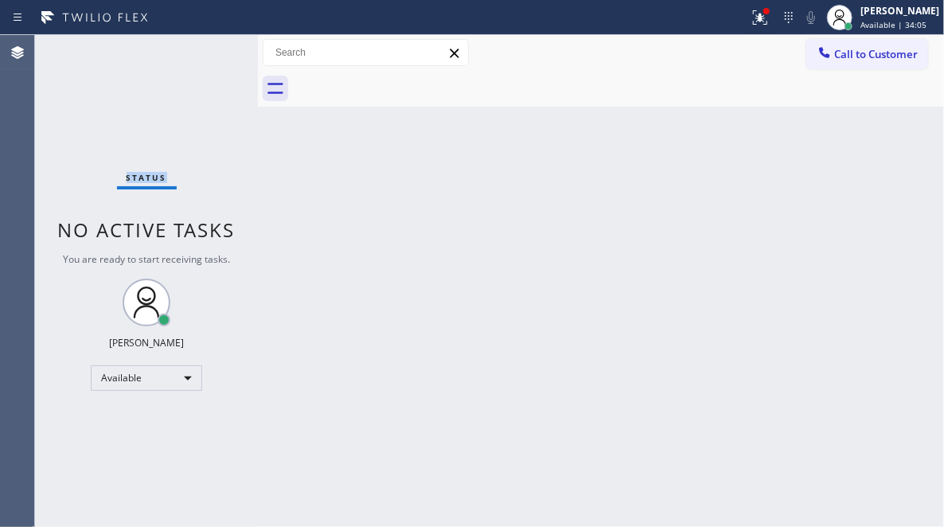
click at [207, 54] on div "Status No active tasks You are ready to start receiving tasks. [PERSON_NAME] Av…" at bounding box center [146, 281] width 223 height 492
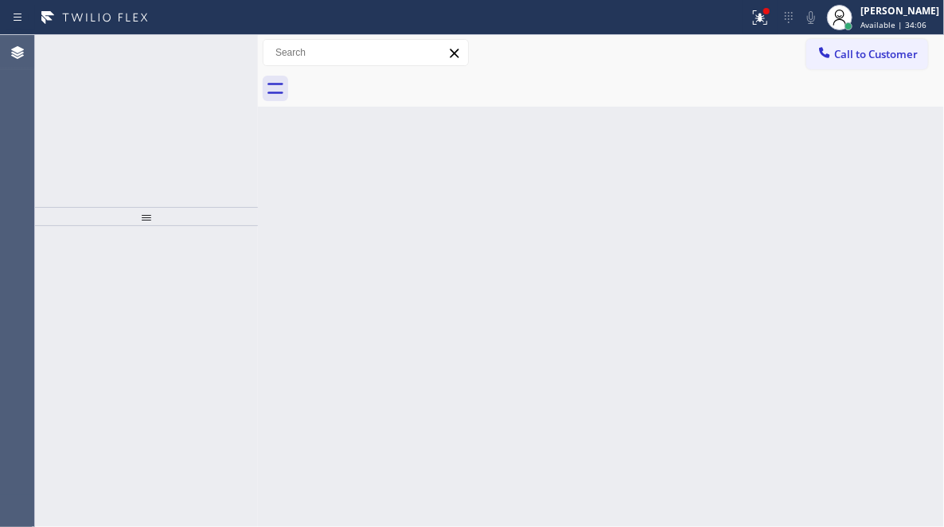
click at [207, 55] on icon at bounding box center [209, 52] width 8 height 6
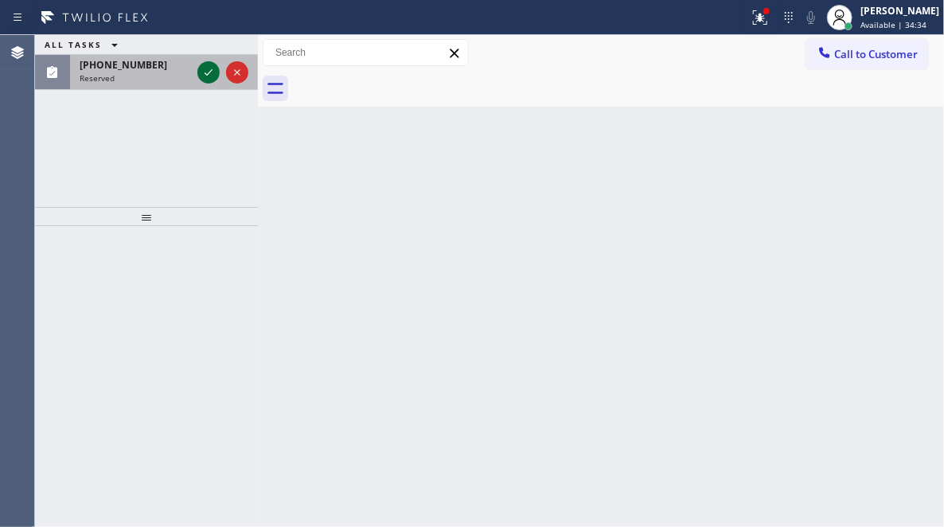
click at [201, 69] on icon at bounding box center [208, 72] width 19 height 19
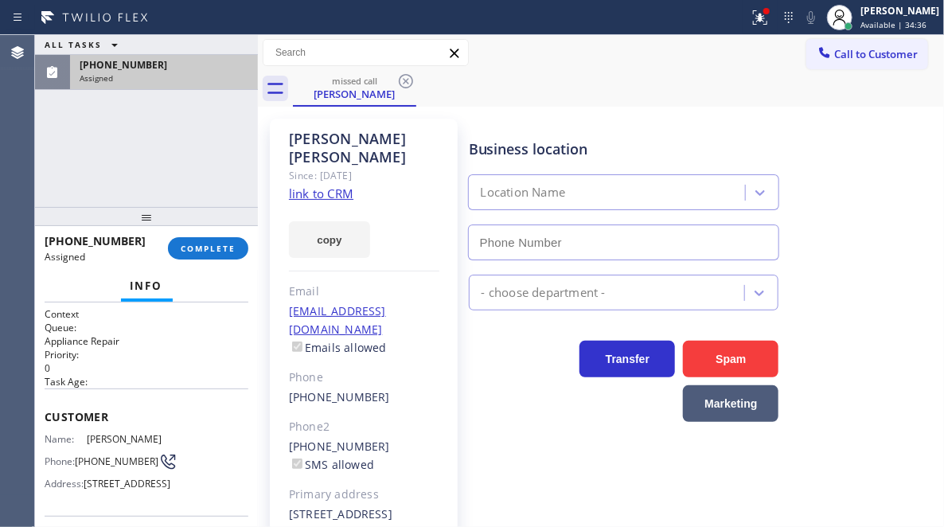
type input "[PHONE_NUMBER]"
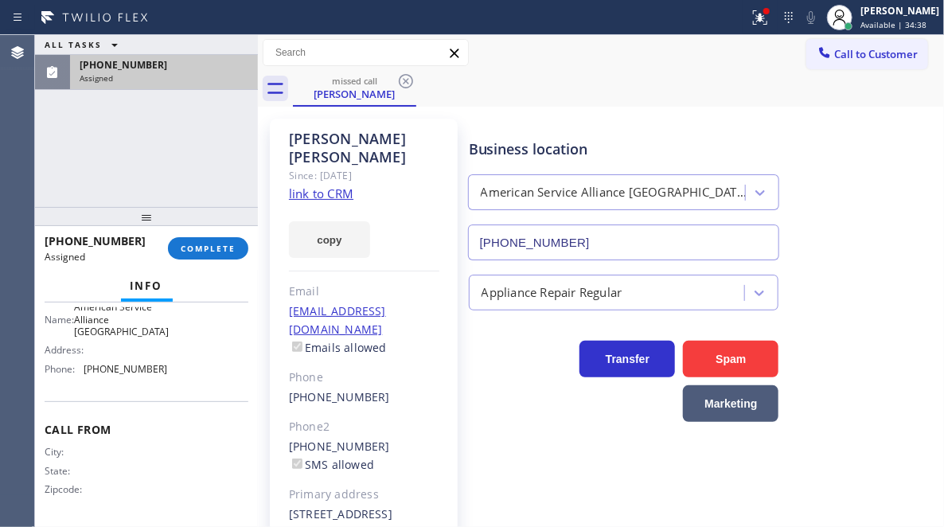
scroll to position [284, 0]
drag, startPoint x: 154, startPoint y: 365, endPoint x: 81, endPoint y: 369, distance: 73.3
click at [81, 369] on div "Phone: [PHONE_NUMBER]" at bounding box center [106, 369] width 123 height 12
copy div "[PHONE_NUMBER]"
click at [844, 60] on span "Call to Customer" at bounding box center [876, 54] width 84 height 14
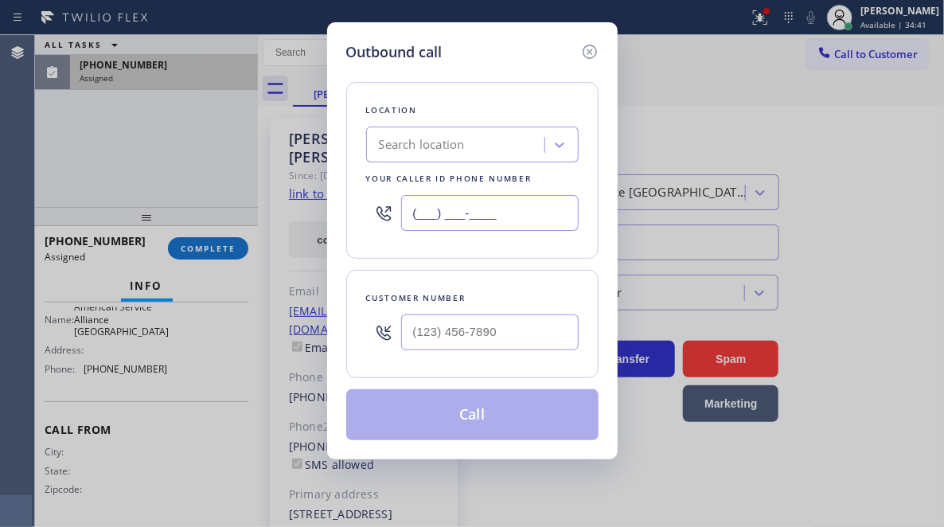
click at [487, 201] on input "(___) ___-____" at bounding box center [490, 213] width 178 height 36
paste input "954) 835-4535"
type input "[PHONE_NUMBER]"
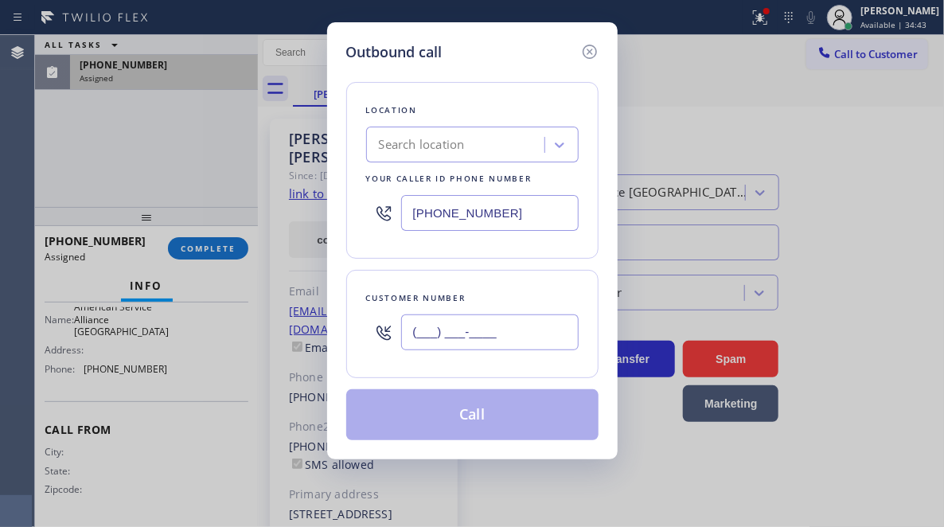
click at [473, 320] on input "(___) ___-____" at bounding box center [490, 332] width 178 height 36
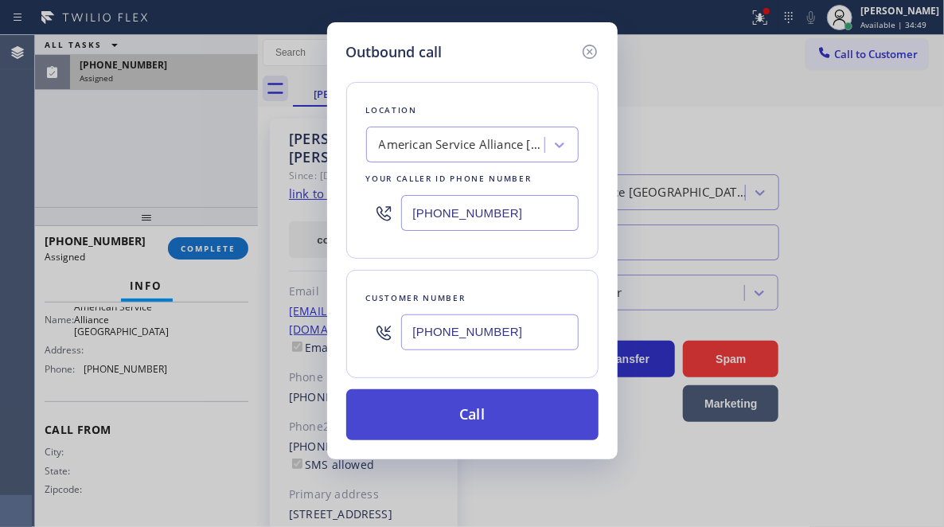
type input "[PHONE_NUMBER]"
click at [470, 408] on button "Call" at bounding box center [472, 414] width 252 height 51
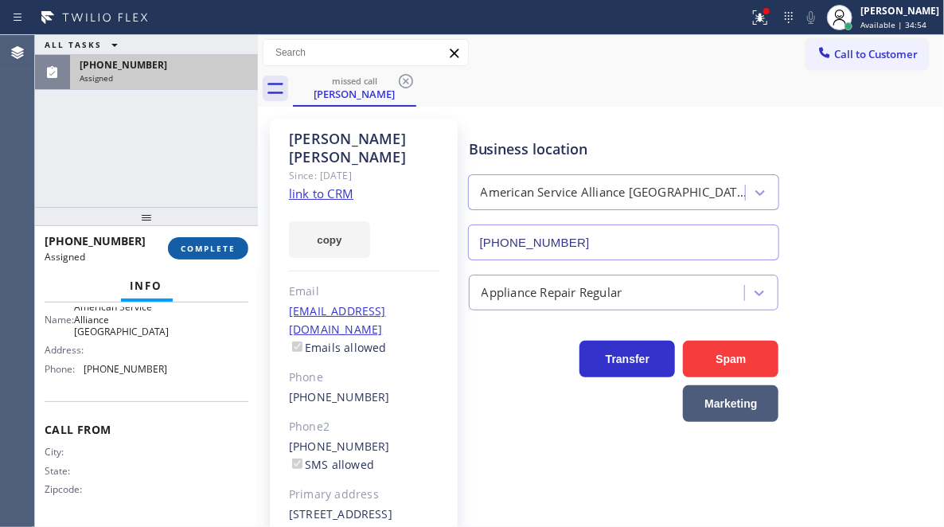
click at [213, 237] on button "COMPLETE" at bounding box center [208, 248] width 80 height 22
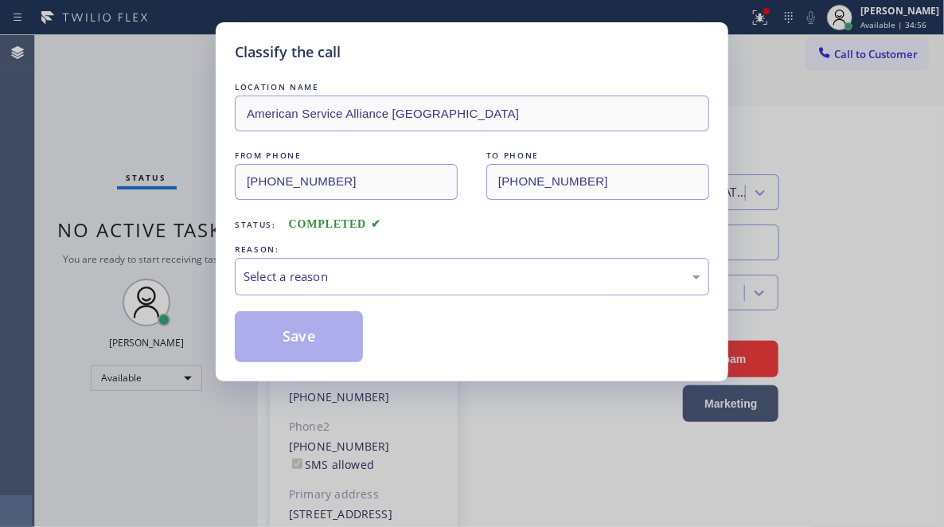
click at [322, 267] on div "Select a reason" at bounding box center [472, 276] width 474 height 37
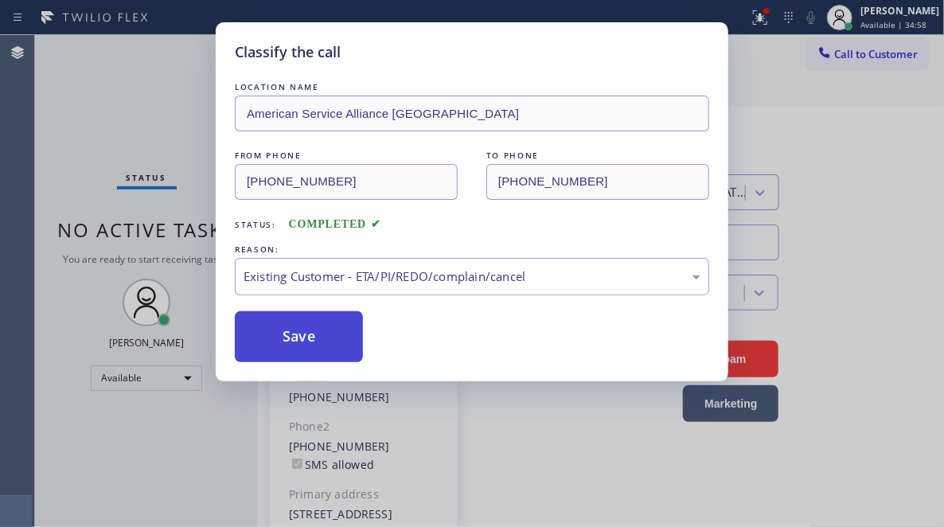
click at [281, 317] on button "Save" at bounding box center [299, 336] width 128 height 51
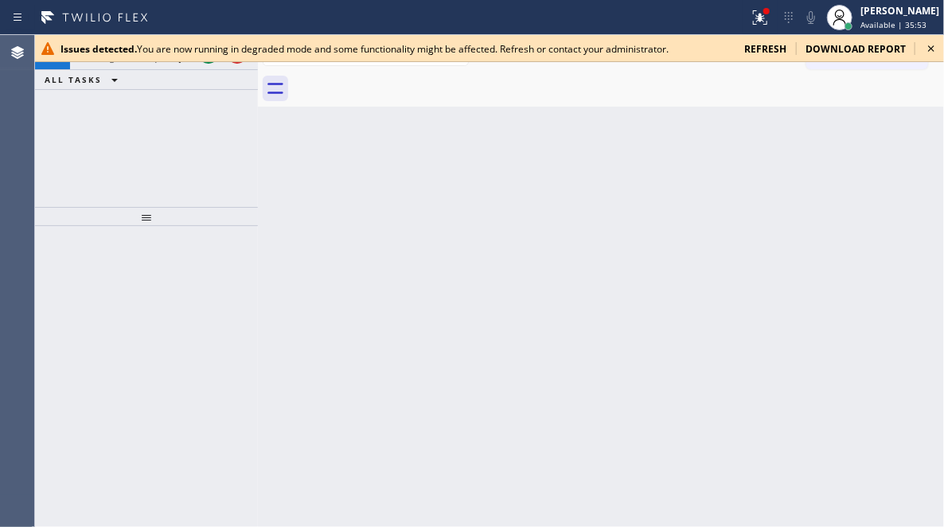
click at [892, 139] on div "Back to Dashboard Change Sender ID Customers Technicians Select a contact Outbo…" at bounding box center [601, 281] width 686 height 492
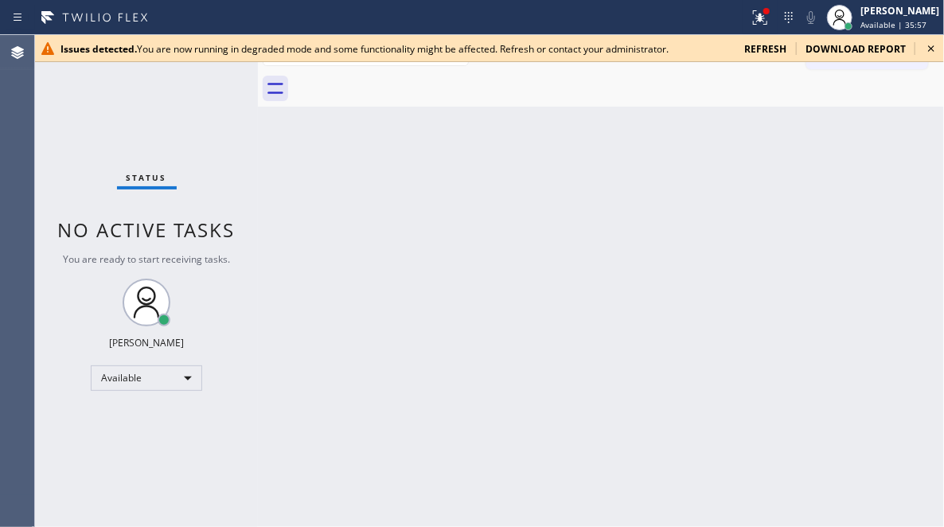
click at [526, 193] on div "Back to Dashboard Change Sender ID Customers Technicians Select a contact Outbo…" at bounding box center [601, 281] width 686 height 492
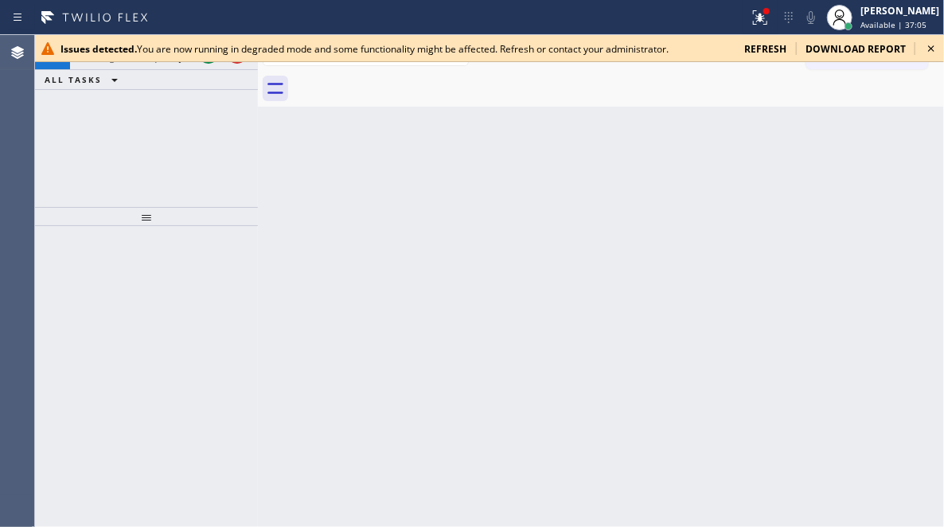
click at [927, 47] on icon at bounding box center [931, 48] width 19 height 19
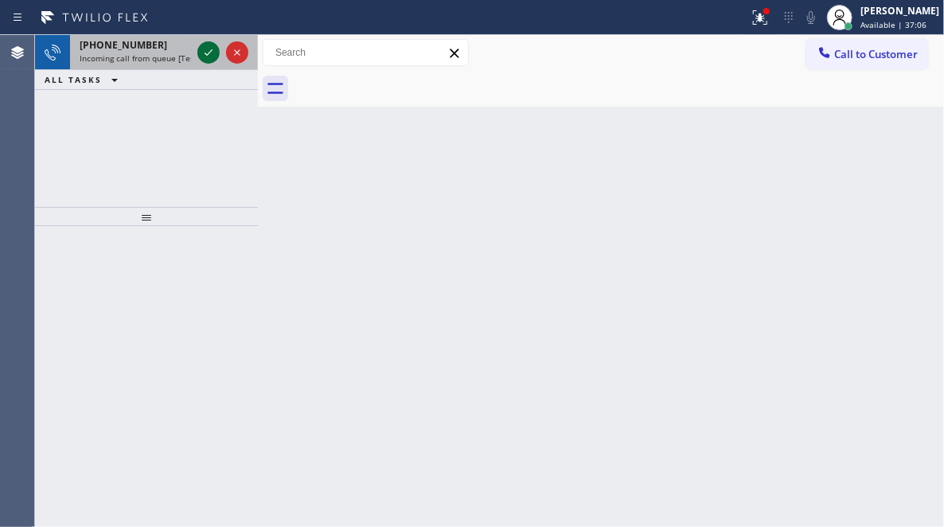
click at [201, 53] on icon at bounding box center [208, 52] width 19 height 19
click at [203, 56] on icon at bounding box center [208, 52] width 19 height 19
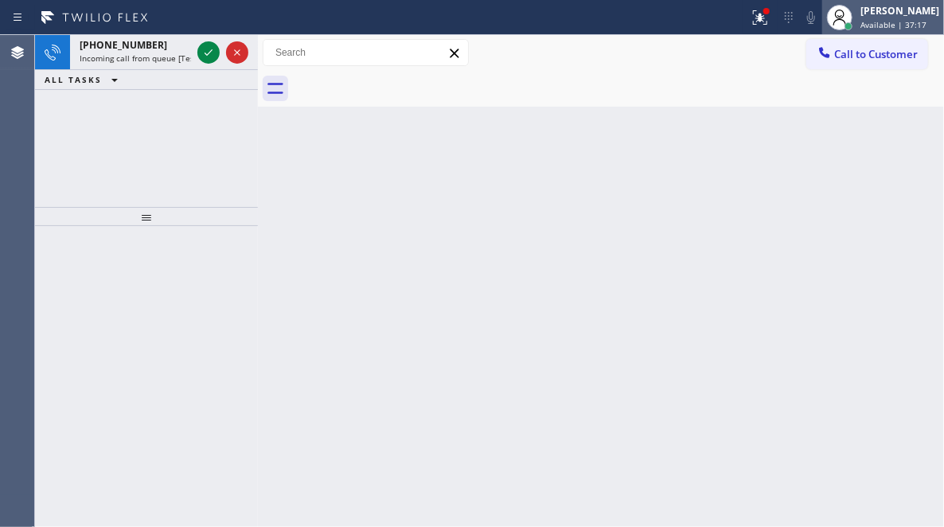
click at [860, 14] on div "[PERSON_NAME]" at bounding box center [899, 11] width 79 height 14
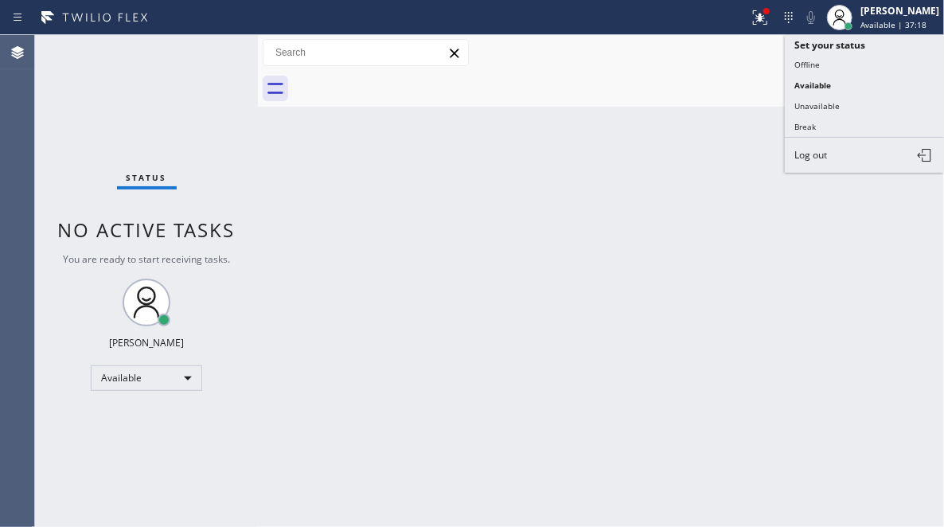
click at [846, 104] on button "Unavailable" at bounding box center [864, 106] width 159 height 21
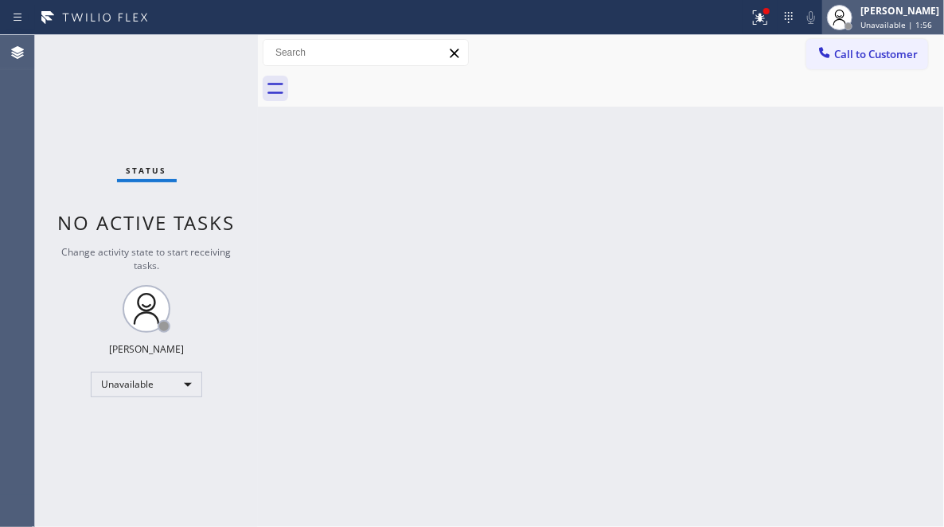
click at [864, 25] on span "Unavailable | 1:56" at bounding box center [896, 24] width 72 height 11
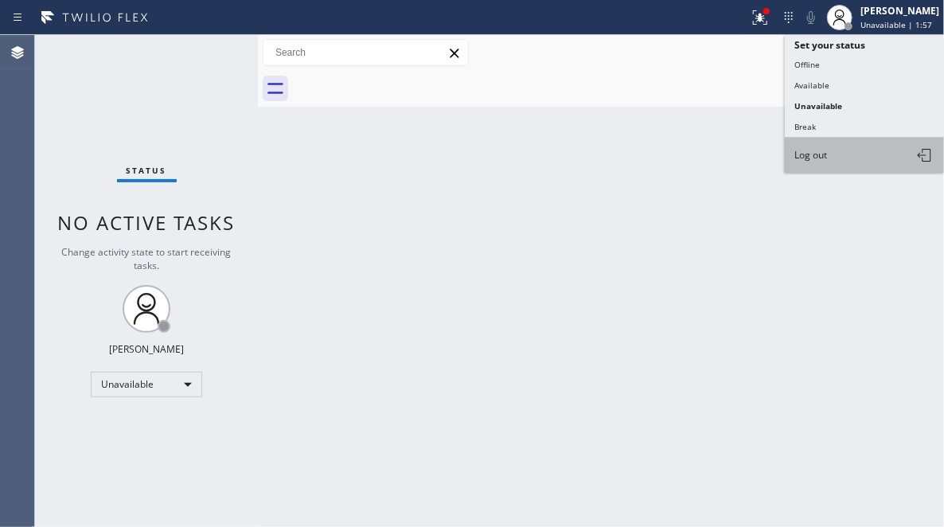
click at [820, 155] on span "Log out" at bounding box center [810, 155] width 33 height 14
